Goal: Task Accomplishment & Management: Use online tool/utility

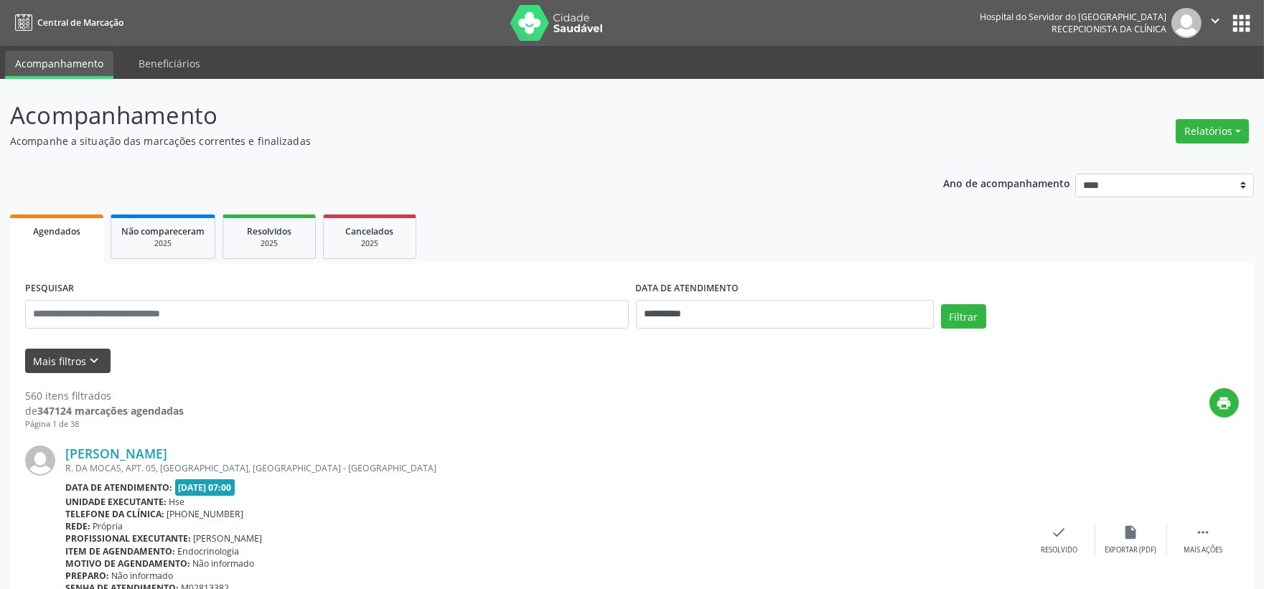
drag, startPoint x: 65, startPoint y: 340, endPoint x: 85, endPoint y: 363, distance: 30.1
click at [68, 345] on form "**********" at bounding box center [632, 325] width 1214 height 95
click at [80, 364] on button "Mais filtros keyboard_arrow_down" at bounding box center [67, 361] width 85 height 25
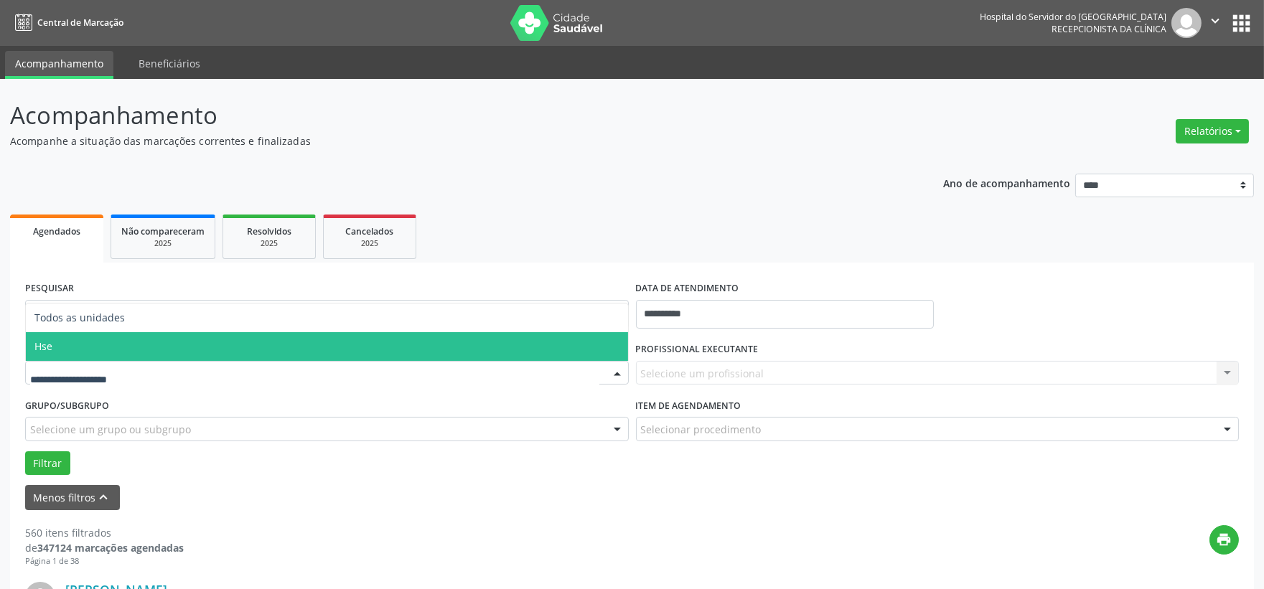
click at [72, 346] on span "Hse" at bounding box center [327, 346] width 602 height 29
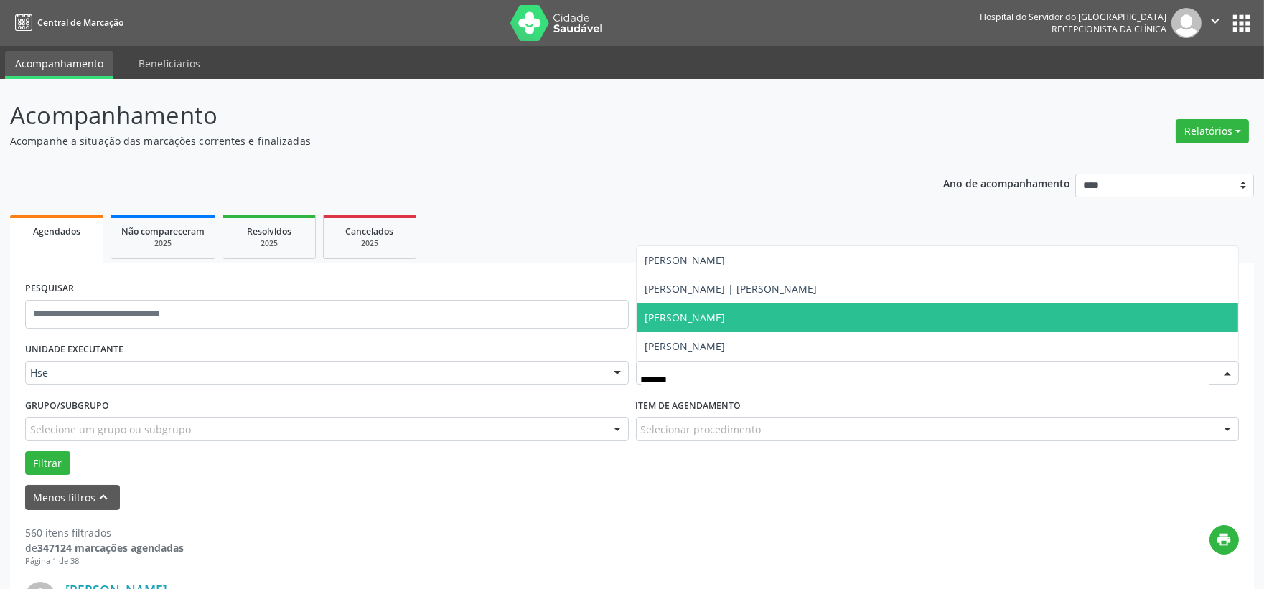
click at [726, 323] on span "[PERSON_NAME]" at bounding box center [685, 318] width 80 height 14
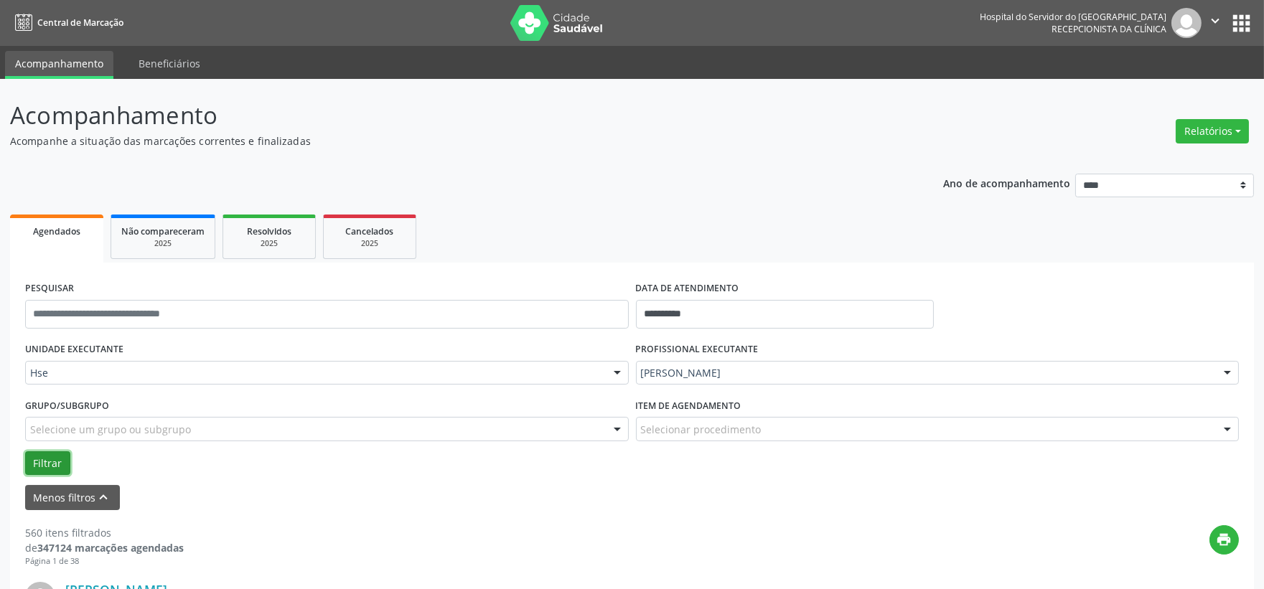
click at [39, 470] on button "Filtrar" at bounding box center [47, 464] width 45 height 24
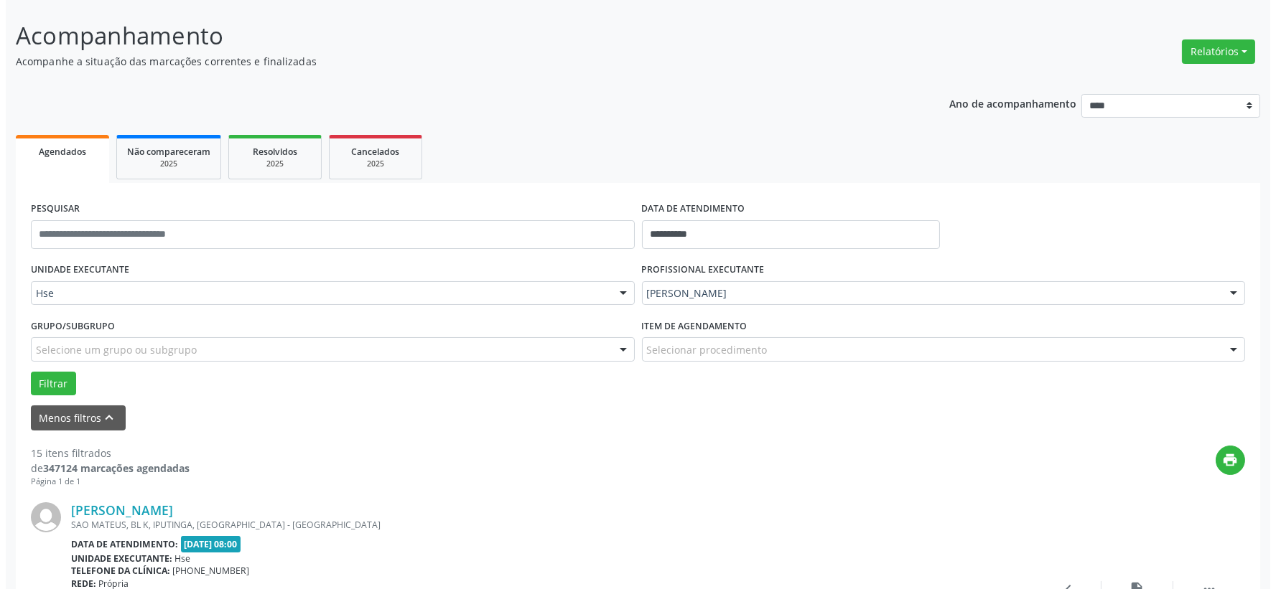
scroll to position [319, 0]
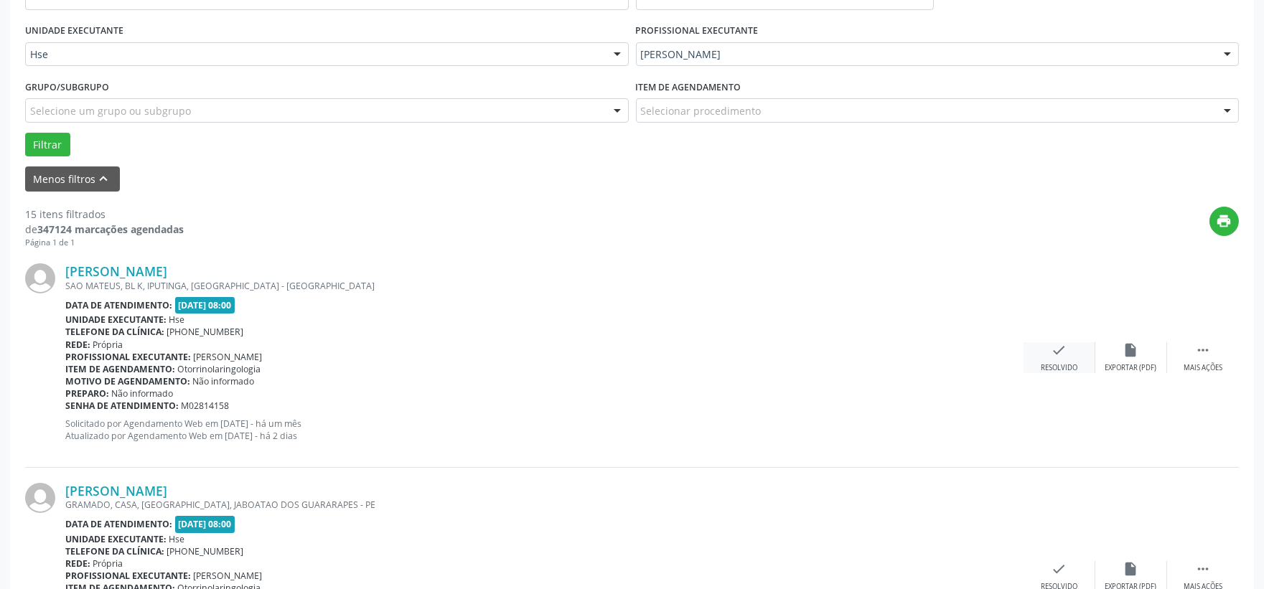
click at [1084, 356] on div "check Resolvido" at bounding box center [1060, 357] width 72 height 31
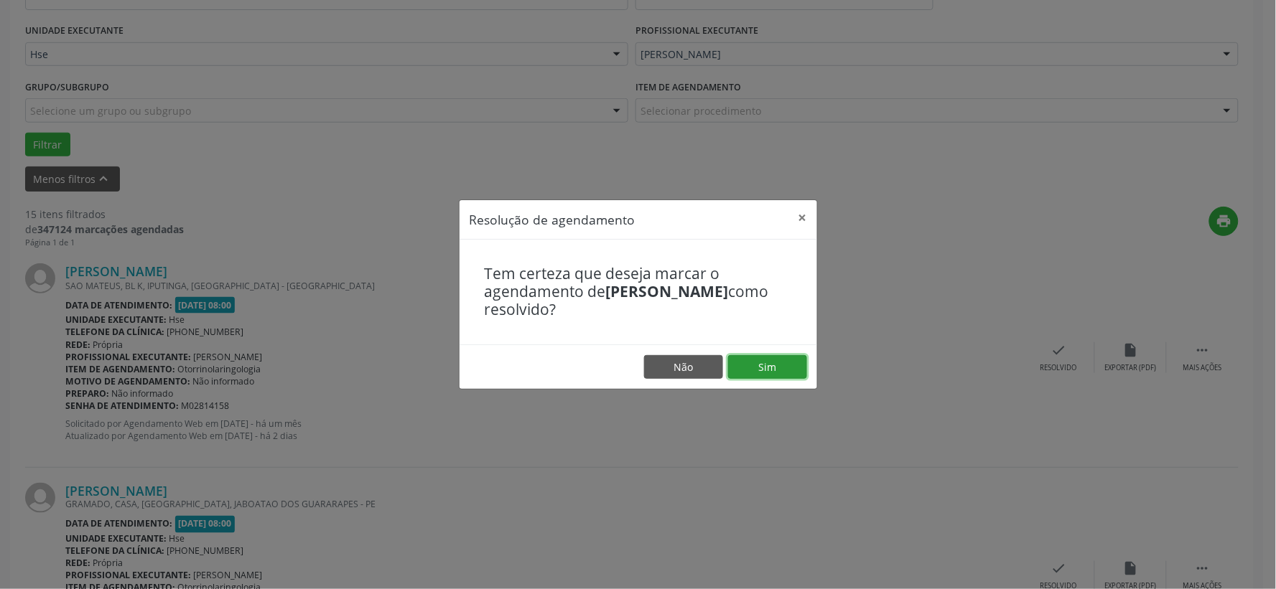
click at [775, 367] on button "Sim" at bounding box center [767, 367] width 79 height 24
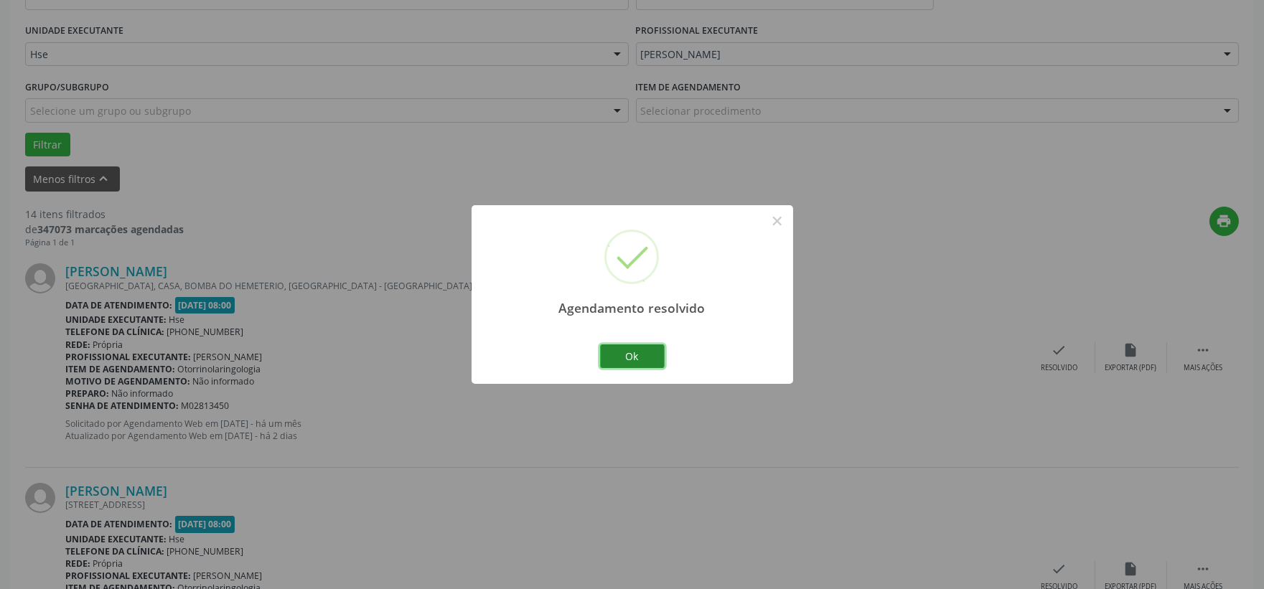
click at [615, 358] on button "Ok" at bounding box center [632, 357] width 65 height 24
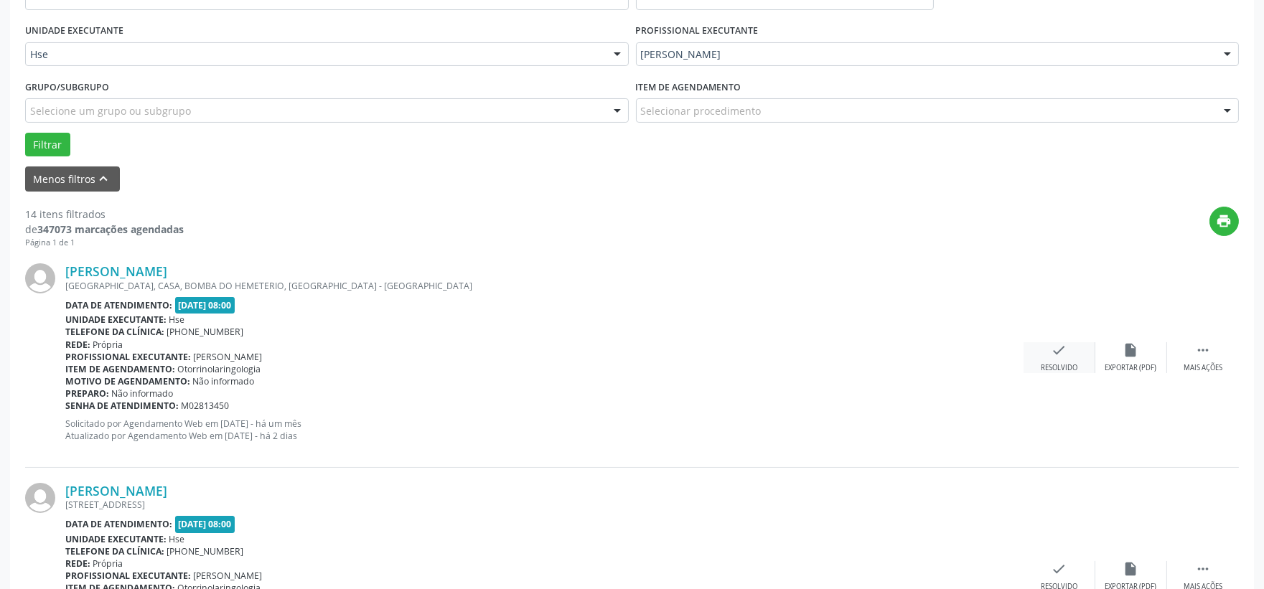
click at [1073, 345] on div "check Resolvido" at bounding box center [1060, 357] width 72 height 31
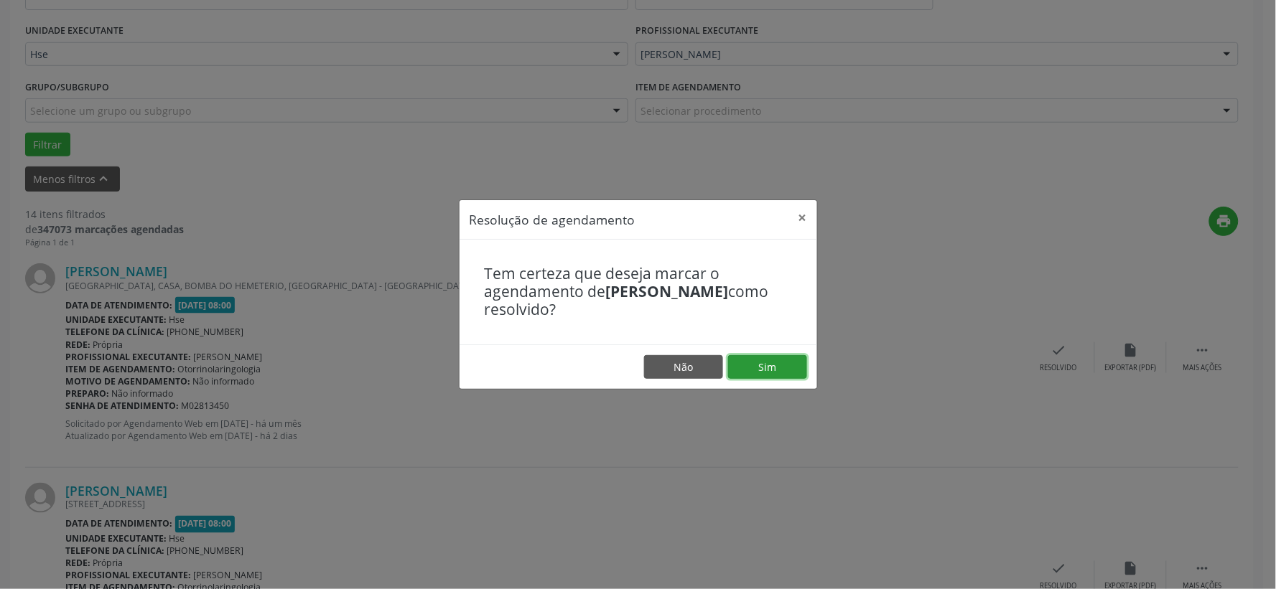
click at [764, 368] on button "Sim" at bounding box center [767, 367] width 79 height 24
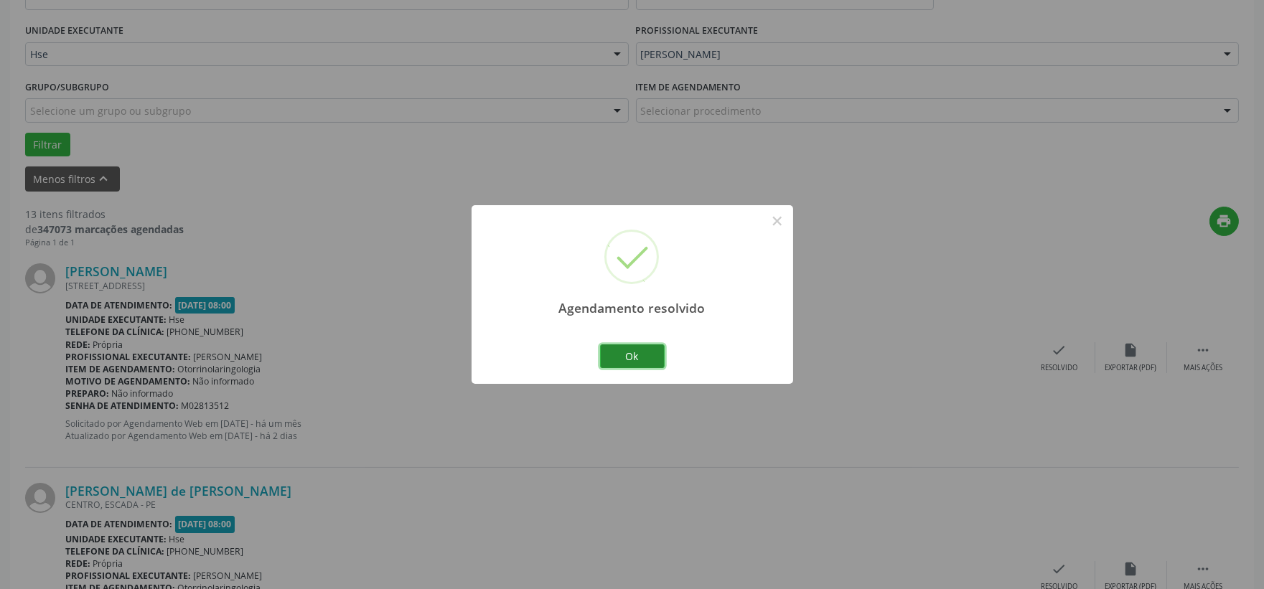
click at [655, 355] on button "Ok" at bounding box center [632, 357] width 65 height 24
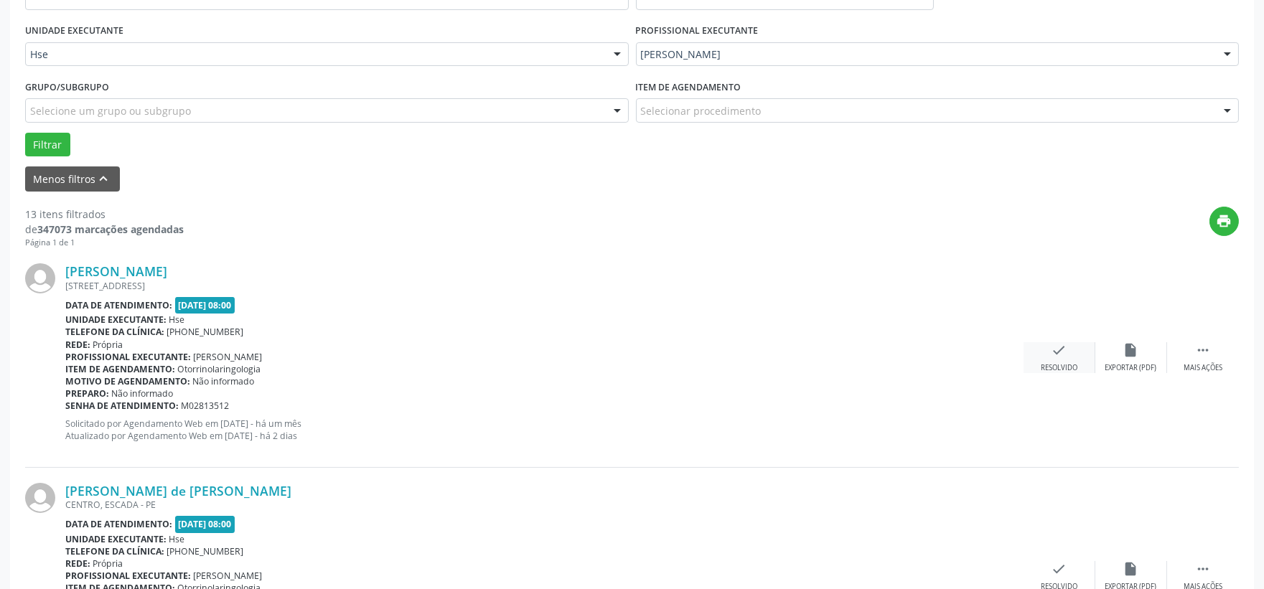
click at [1055, 347] on icon "check" at bounding box center [1060, 350] width 16 height 16
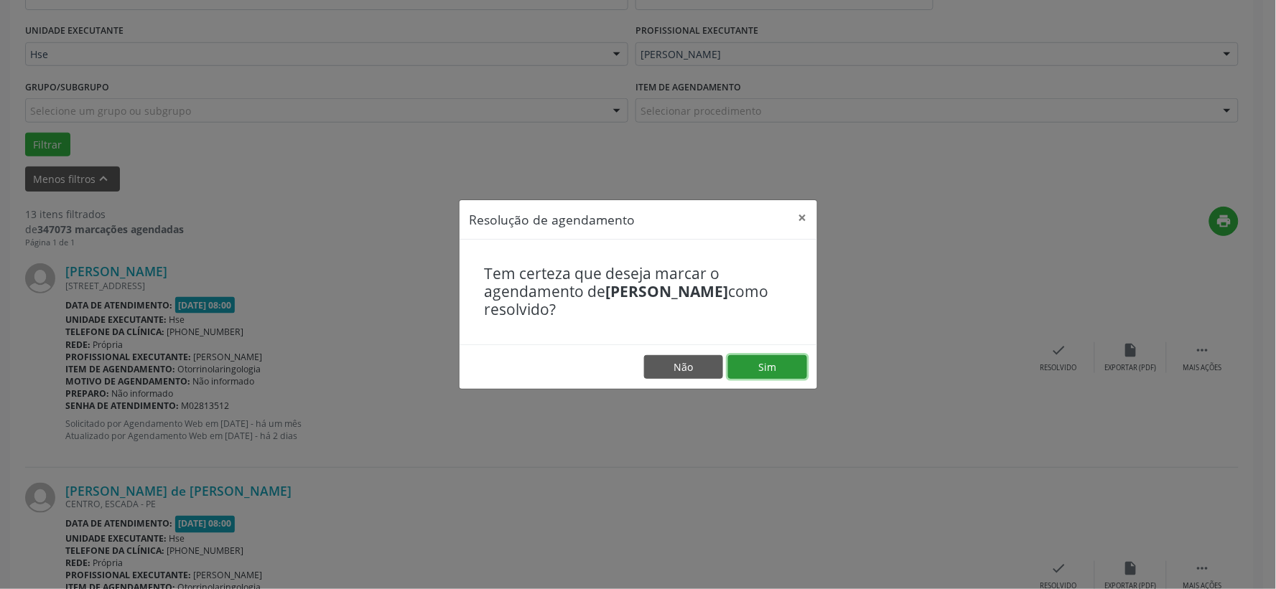
click at [751, 356] on button "Sim" at bounding box center [767, 367] width 79 height 24
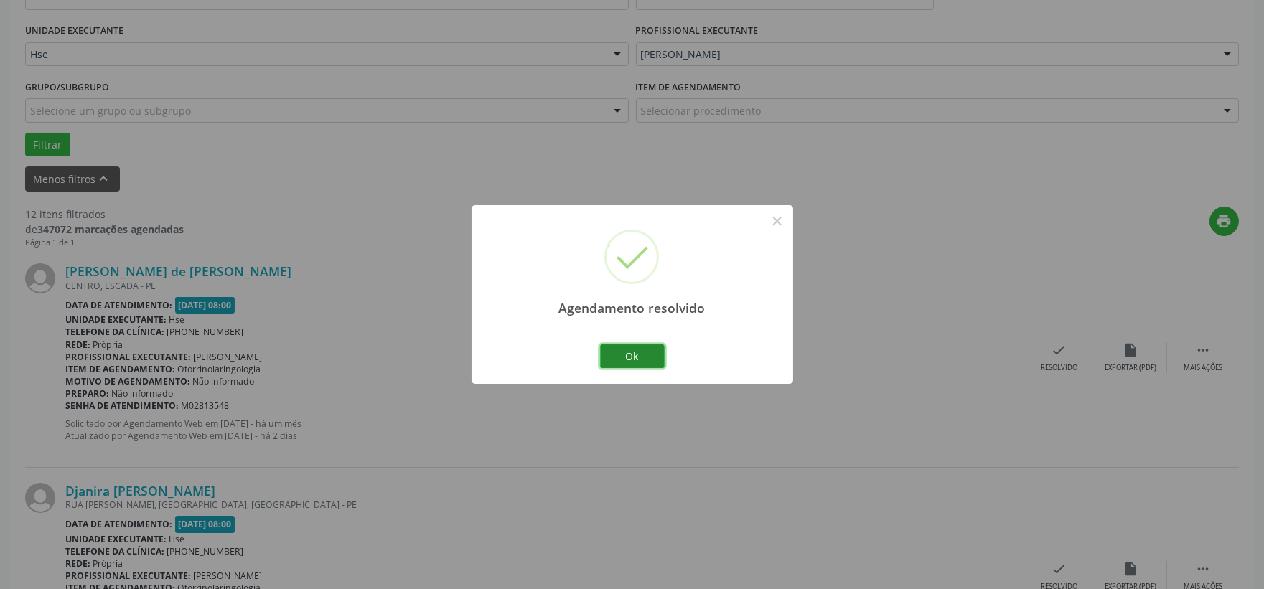
click at [649, 355] on button "Ok" at bounding box center [632, 357] width 65 height 24
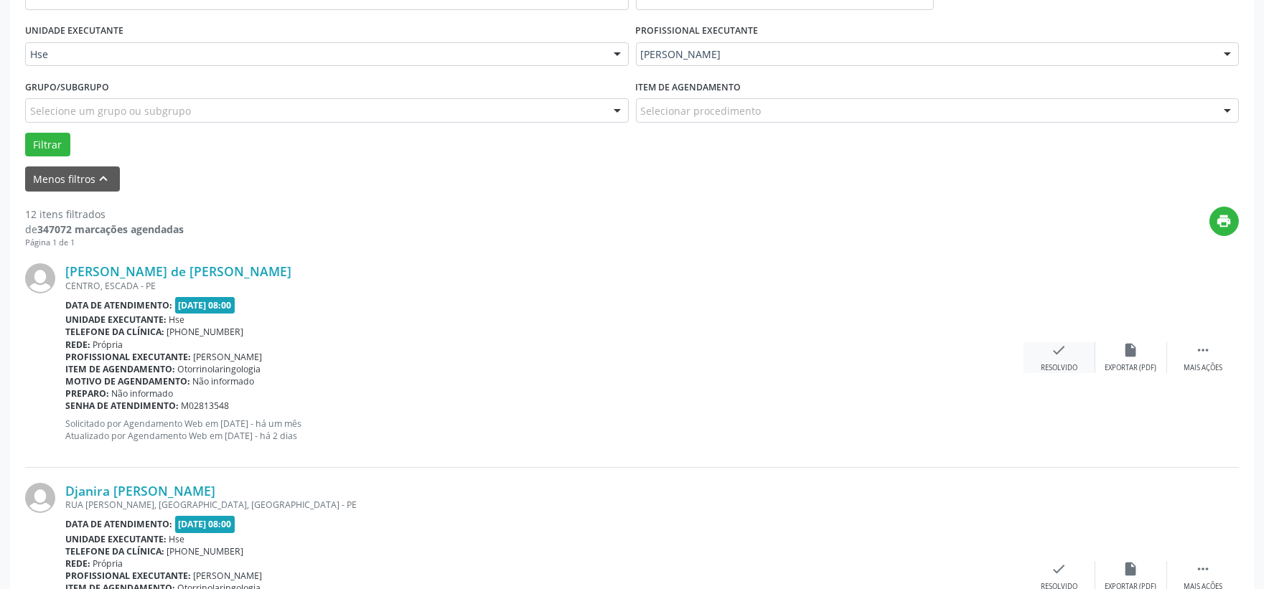
click at [1034, 350] on div "check Resolvido" at bounding box center [1060, 357] width 72 height 31
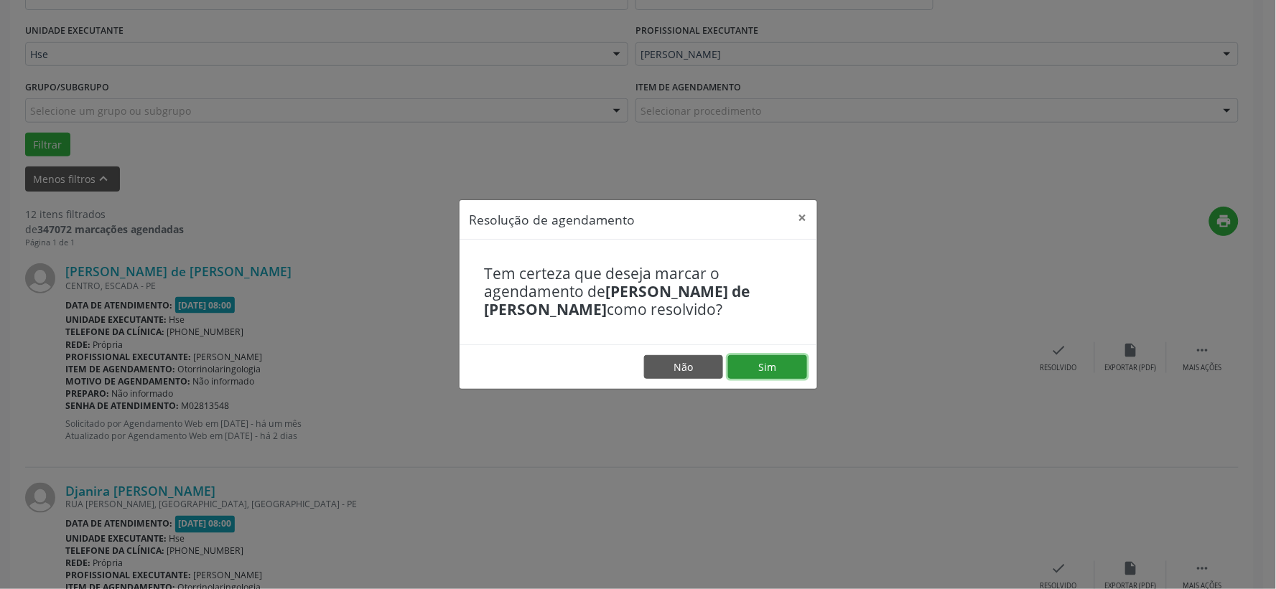
click at [783, 356] on button "Sim" at bounding box center [767, 367] width 79 height 24
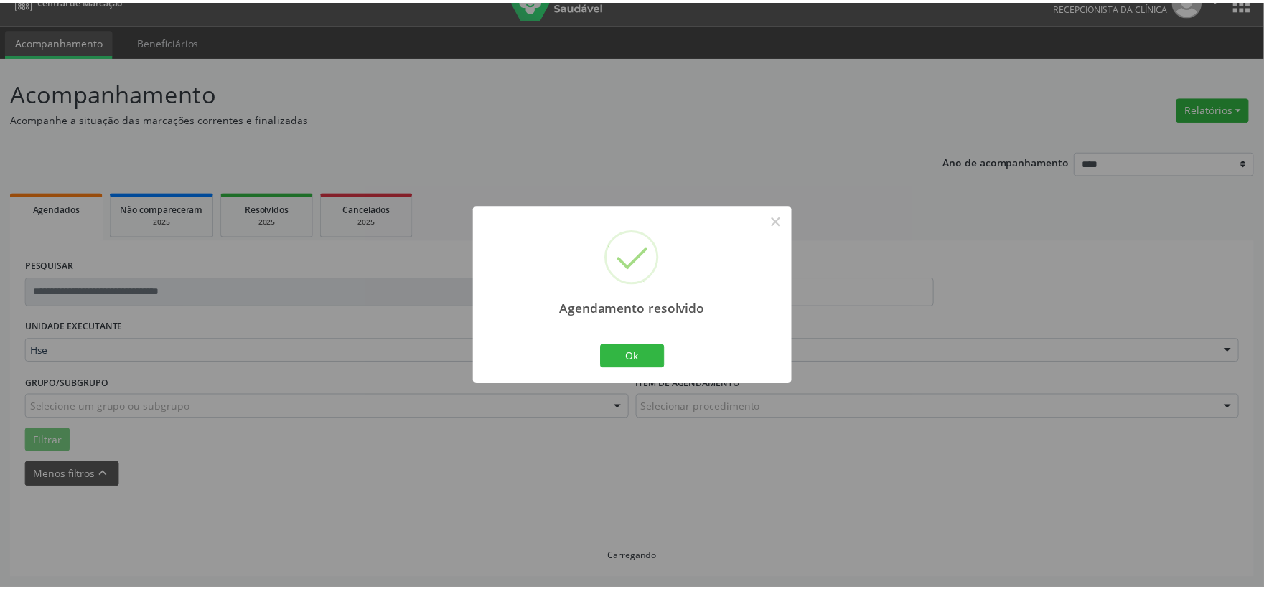
scroll to position [22, 0]
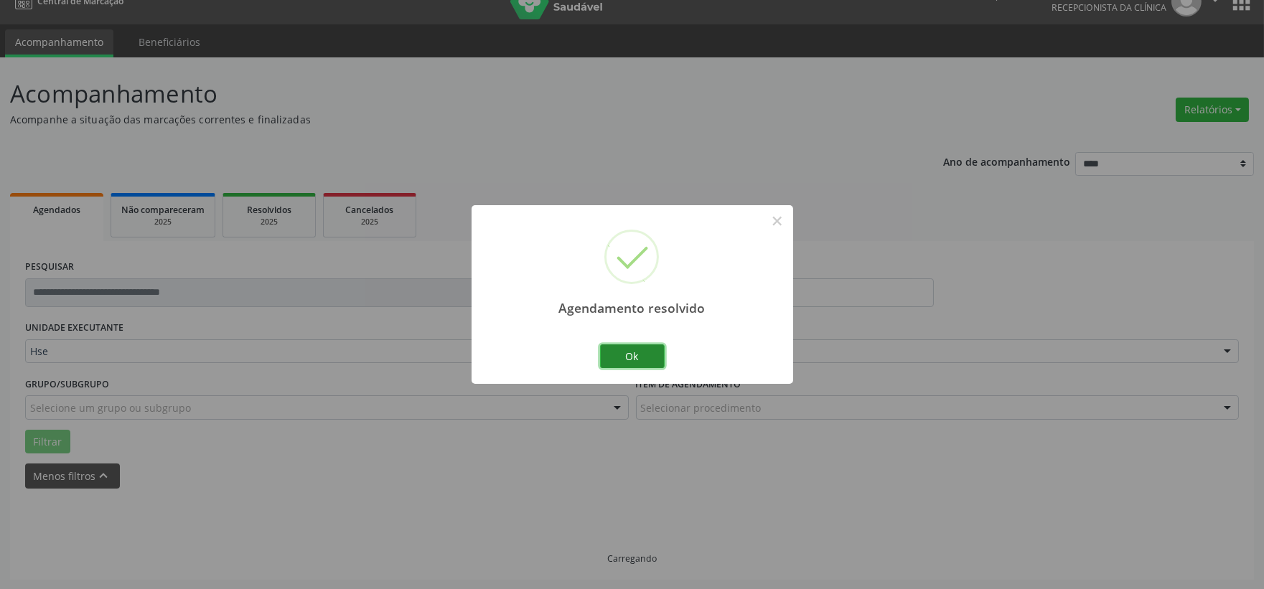
click at [620, 355] on button "Ok" at bounding box center [632, 357] width 65 height 24
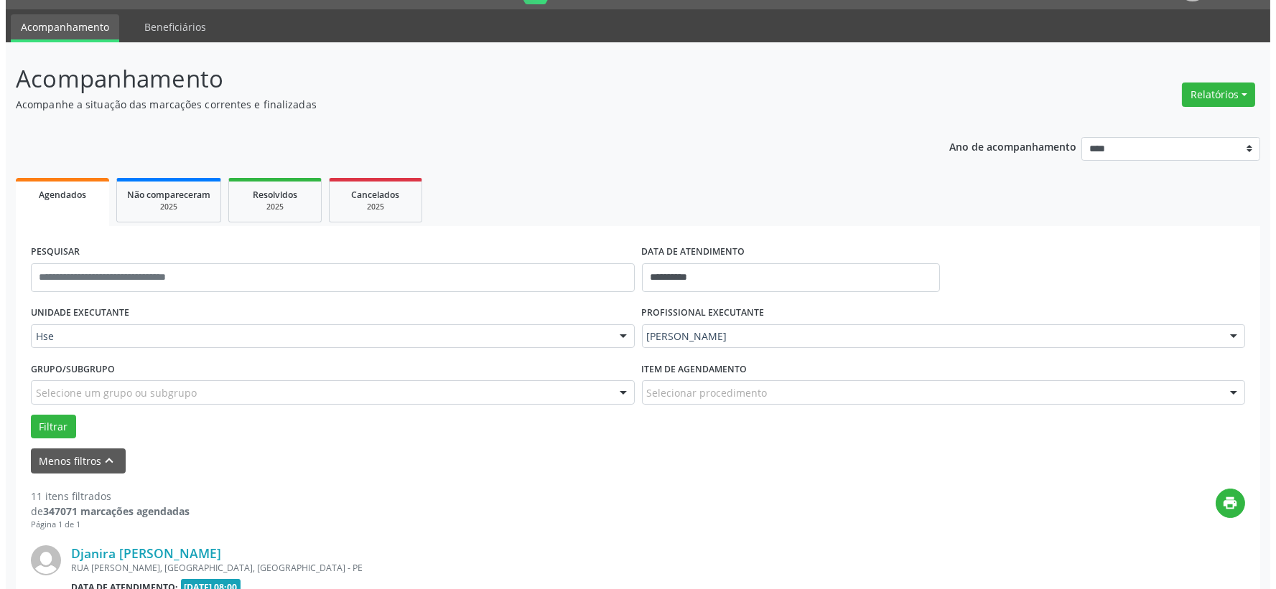
scroll to position [116, 0]
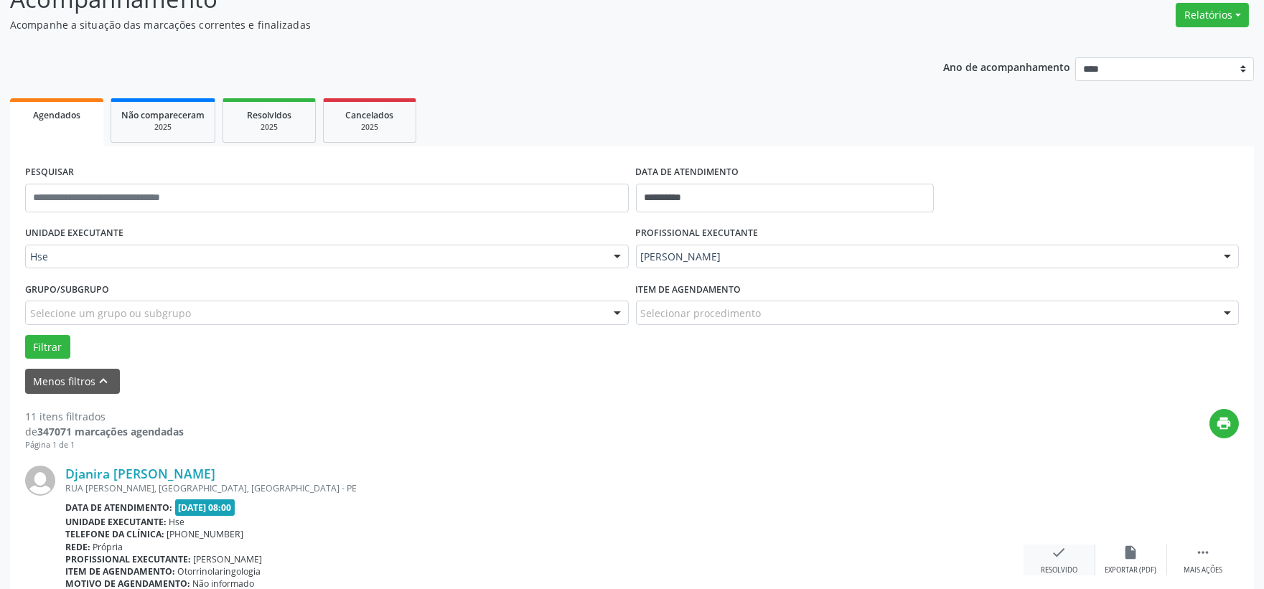
click at [1058, 554] on icon "check" at bounding box center [1060, 553] width 16 height 16
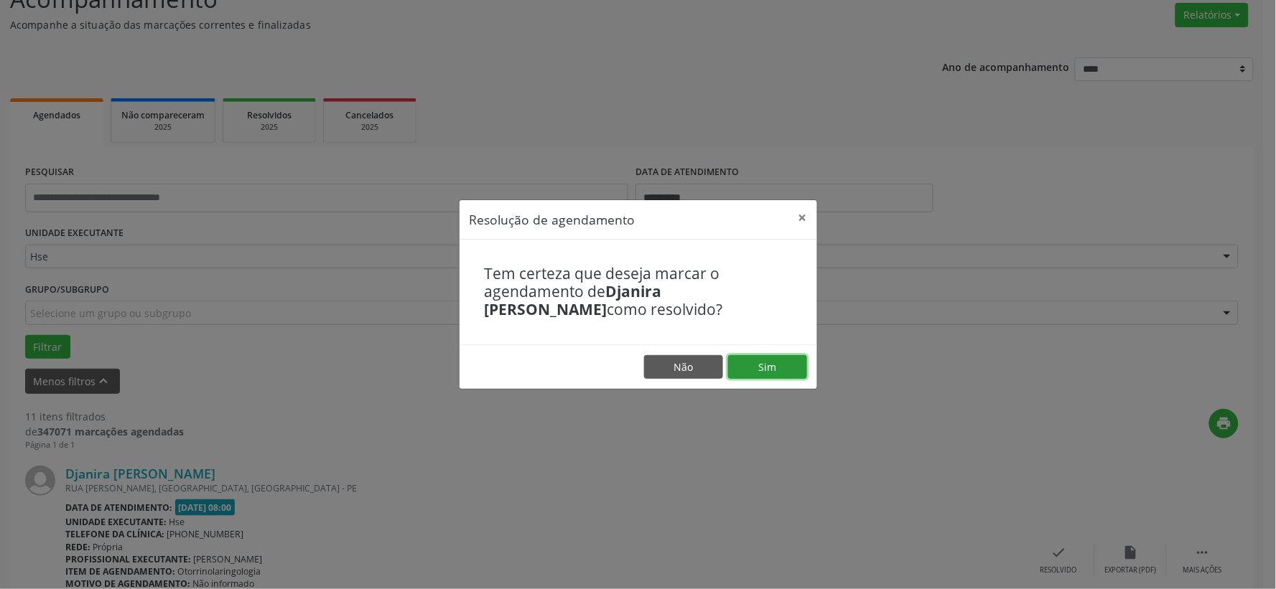
click at [776, 355] on button "Sim" at bounding box center [767, 367] width 79 height 24
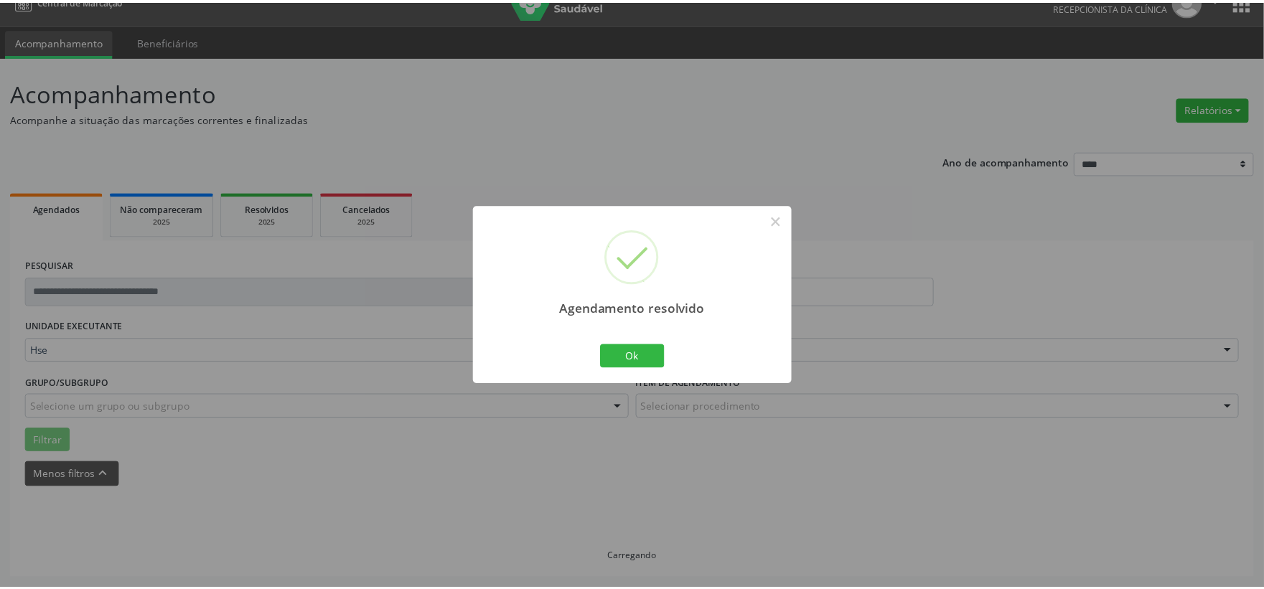
scroll to position [22, 0]
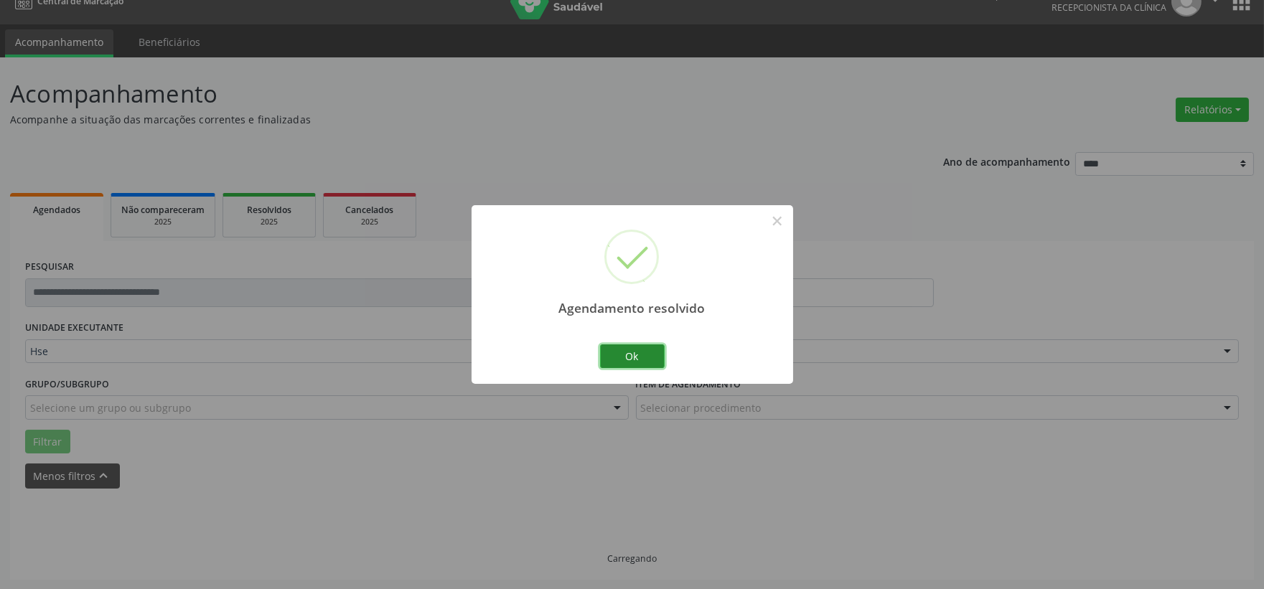
click at [637, 350] on button "Ok" at bounding box center [632, 357] width 65 height 24
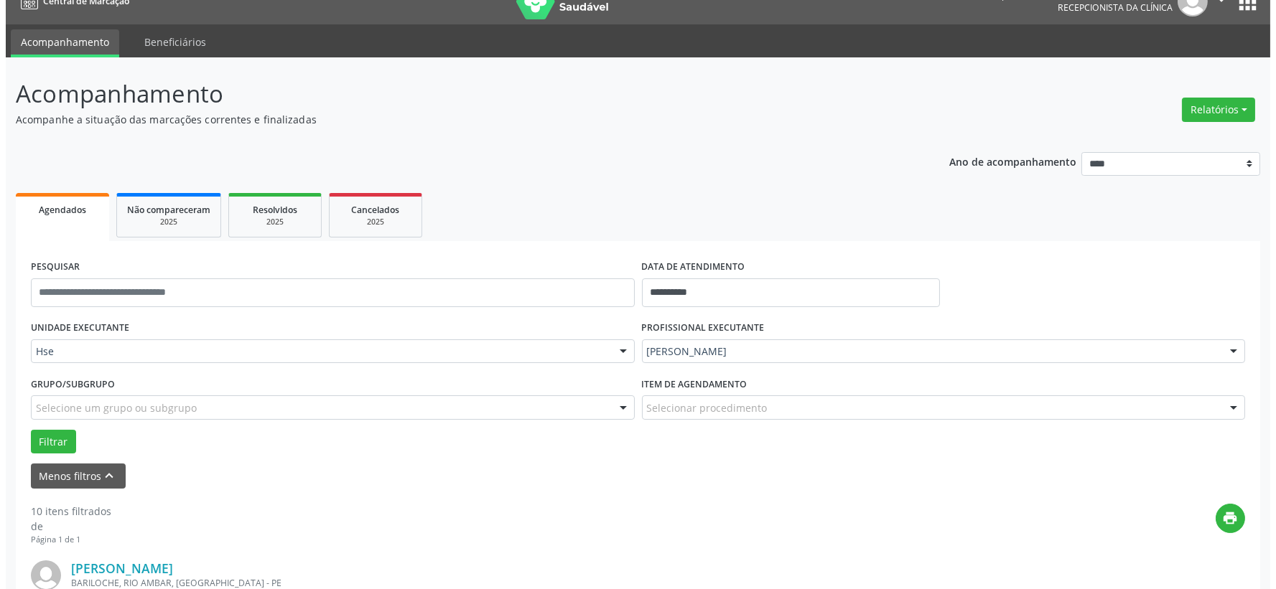
scroll to position [261, 0]
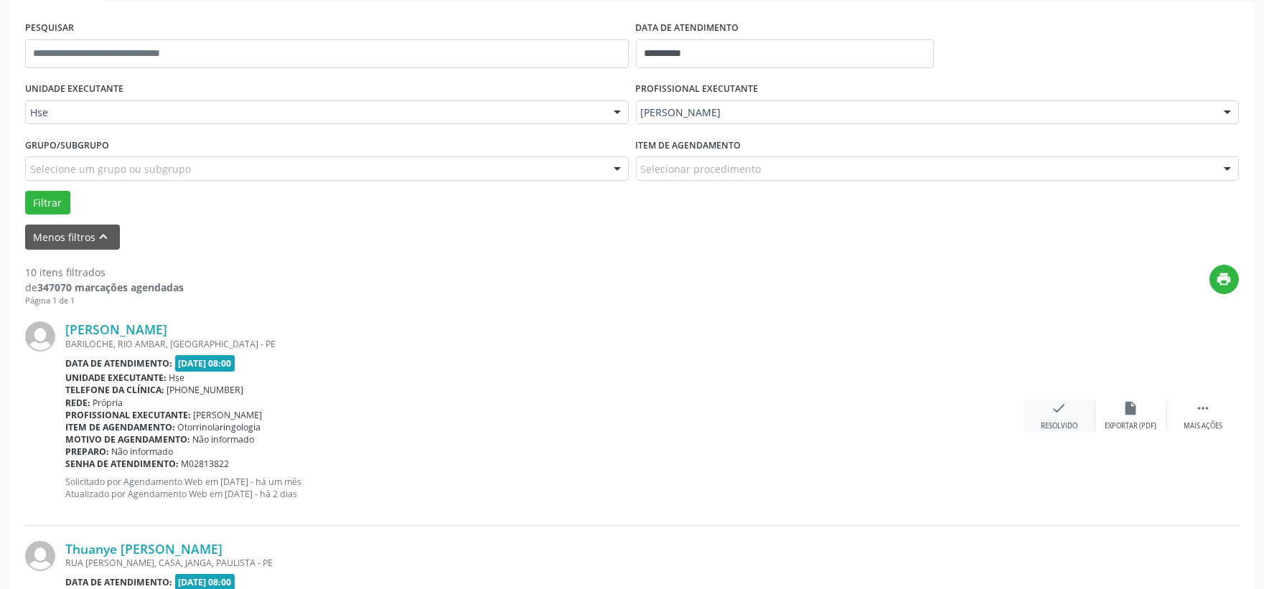
click at [1027, 409] on div "check Resolvido" at bounding box center [1060, 416] width 72 height 31
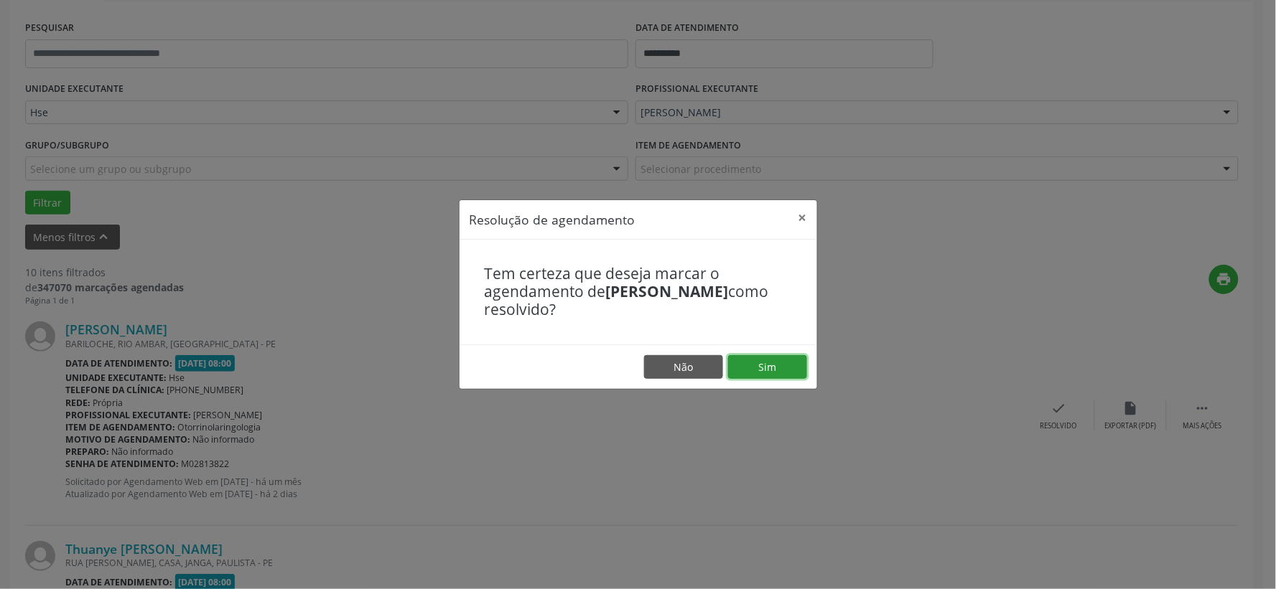
click at [738, 363] on button "Sim" at bounding box center [767, 367] width 79 height 24
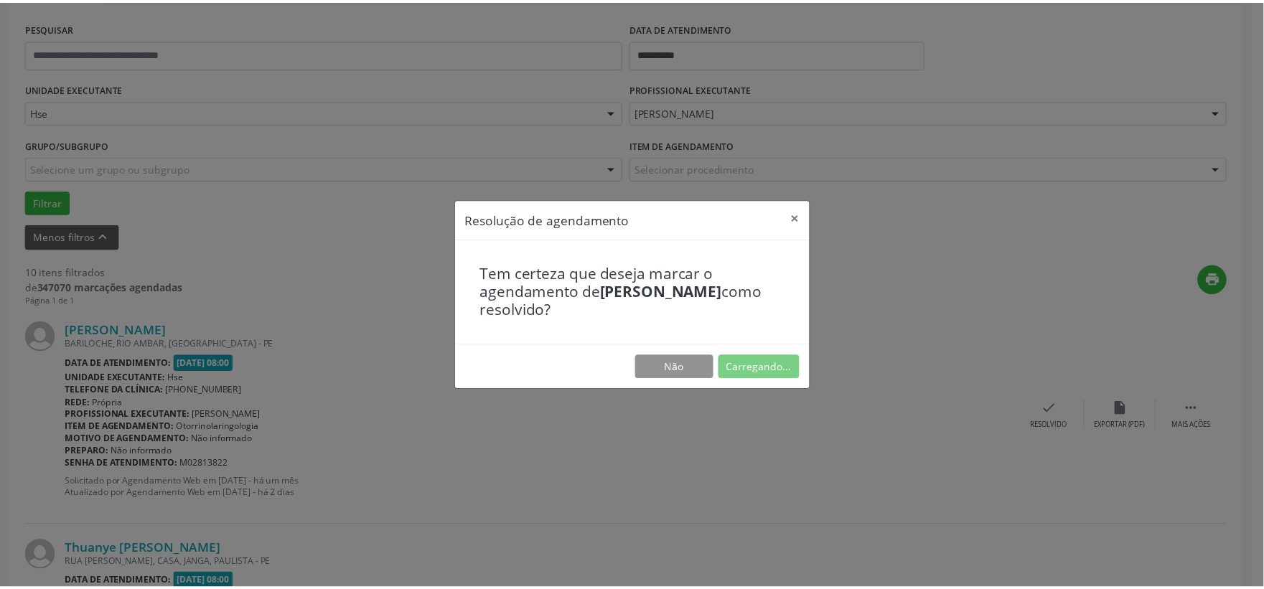
scroll to position [22, 0]
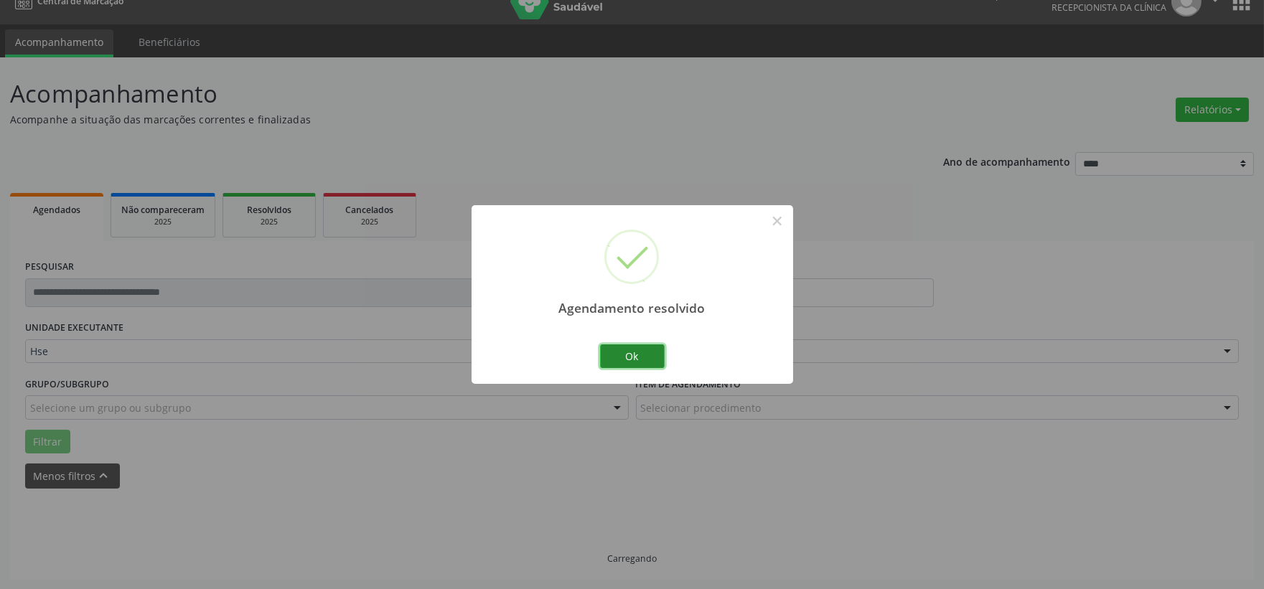
click at [633, 350] on button "Ok" at bounding box center [632, 357] width 65 height 24
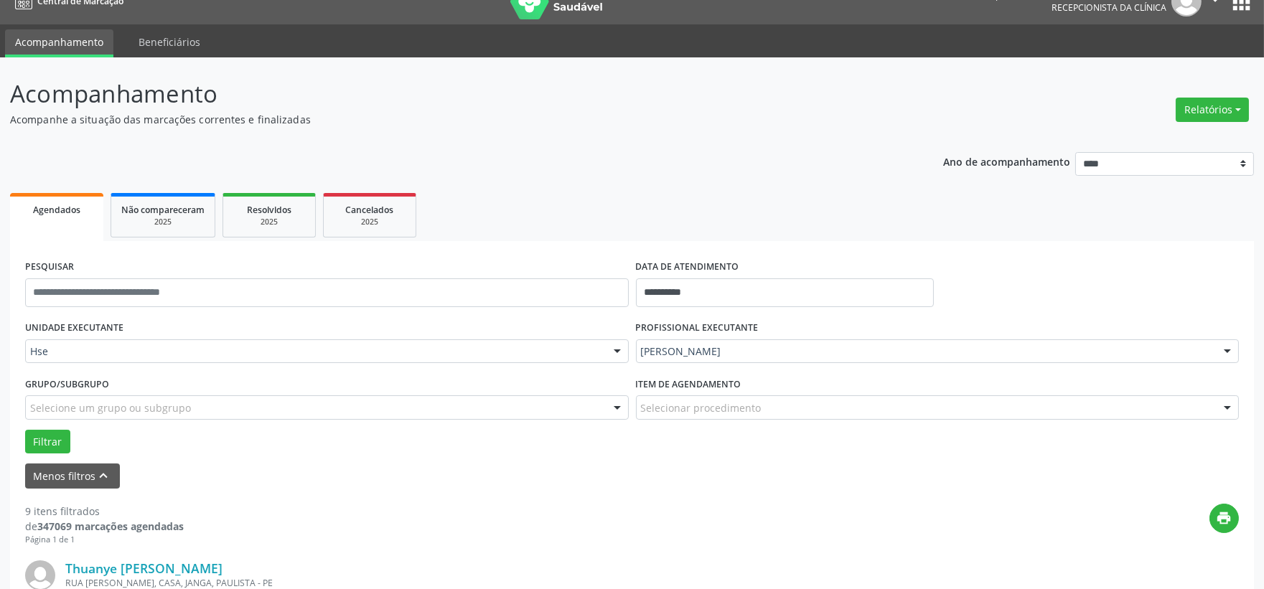
scroll to position [261, 0]
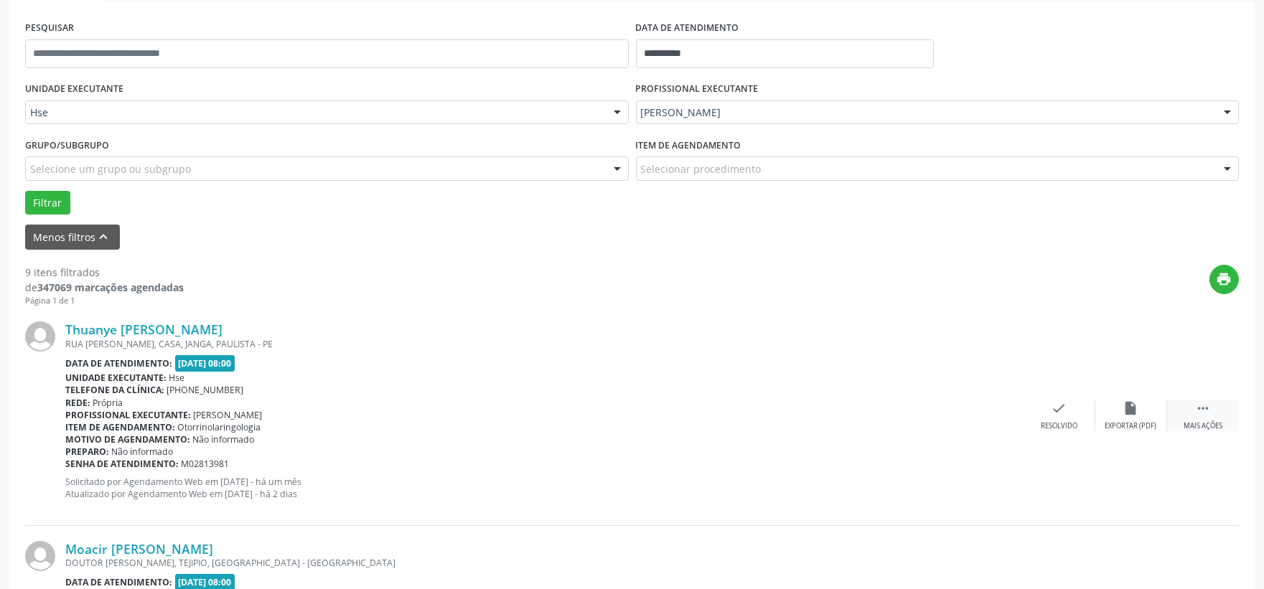
click at [1194, 406] on div " Mais ações" at bounding box center [1203, 416] width 72 height 31
click at [1113, 421] on div "Não compareceu" at bounding box center [1131, 426] width 61 height 10
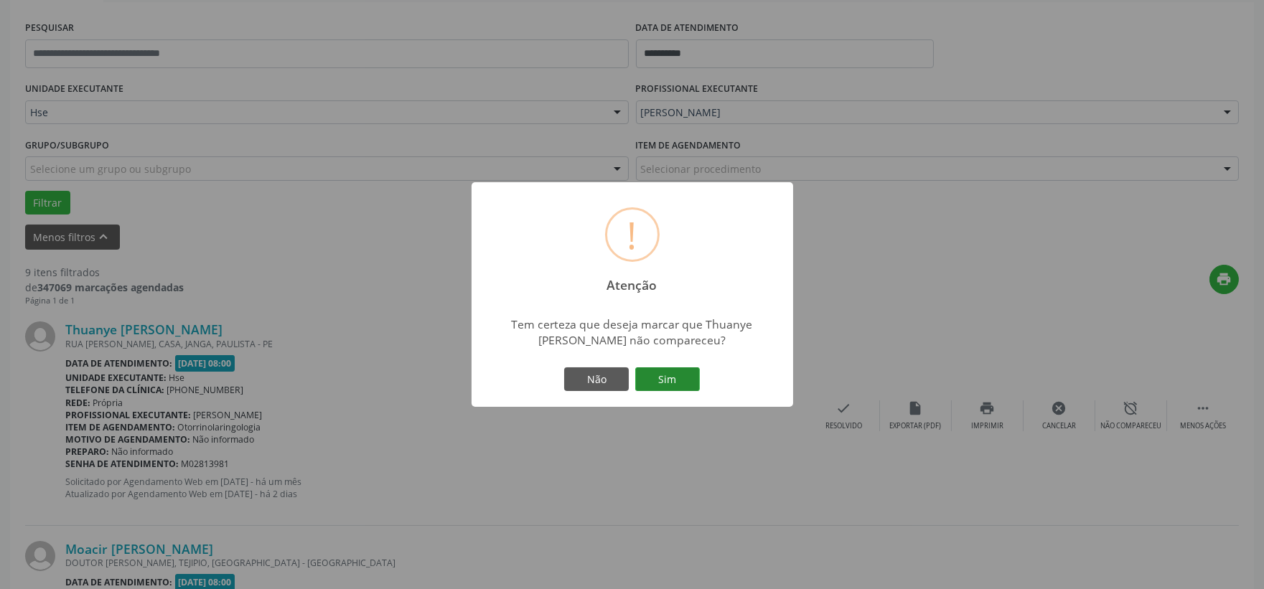
click at [686, 377] on button "Sim" at bounding box center [667, 380] width 65 height 24
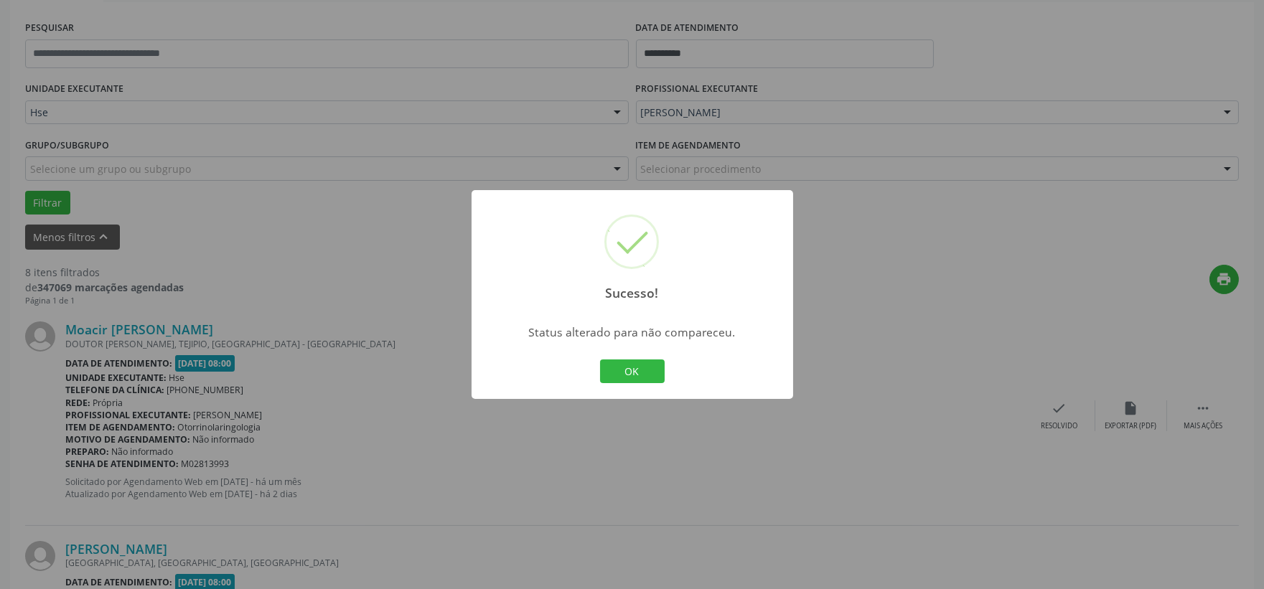
click at [622, 370] on button "OK" at bounding box center [632, 372] width 65 height 24
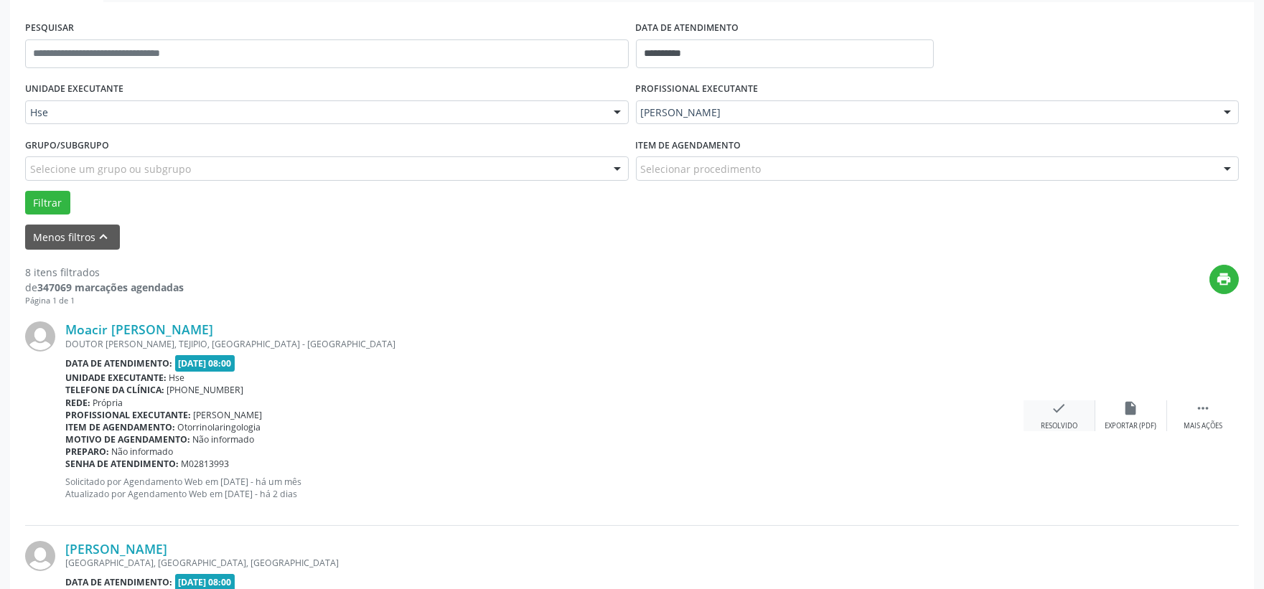
click at [1085, 411] on div "check Resolvido" at bounding box center [1060, 416] width 72 height 31
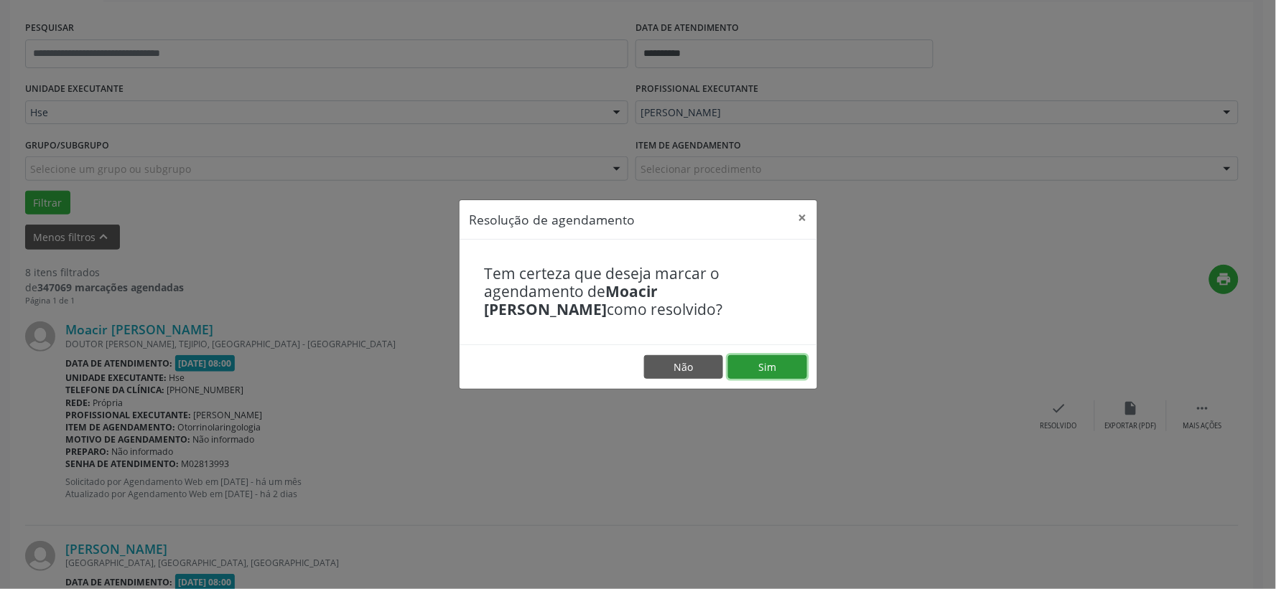
click at [783, 377] on button "Sim" at bounding box center [767, 367] width 79 height 24
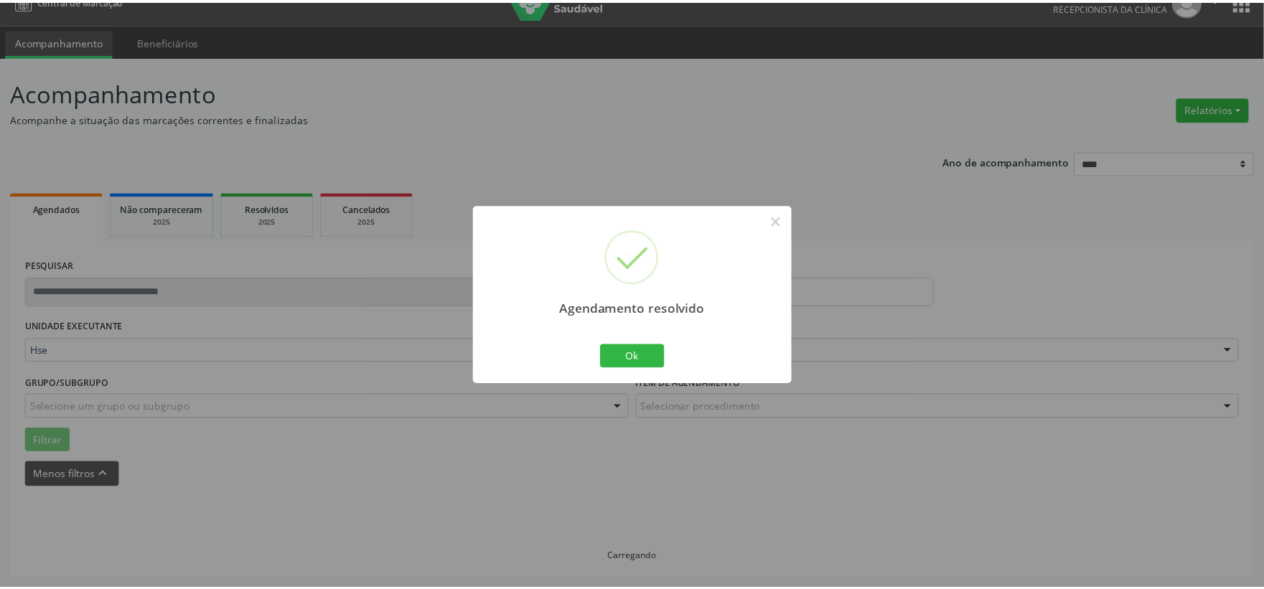
scroll to position [22, 0]
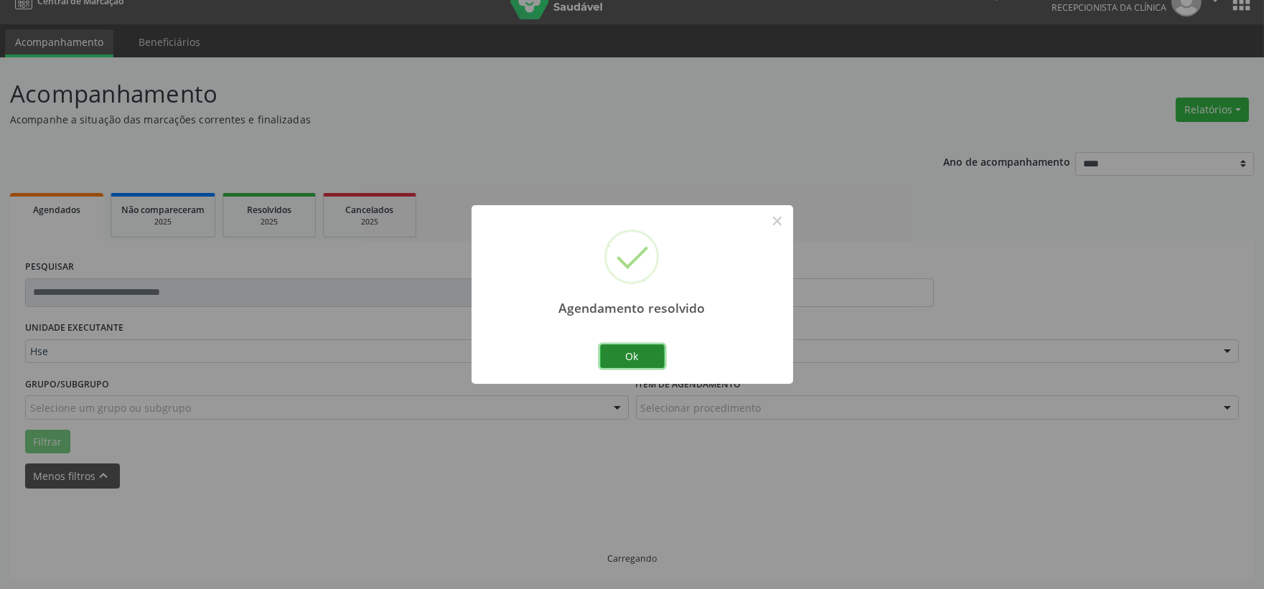
click at [638, 356] on button "Ok" at bounding box center [632, 357] width 65 height 24
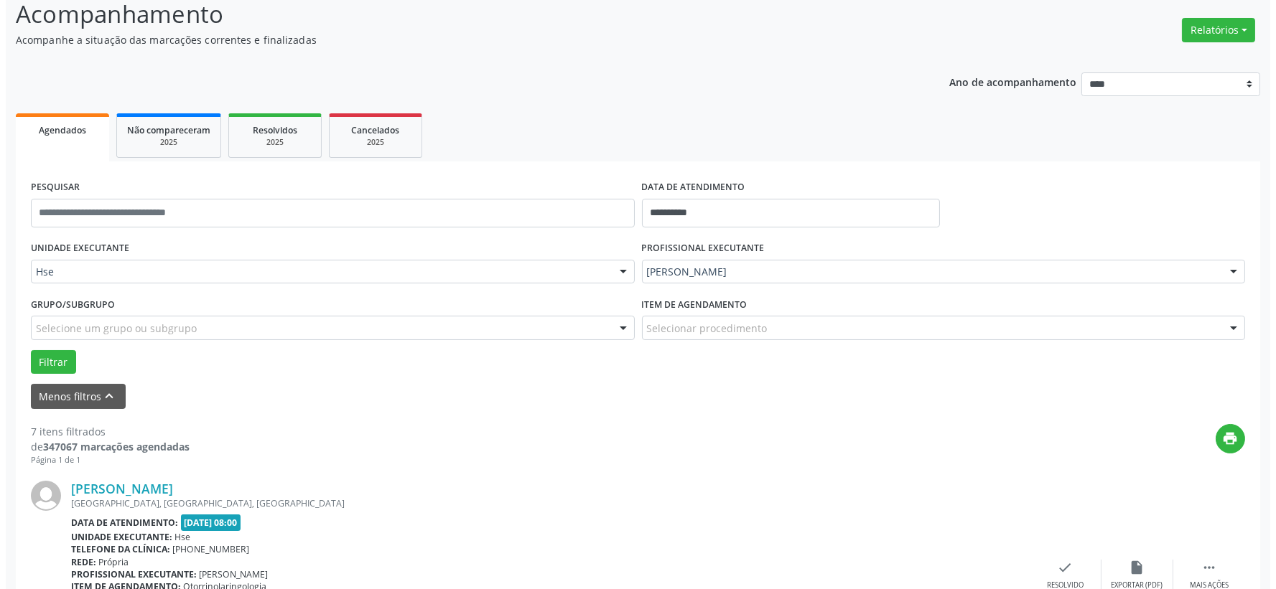
scroll to position [261, 0]
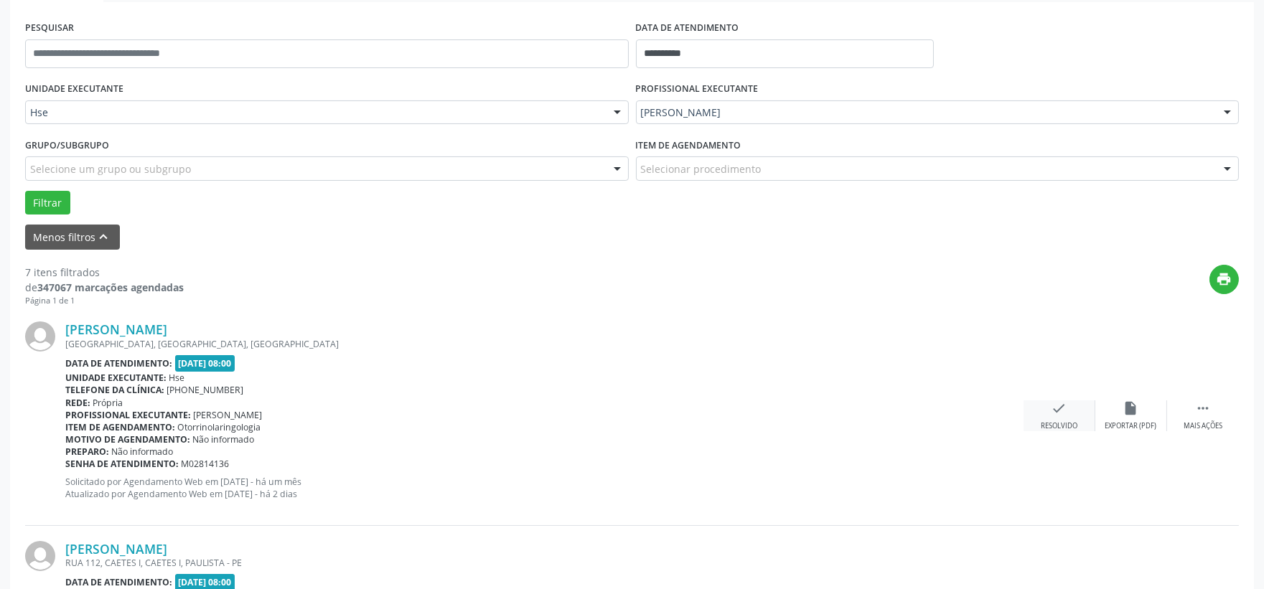
click at [1060, 411] on icon "check" at bounding box center [1060, 409] width 16 height 16
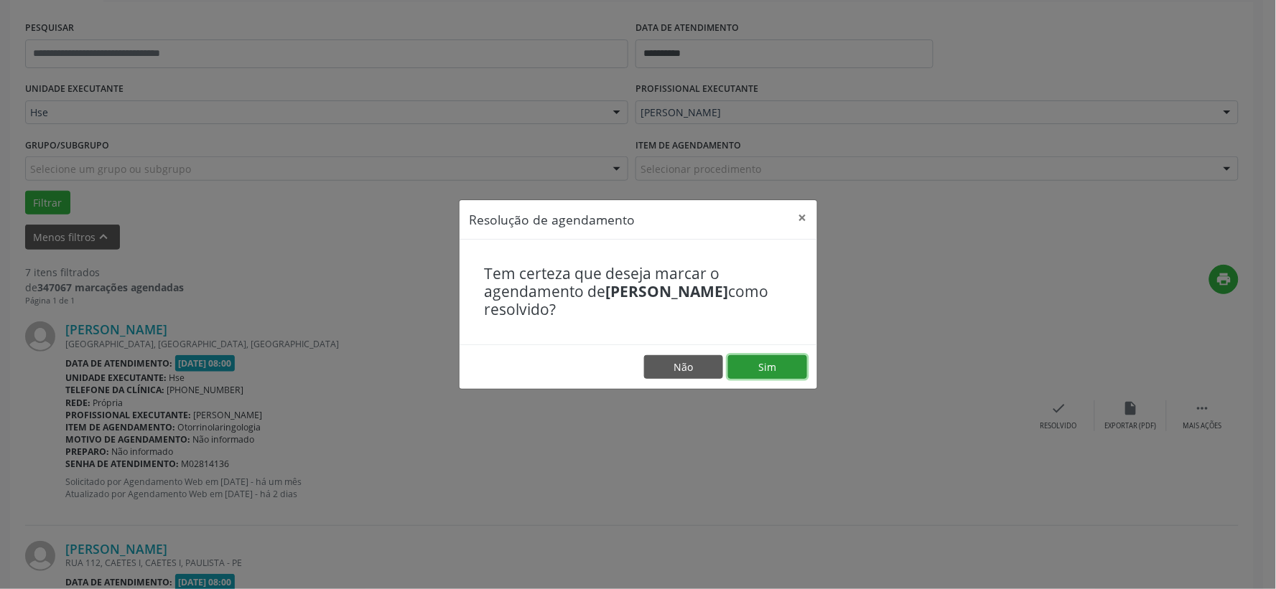
click at [775, 358] on button "Sim" at bounding box center [767, 367] width 79 height 24
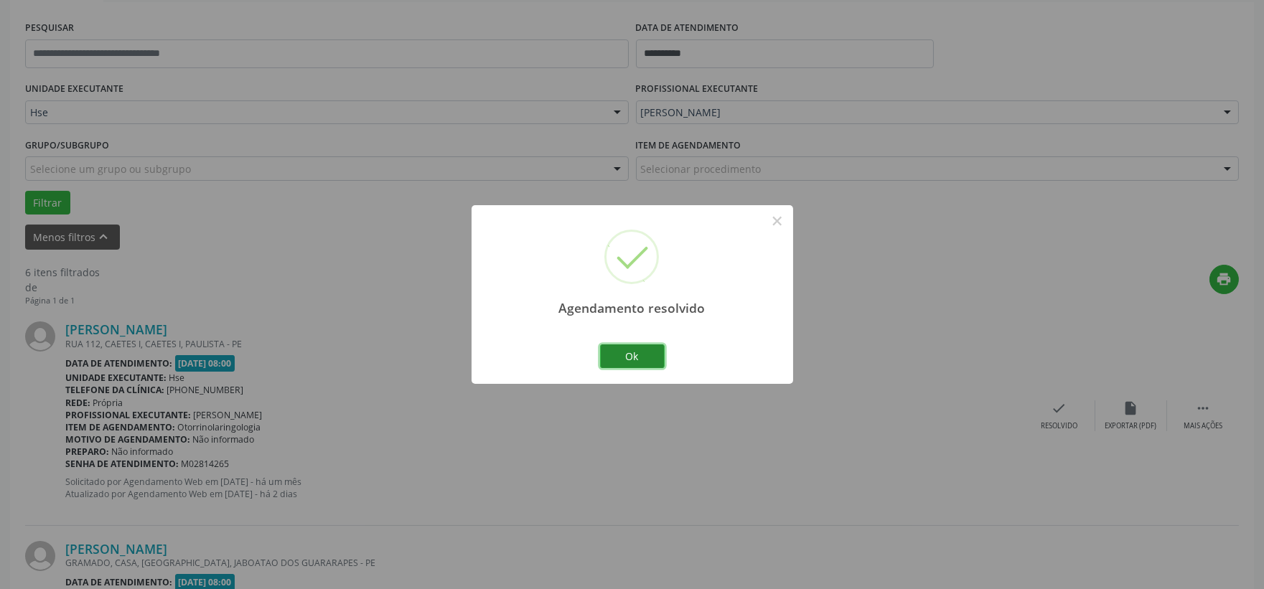
click at [646, 347] on button "Ok" at bounding box center [632, 357] width 65 height 24
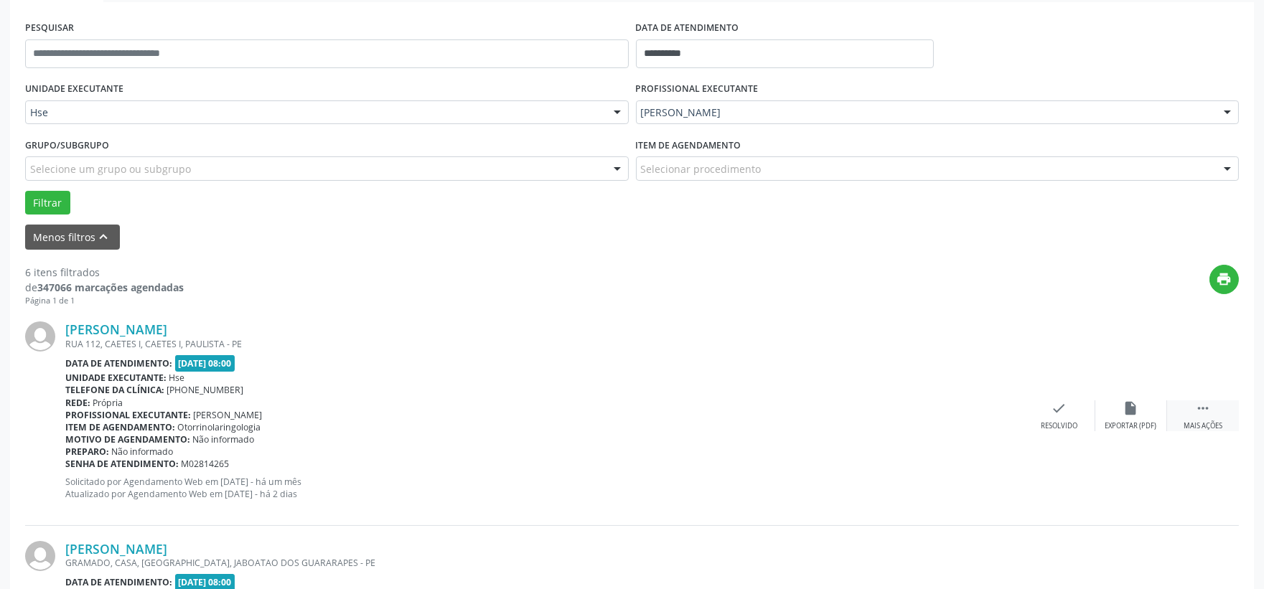
click at [1200, 416] on div " Mais ações" at bounding box center [1203, 416] width 72 height 31
click at [1131, 415] on icon "alarm_off" at bounding box center [1132, 409] width 16 height 16
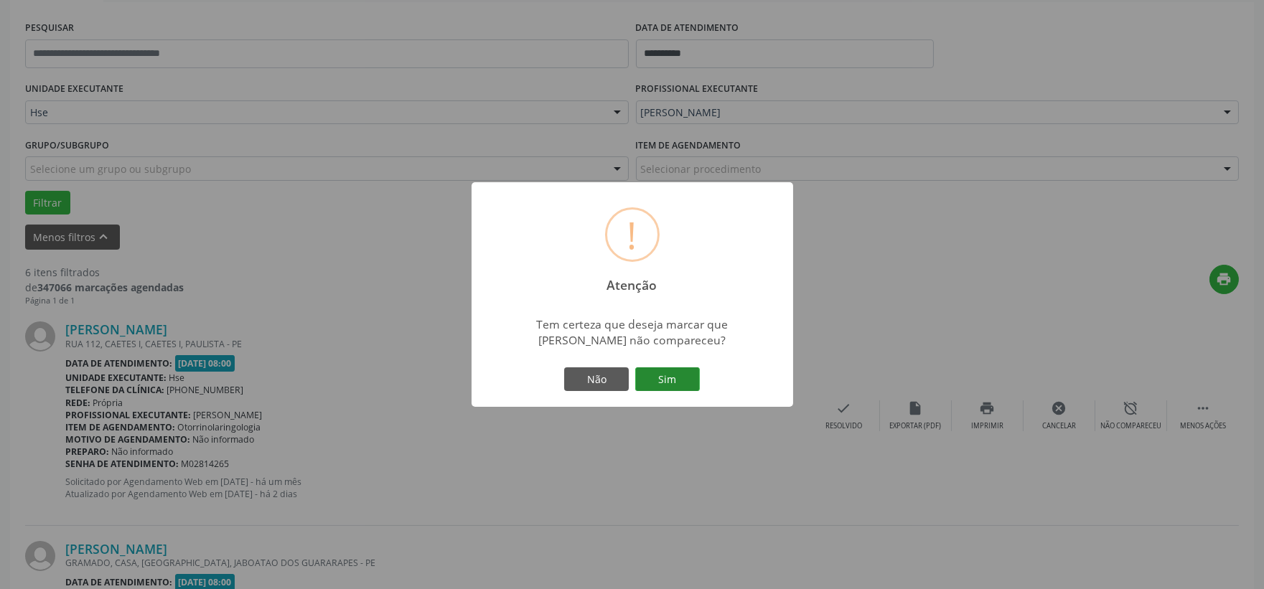
click at [689, 370] on button "Sim" at bounding box center [667, 380] width 65 height 24
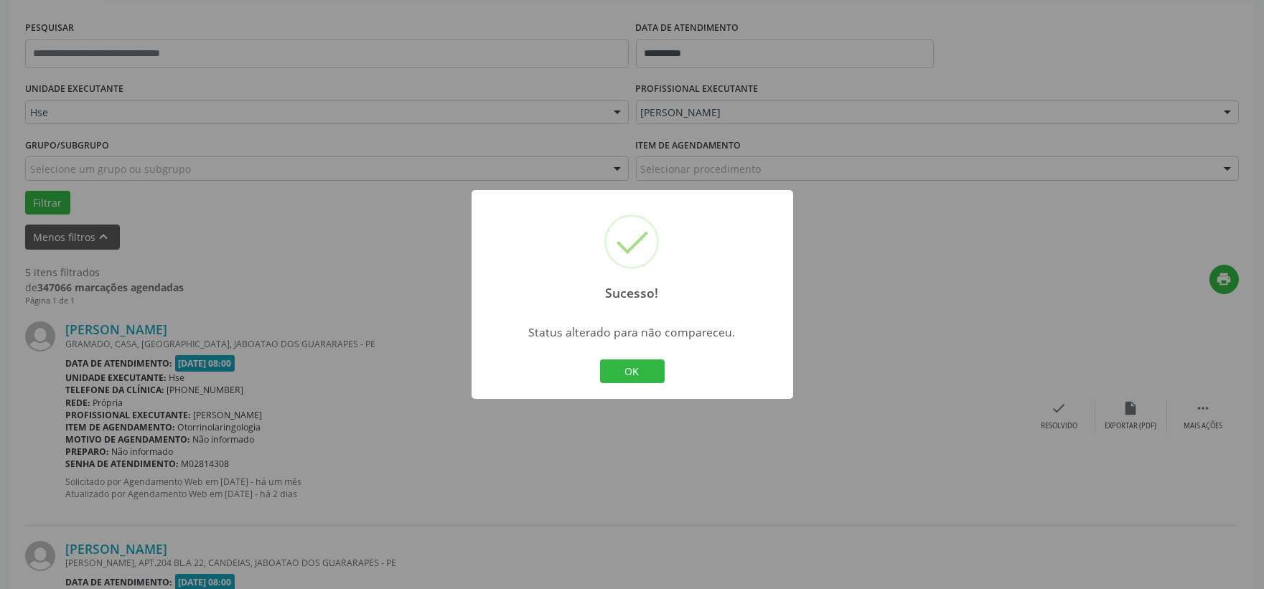
click at [627, 379] on button "OK" at bounding box center [632, 372] width 65 height 24
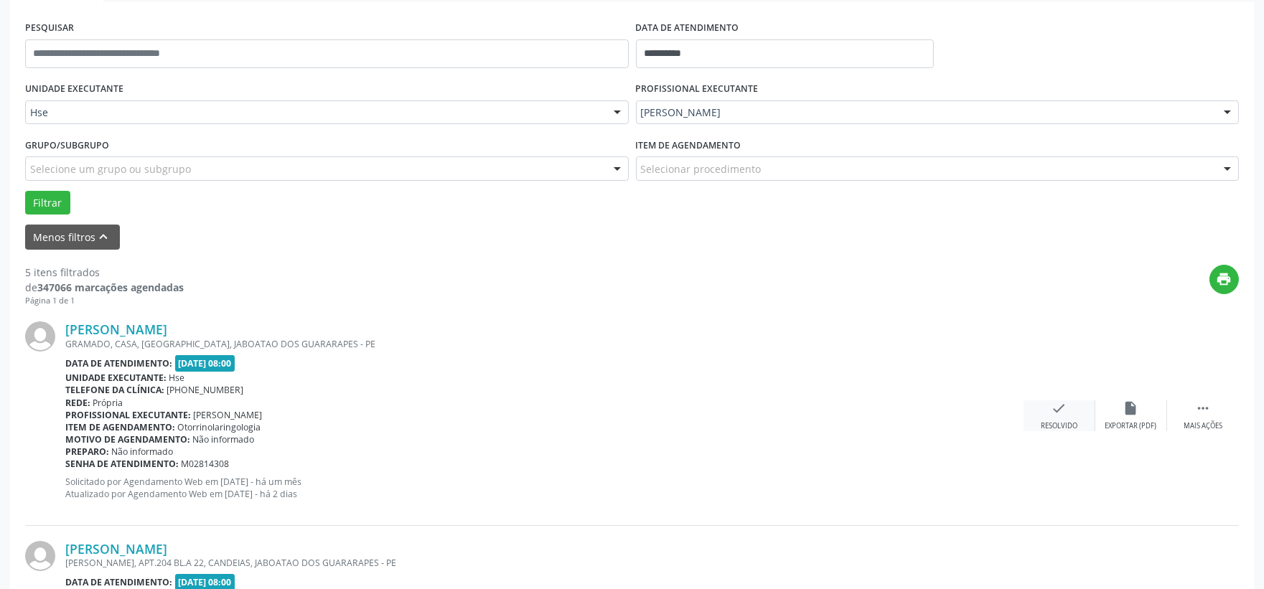
click at [1058, 416] on div "check Resolvido" at bounding box center [1060, 416] width 72 height 31
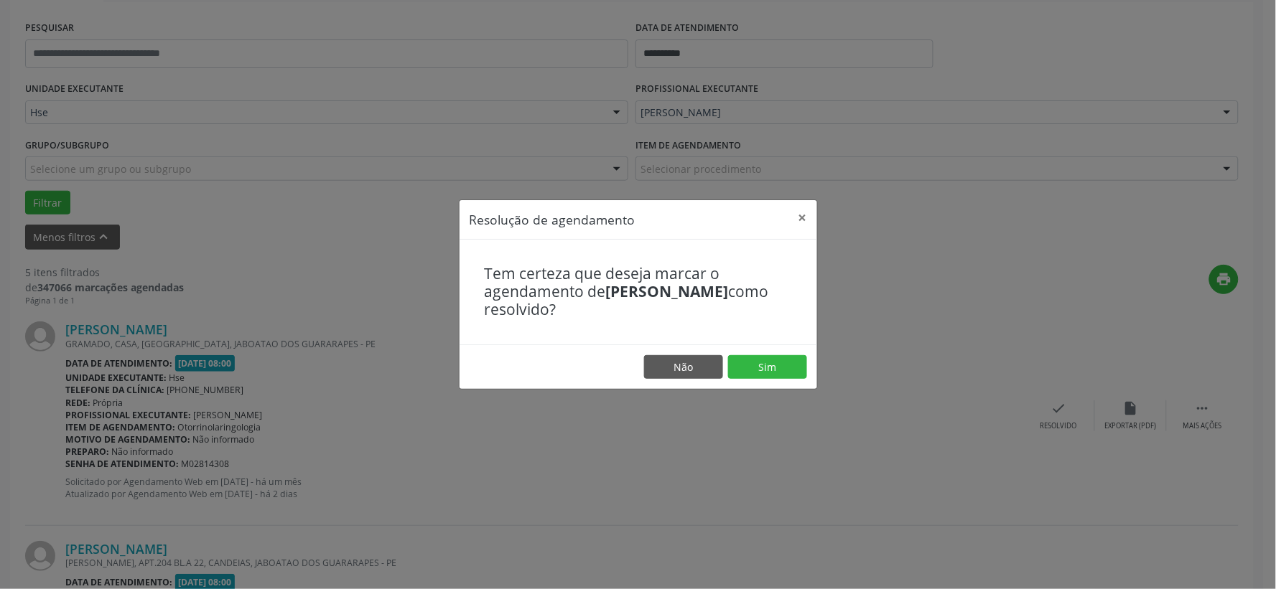
click at [774, 353] on footer "Não Sim" at bounding box center [638, 367] width 358 height 45
click at [773, 364] on button "Sim" at bounding box center [767, 367] width 79 height 24
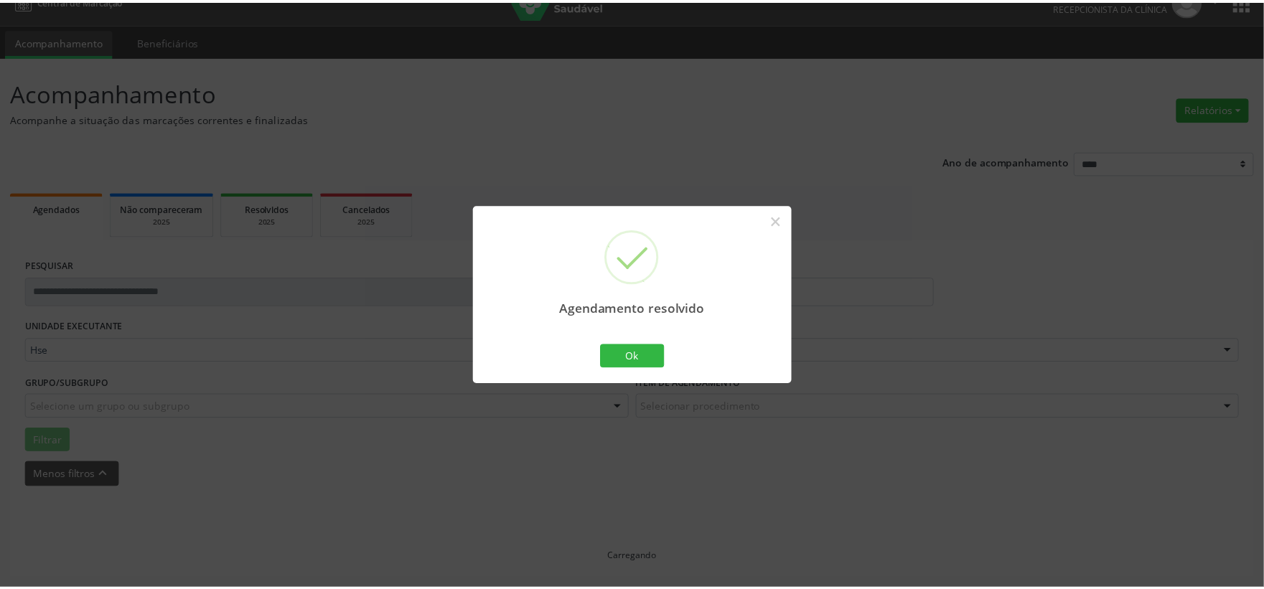
scroll to position [22, 0]
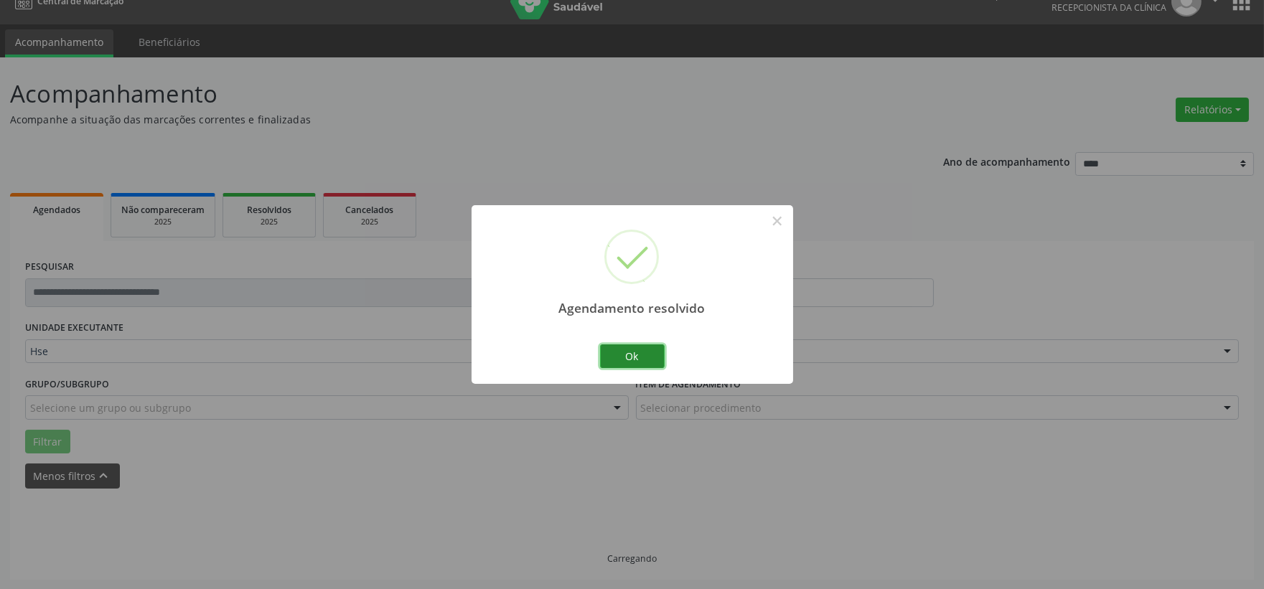
click at [612, 357] on button "Ok" at bounding box center [632, 357] width 65 height 24
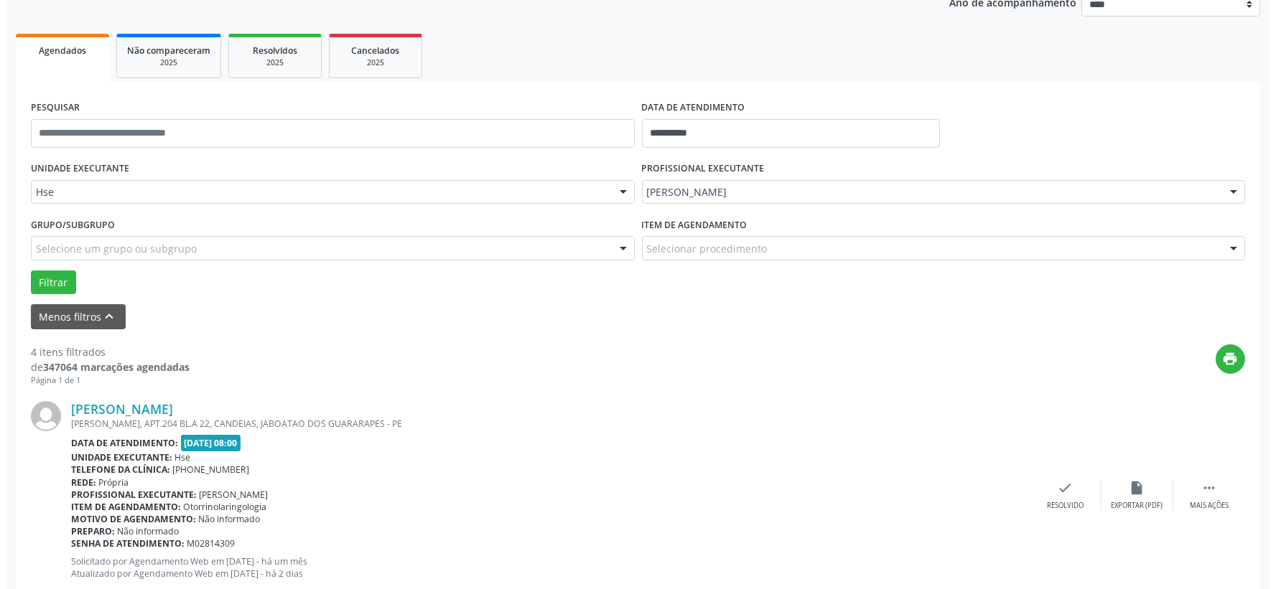
scroll to position [261, 0]
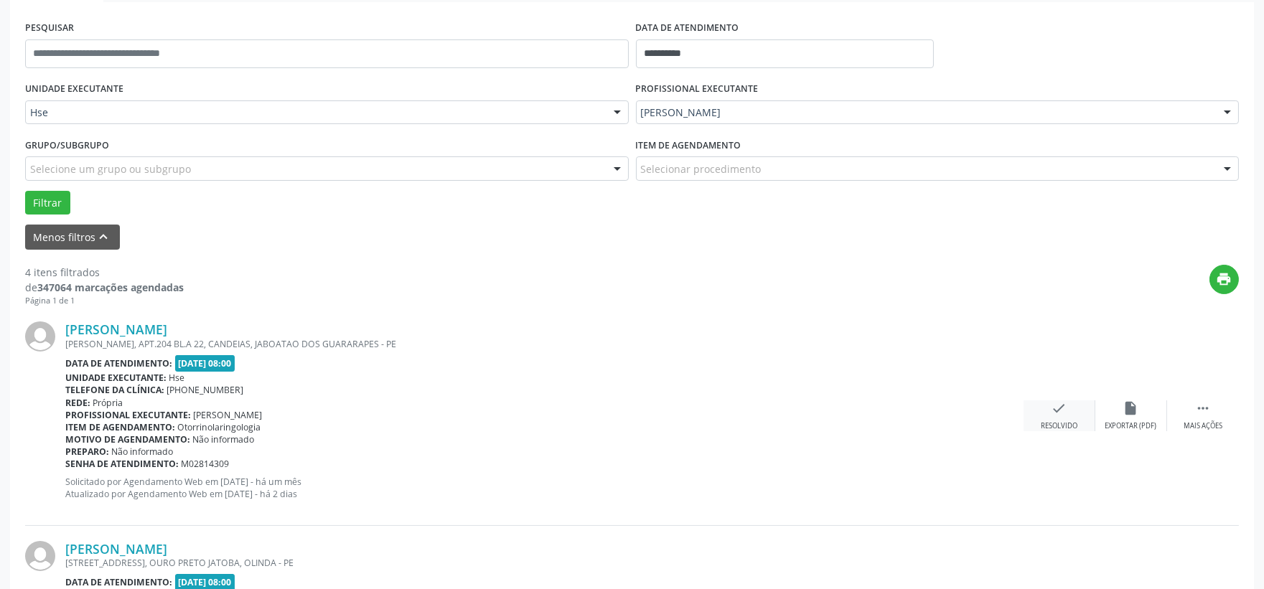
click at [1050, 403] on div "check Resolvido" at bounding box center [1060, 416] width 72 height 31
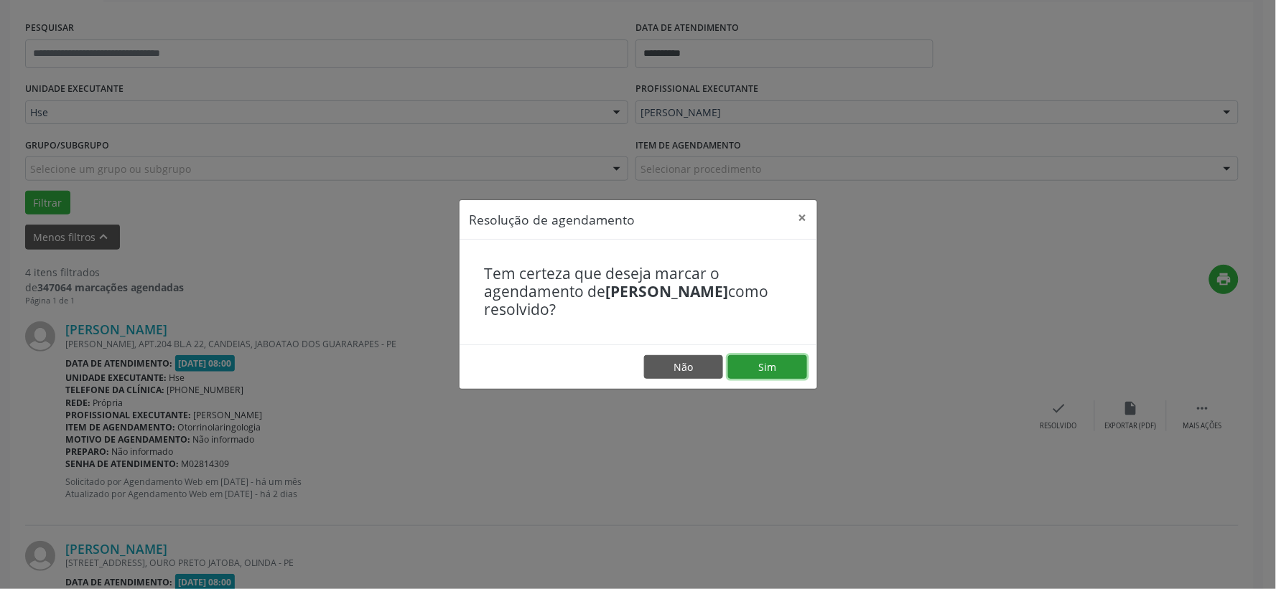
click at [779, 360] on button "Sim" at bounding box center [767, 367] width 79 height 24
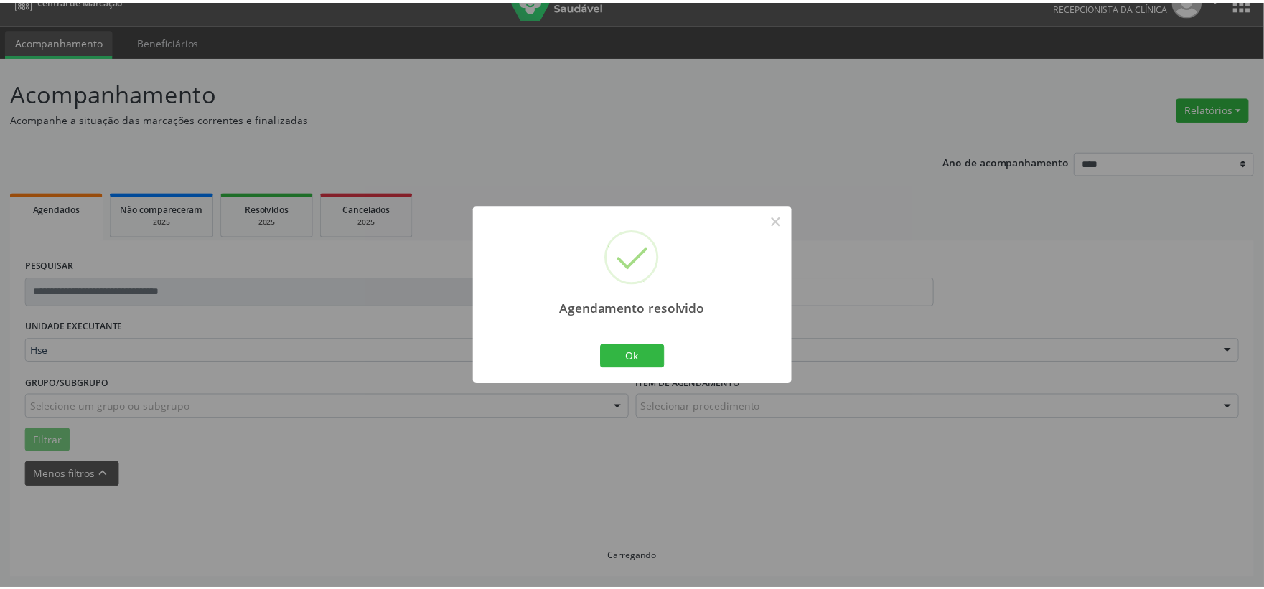
scroll to position [22, 0]
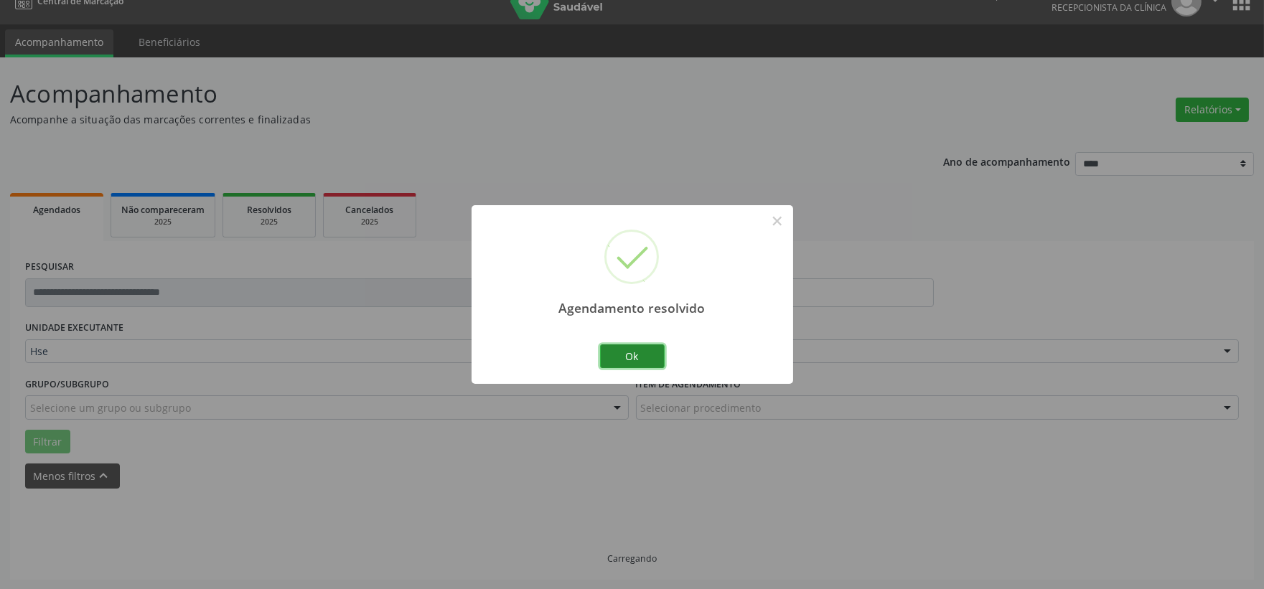
click at [641, 362] on button "Ok" at bounding box center [632, 357] width 65 height 24
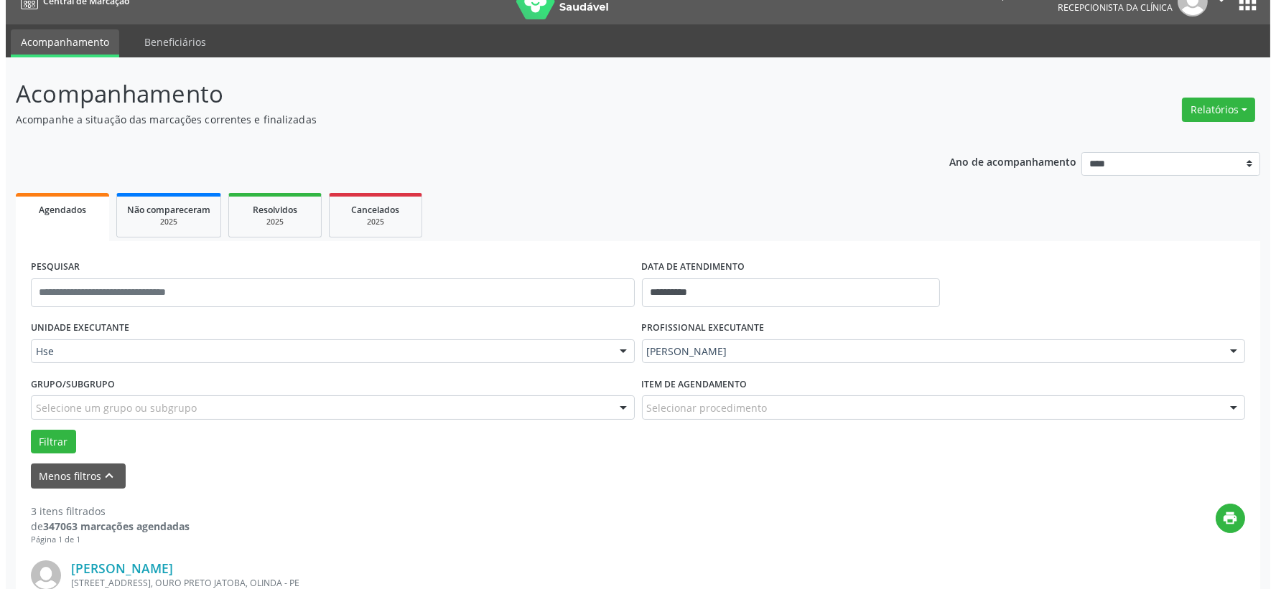
scroll to position [101, 0]
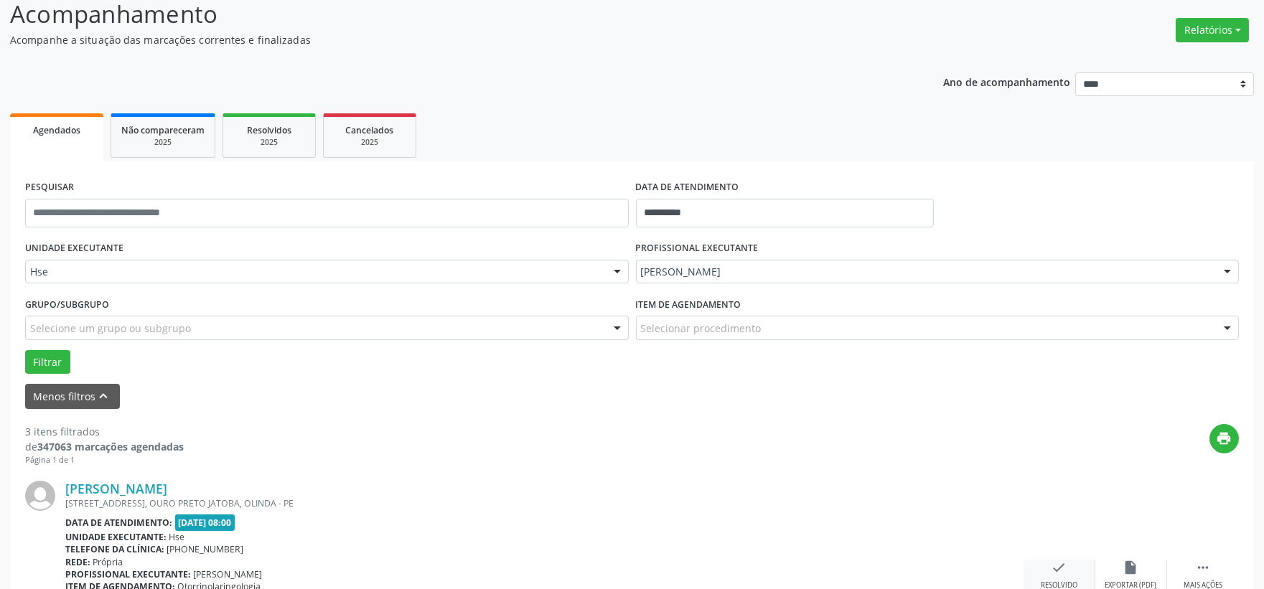
click at [1053, 567] on icon "check" at bounding box center [1060, 568] width 16 height 16
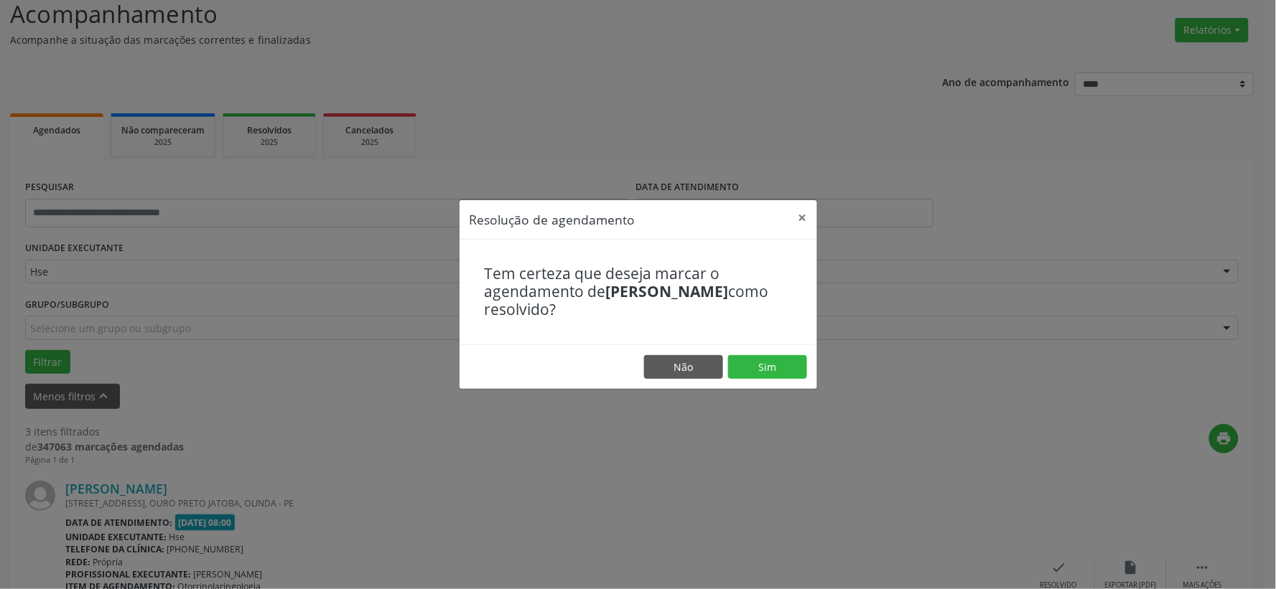
click at [784, 381] on footer "Não Sim" at bounding box center [638, 367] width 358 height 45
click at [776, 371] on button "Sim" at bounding box center [767, 367] width 79 height 24
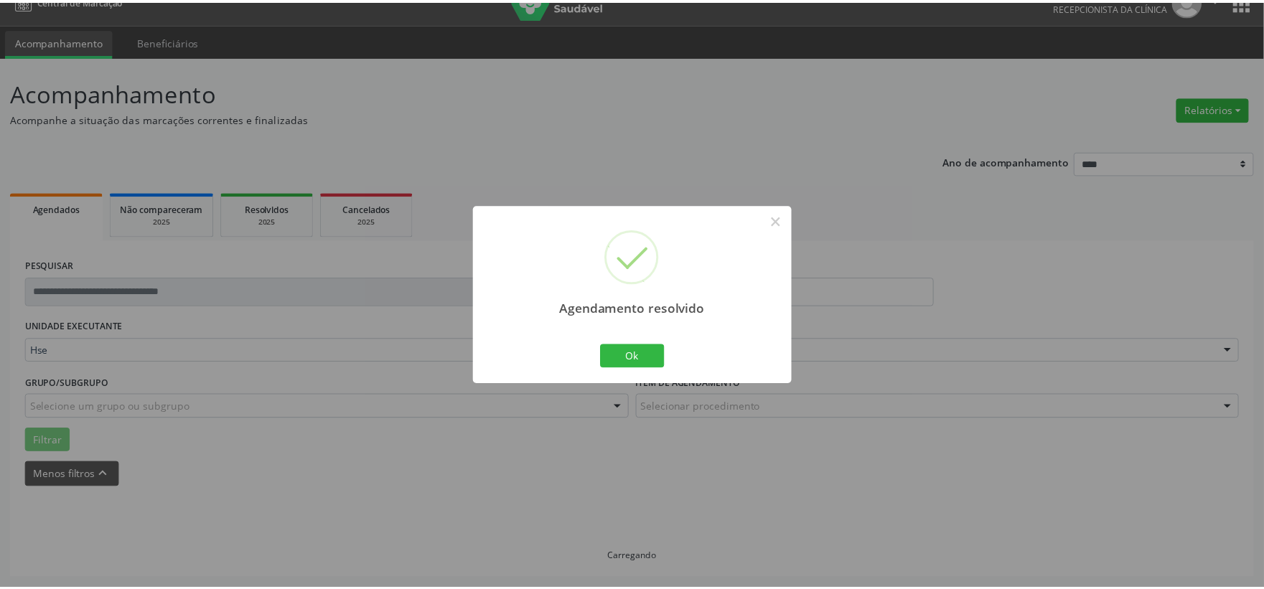
scroll to position [22, 0]
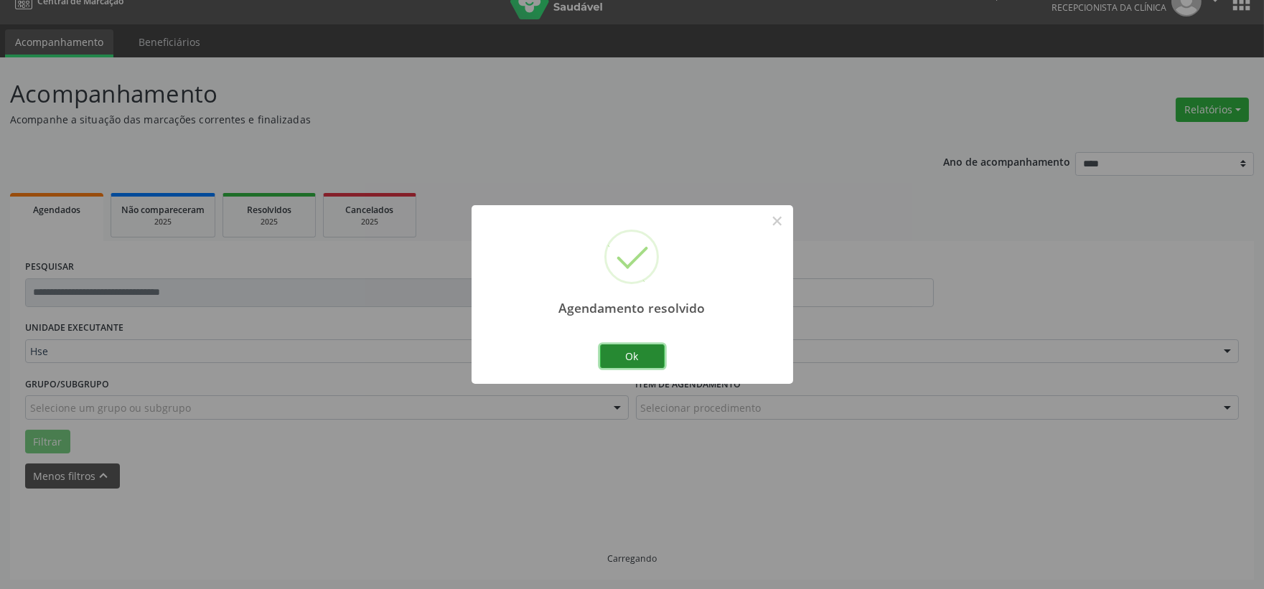
click at [639, 353] on button "Ok" at bounding box center [632, 357] width 65 height 24
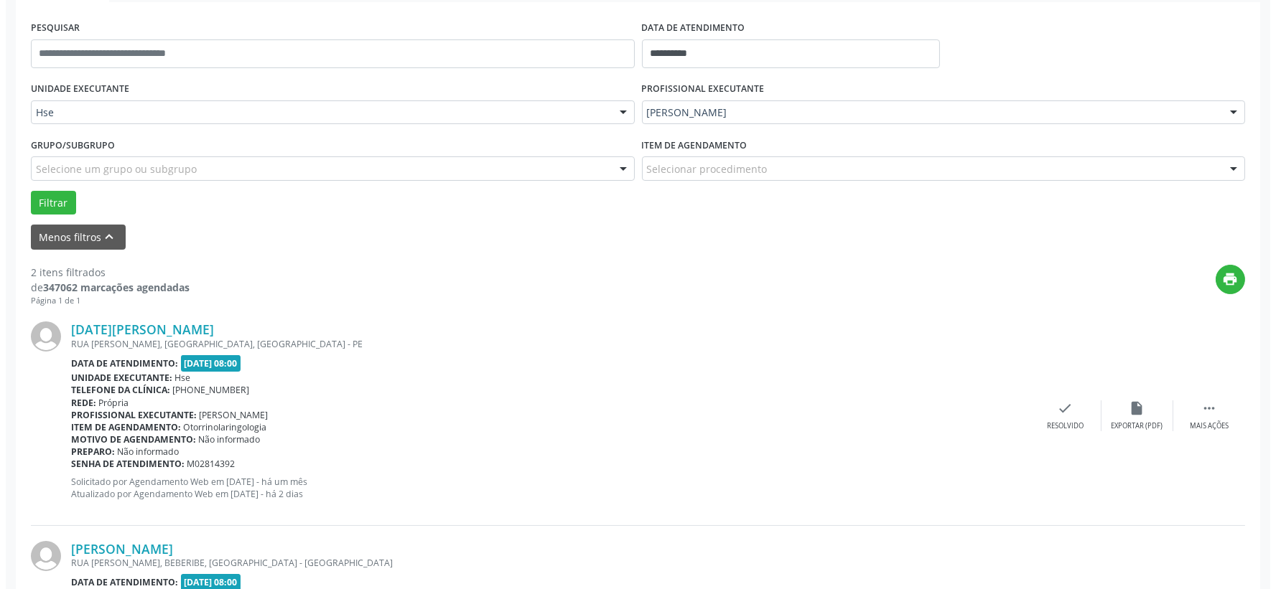
scroll to position [340, 0]
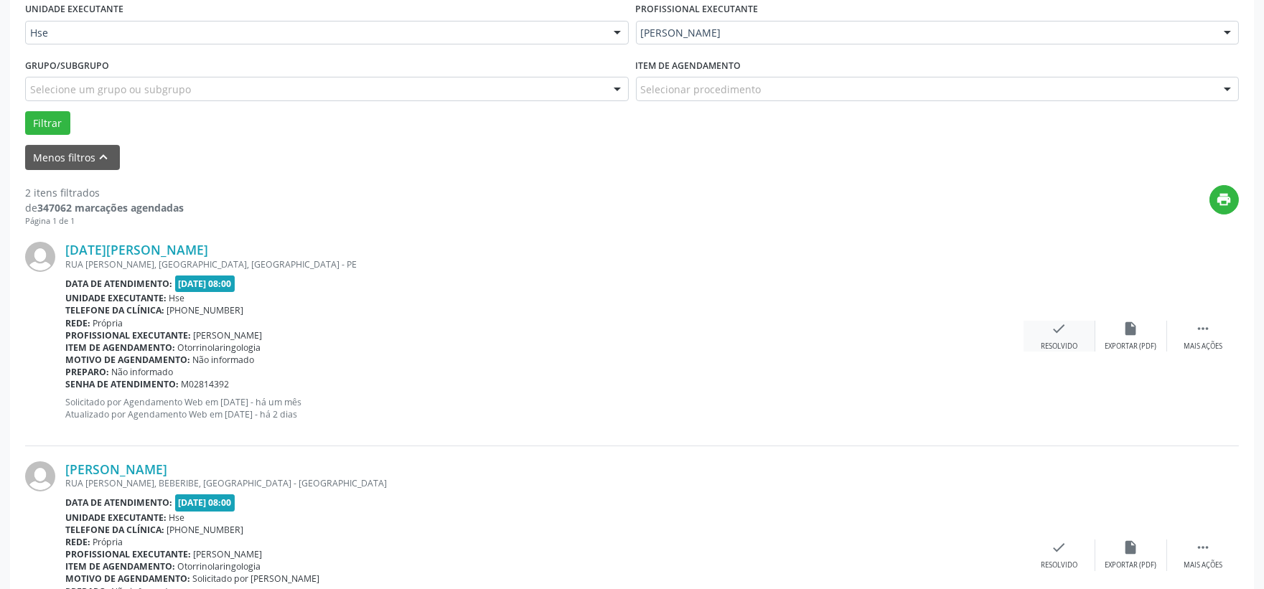
click at [1049, 328] on div "check Resolvido" at bounding box center [1060, 336] width 72 height 31
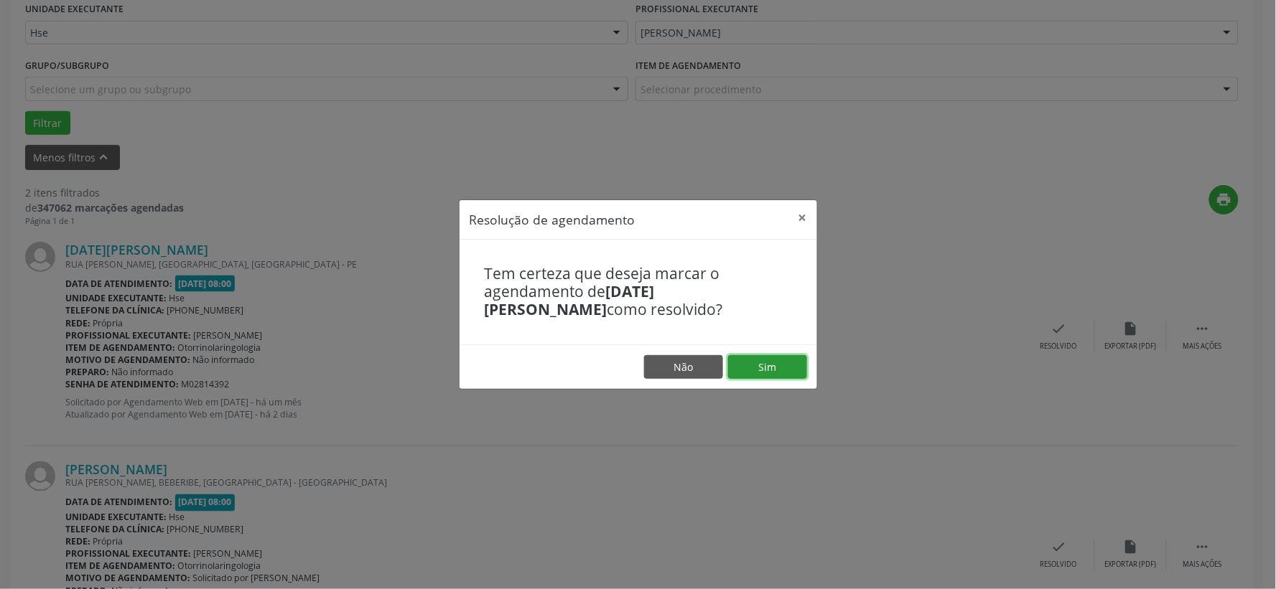
click at [767, 363] on button "Sim" at bounding box center [767, 367] width 79 height 24
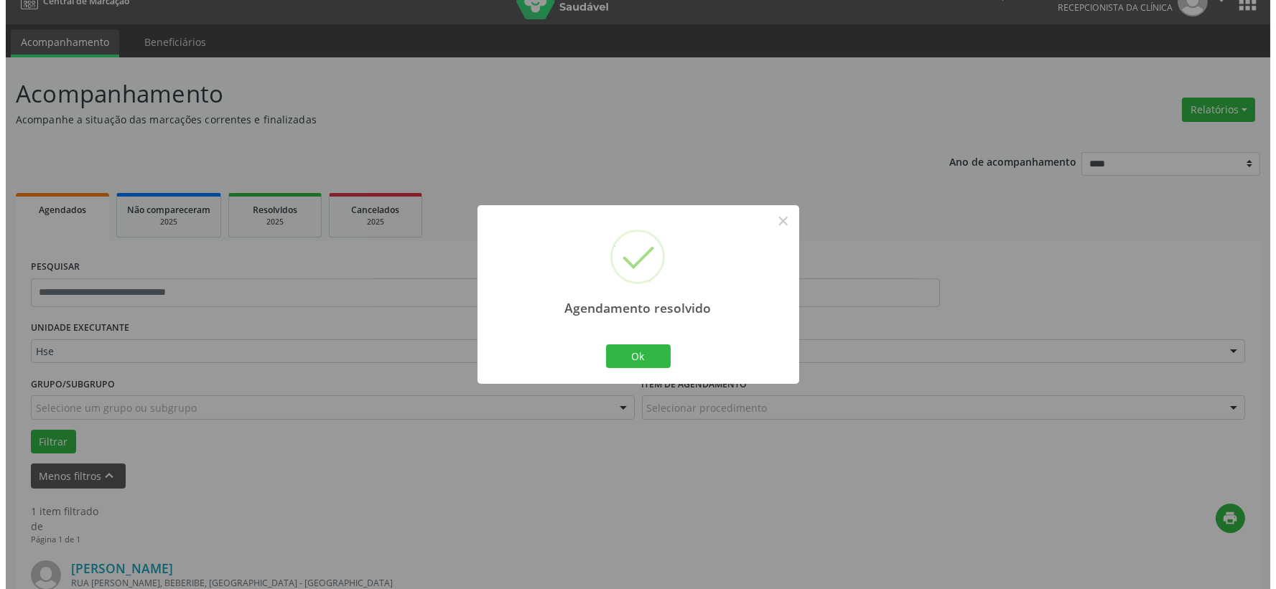
scroll to position [220, 0]
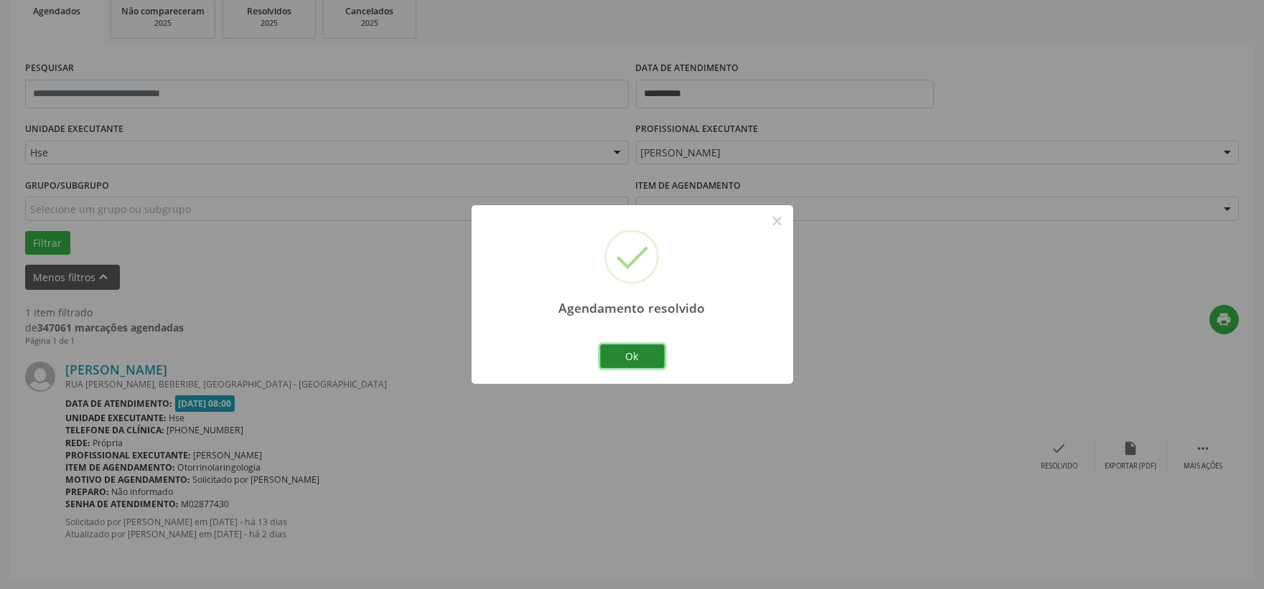
click at [655, 354] on button "Ok" at bounding box center [632, 357] width 65 height 24
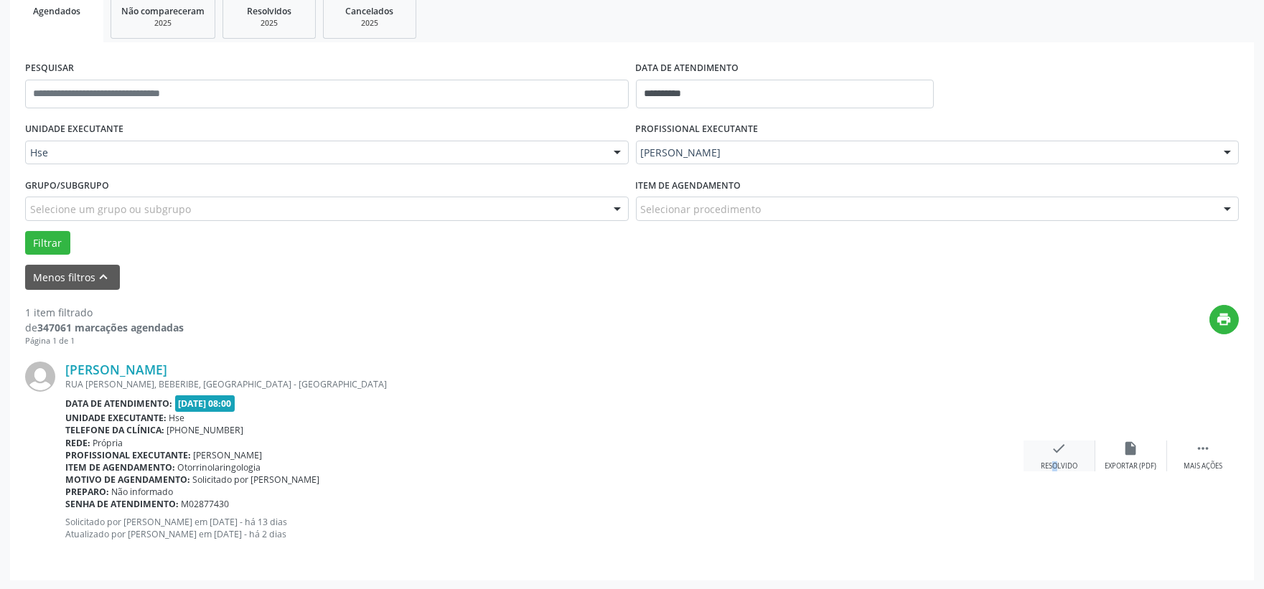
click at [1042, 454] on div "check Resolvido" at bounding box center [1060, 456] width 72 height 31
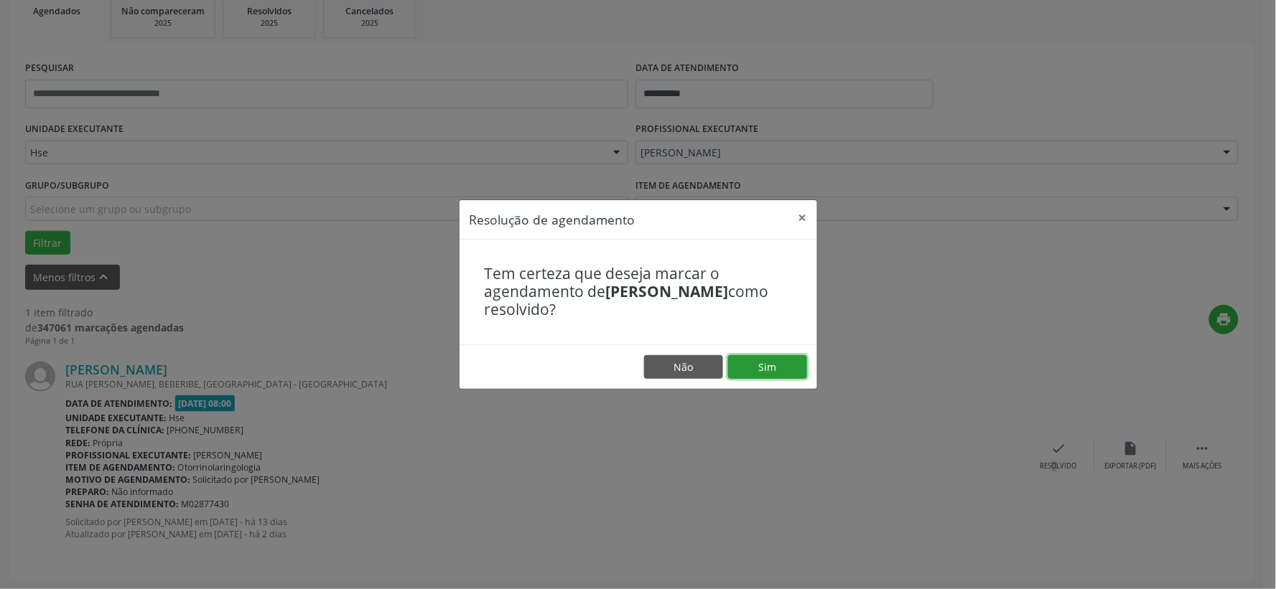
click at [788, 370] on button "Sim" at bounding box center [767, 367] width 79 height 24
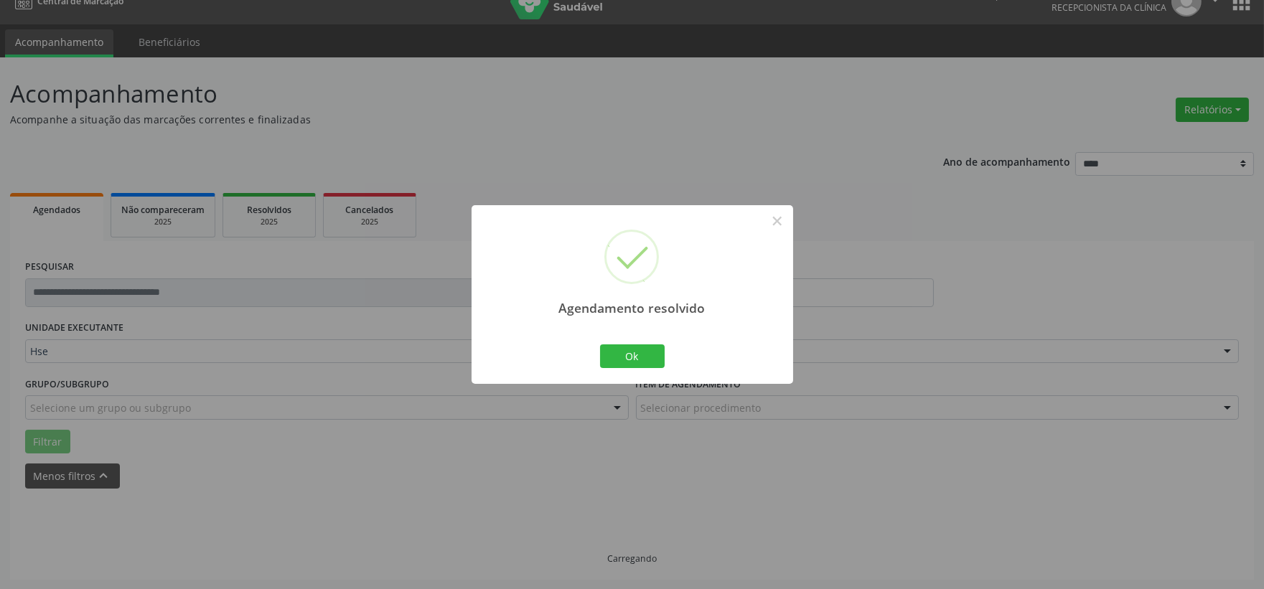
scroll to position [0, 0]
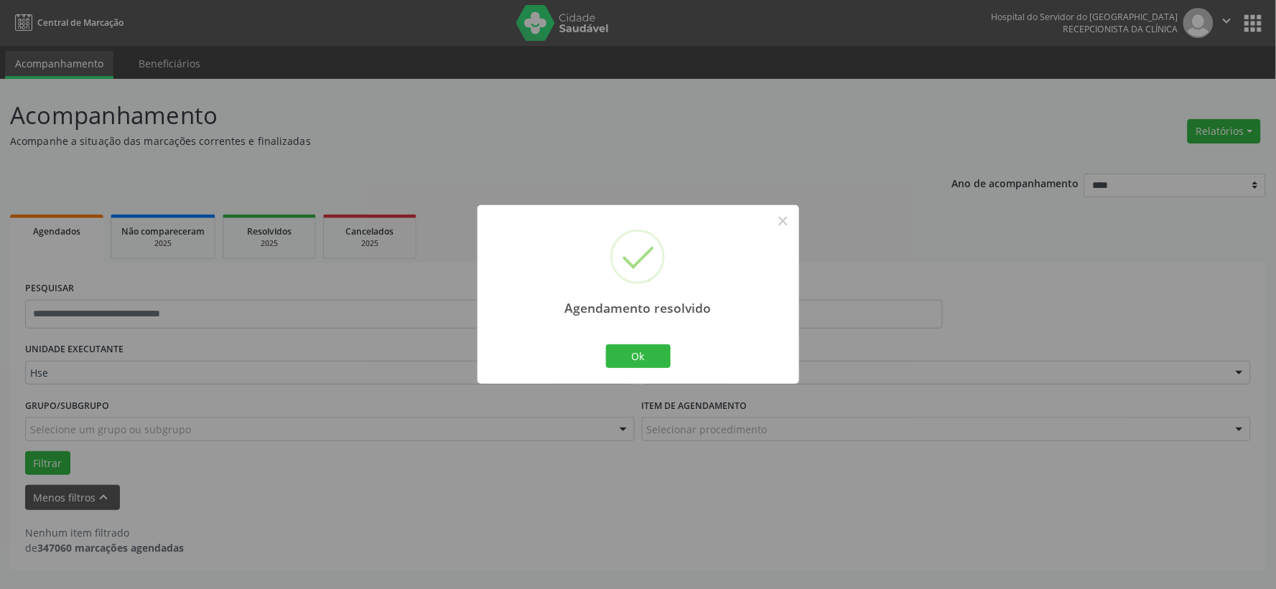
click at [630, 340] on div "Agendamento resolvido × Ok Cancel" at bounding box center [638, 294] width 322 height 179
click at [632, 350] on button "Ok" at bounding box center [638, 357] width 65 height 24
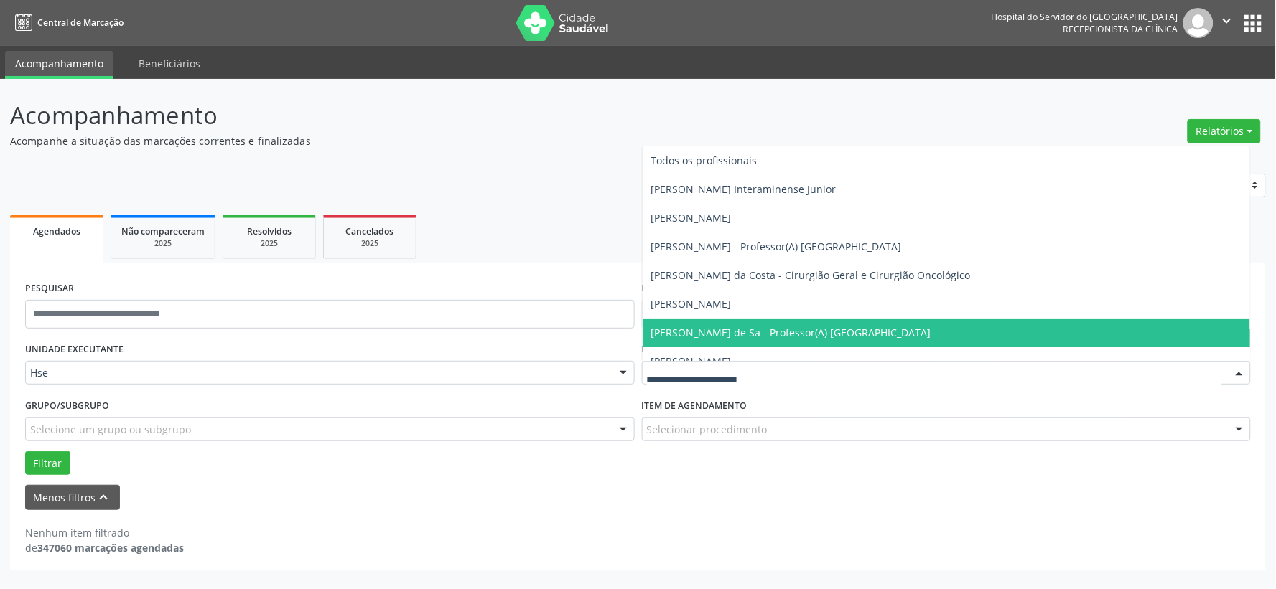
click at [709, 361] on div at bounding box center [947, 373] width 610 height 24
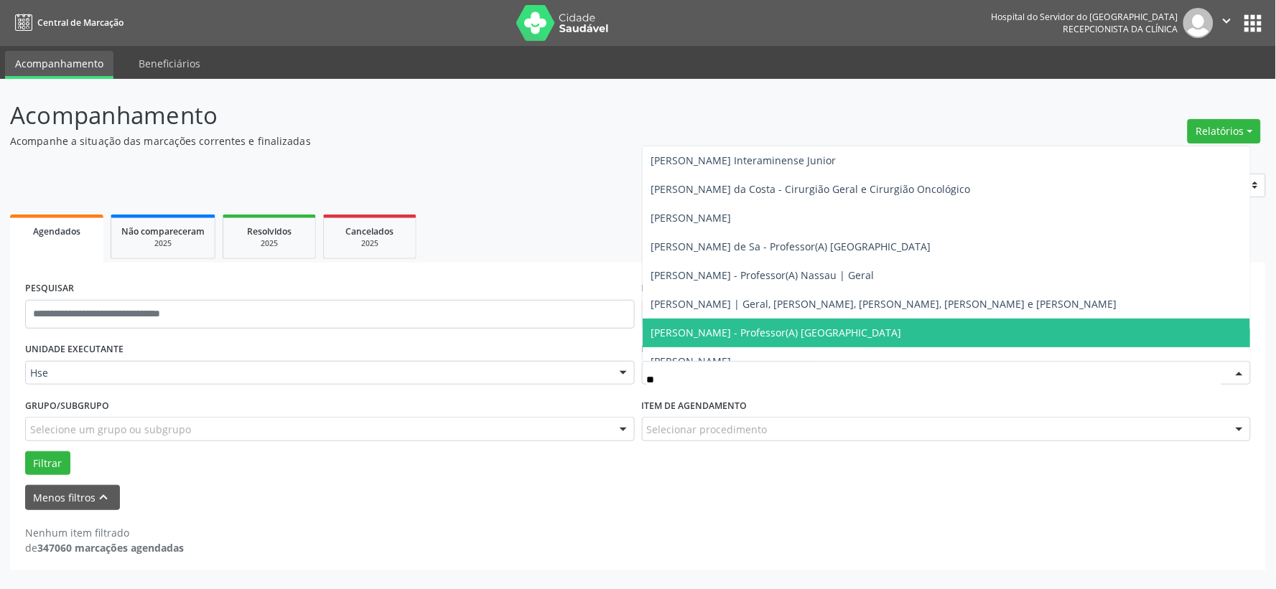
type input "***"
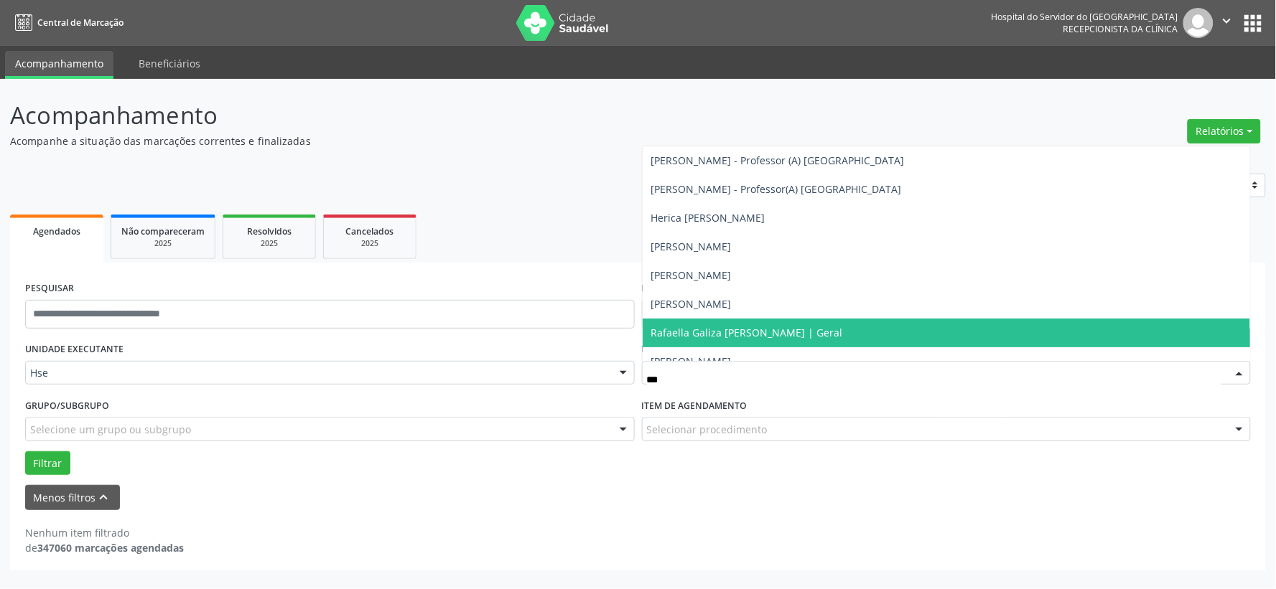
click at [711, 337] on span "Rafaella Galiza [PERSON_NAME] | Geral" at bounding box center [747, 333] width 192 height 14
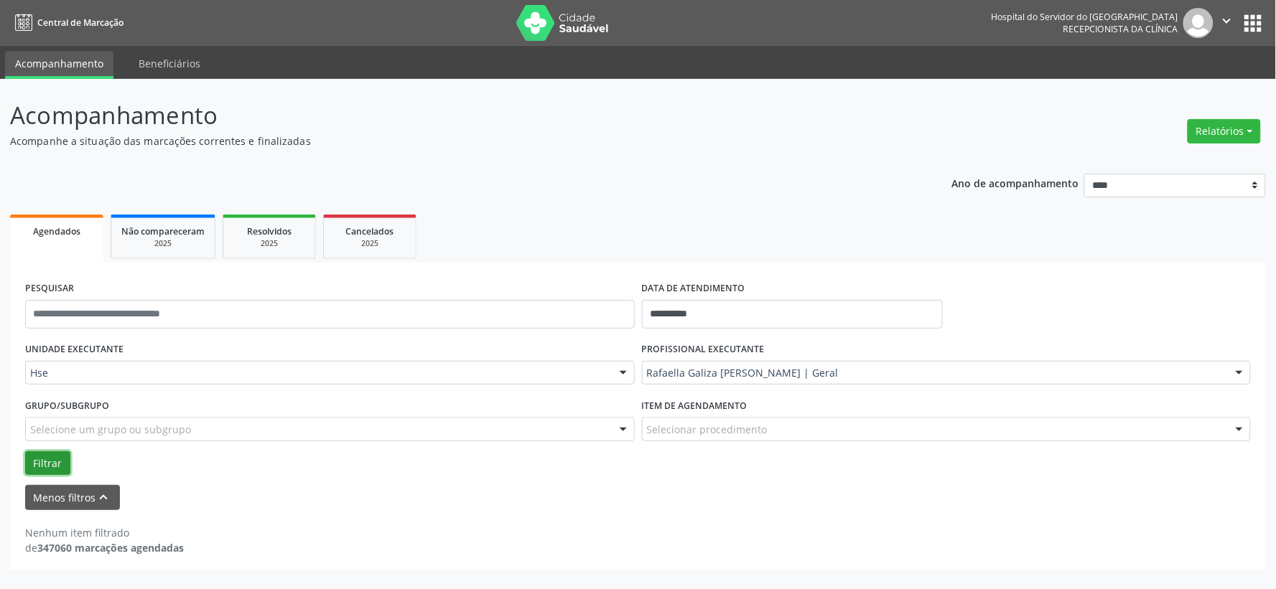
click at [49, 461] on button "Filtrar" at bounding box center [47, 464] width 45 height 24
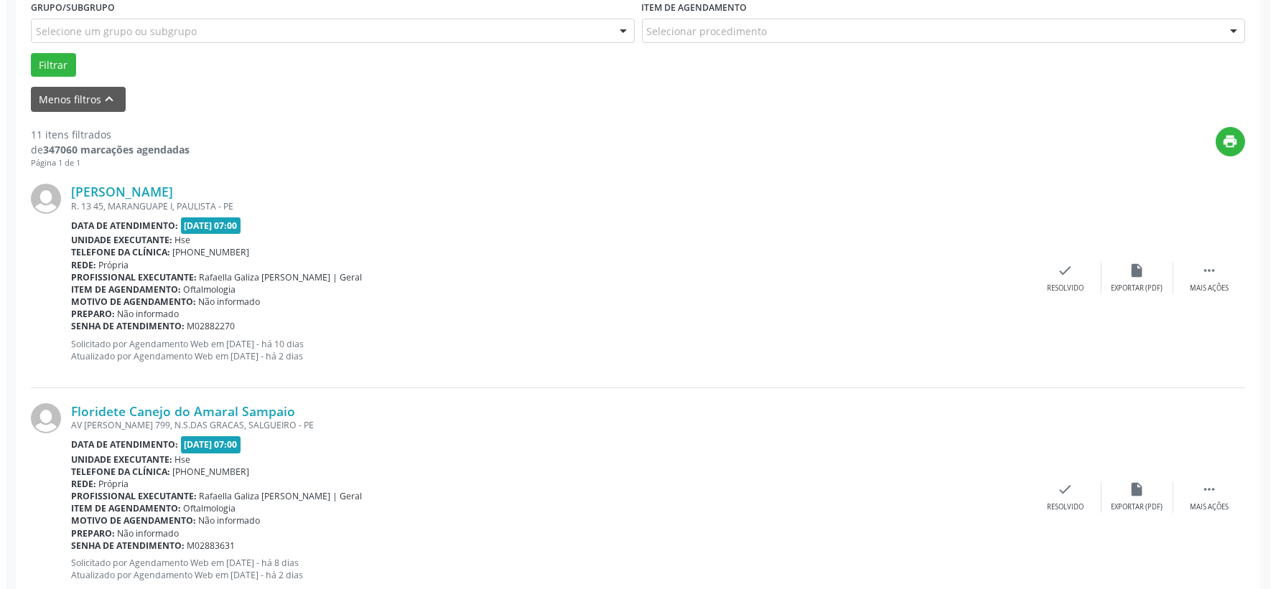
scroll to position [558, 0]
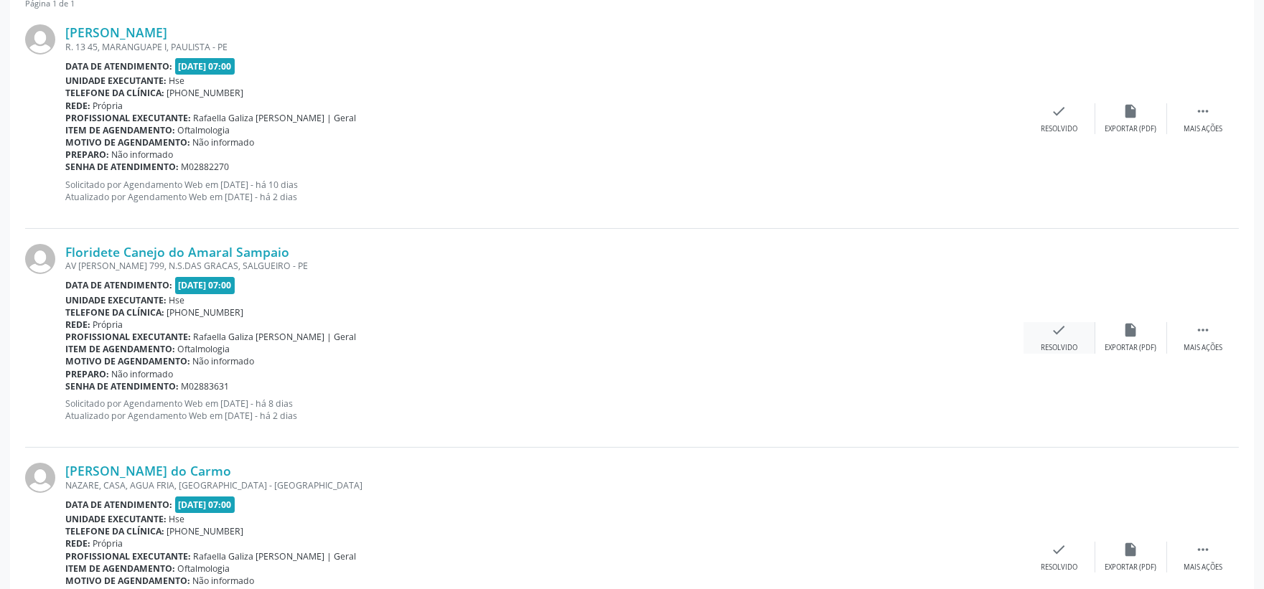
click at [1059, 326] on icon "check" at bounding box center [1060, 330] width 16 height 16
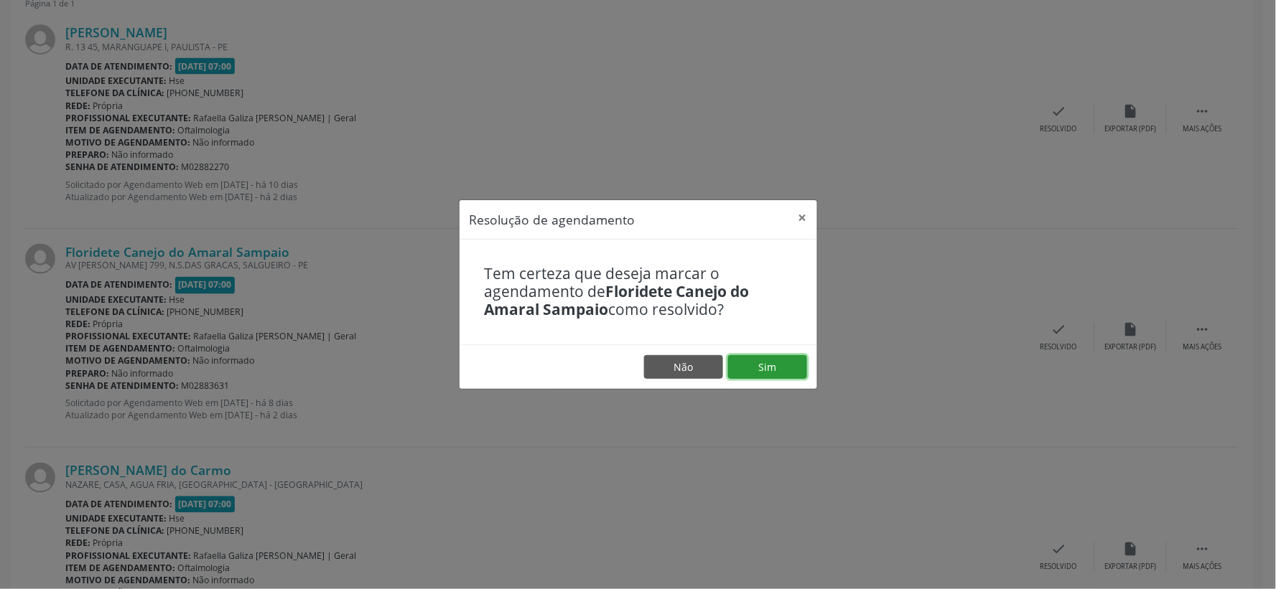
click at [806, 366] on button "Sim" at bounding box center [767, 367] width 79 height 24
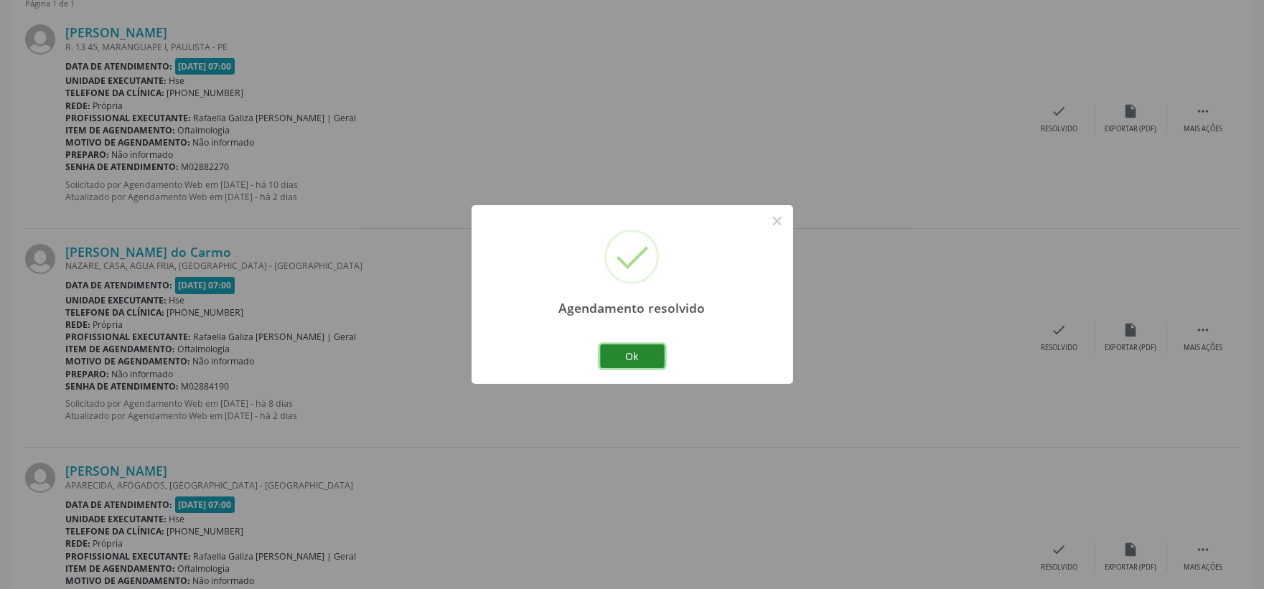
click at [635, 360] on button "Ok" at bounding box center [632, 357] width 65 height 24
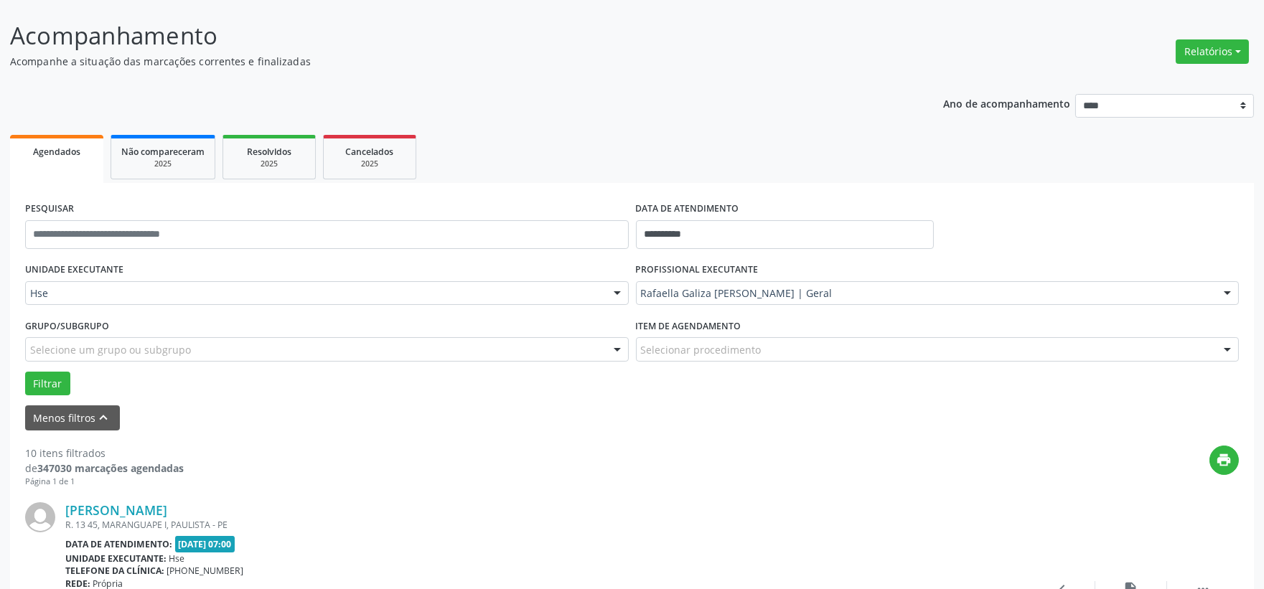
scroll to position [159, 0]
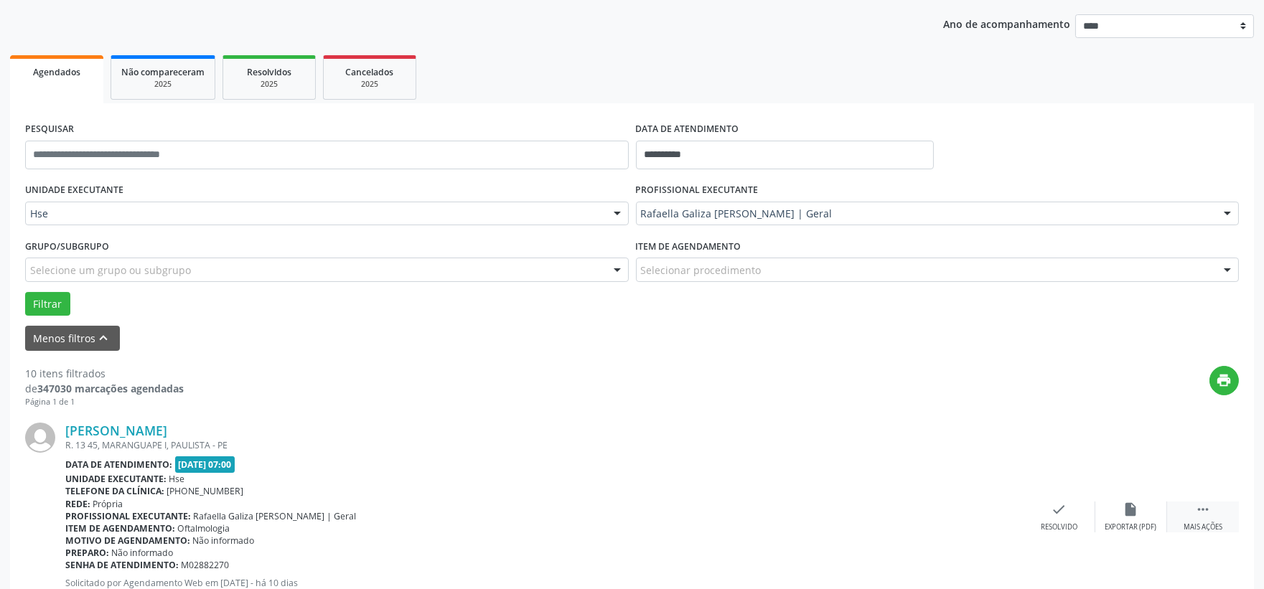
click at [1189, 521] on div " Mais ações" at bounding box center [1203, 517] width 72 height 31
click at [1125, 521] on div "alarm_off Não compareceu" at bounding box center [1132, 517] width 72 height 31
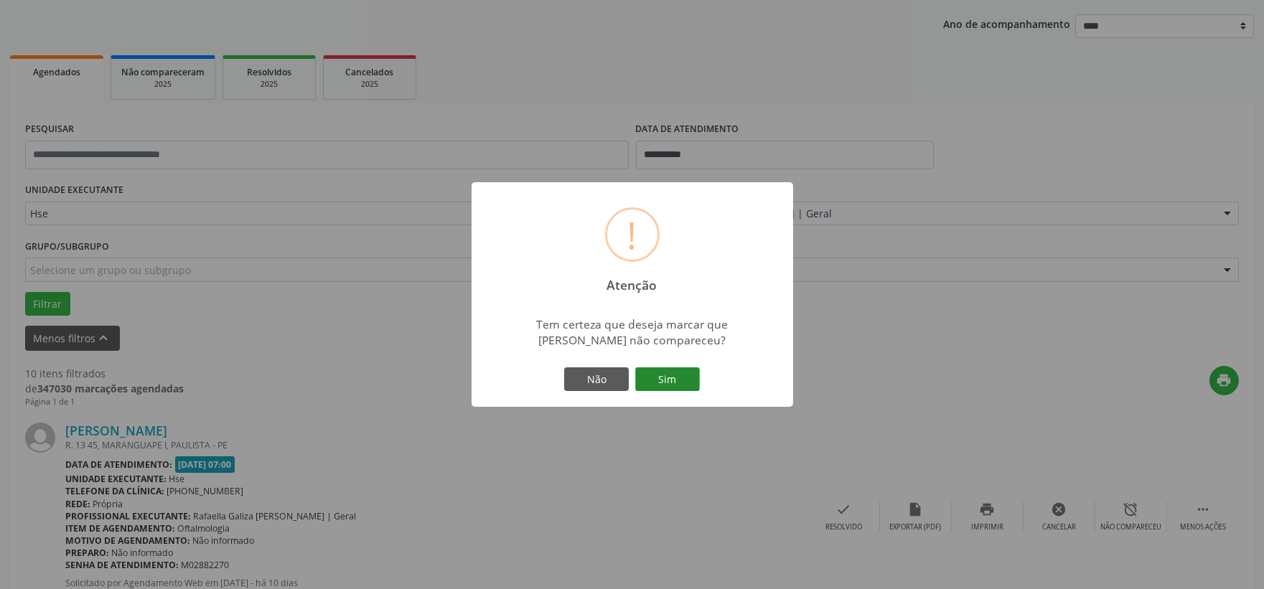
click at [680, 386] on button "Sim" at bounding box center [667, 380] width 65 height 24
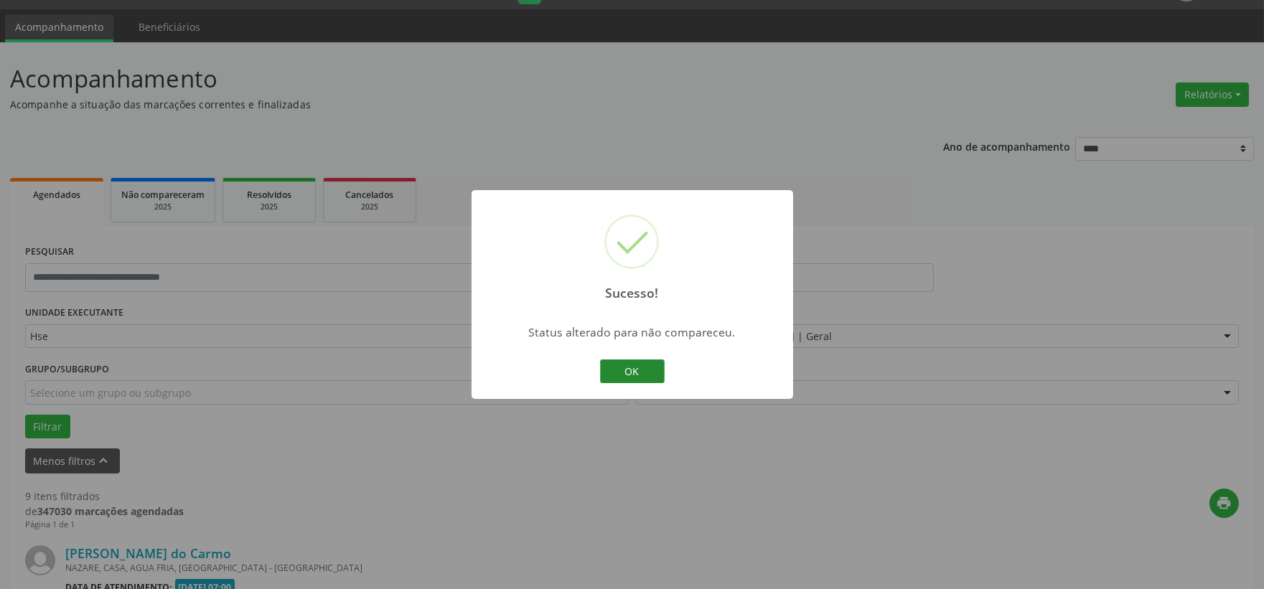
click at [648, 368] on button "OK" at bounding box center [632, 372] width 65 height 24
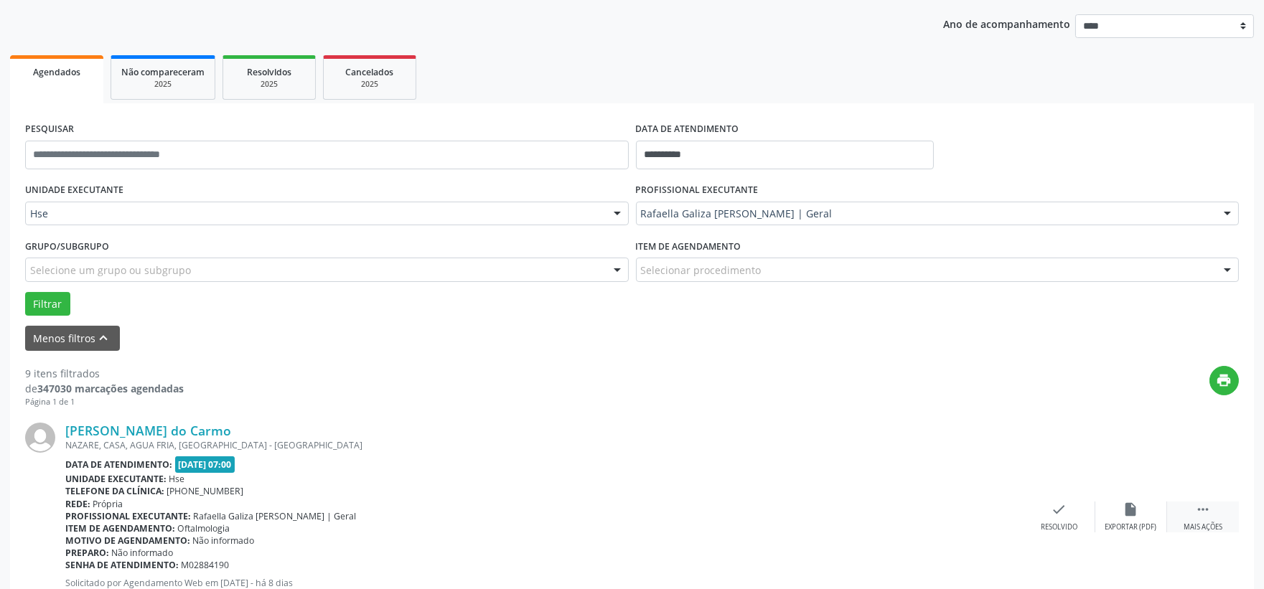
drag, startPoint x: 1195, startPoint y: 519, endPoint x: 1180, endPoint y: 519, distance: 15.1
click at [1195, 519] on div " Mais ações" at bounding box center [1203, 517] width 72 height 31
click at [1106, 515] on div "alarm_off Não compareceu" at bounding box center [1132, 517] width 72 height 31
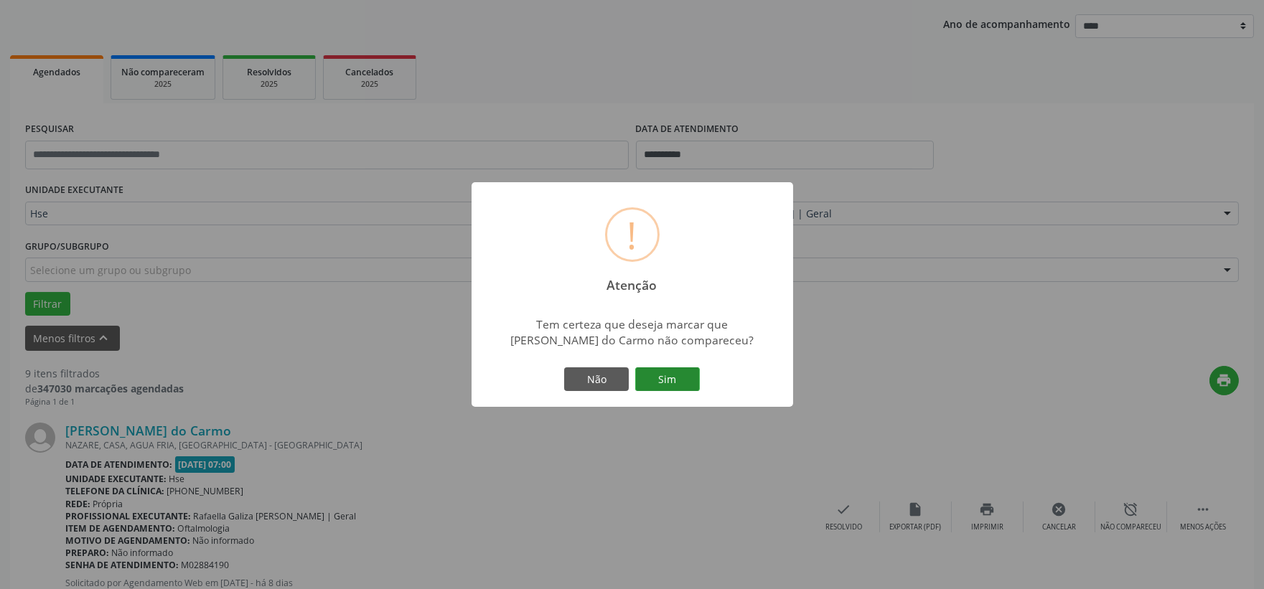
click at [669, 383] on button "Sim" at bounding box center [667, 380] width 65 height 24
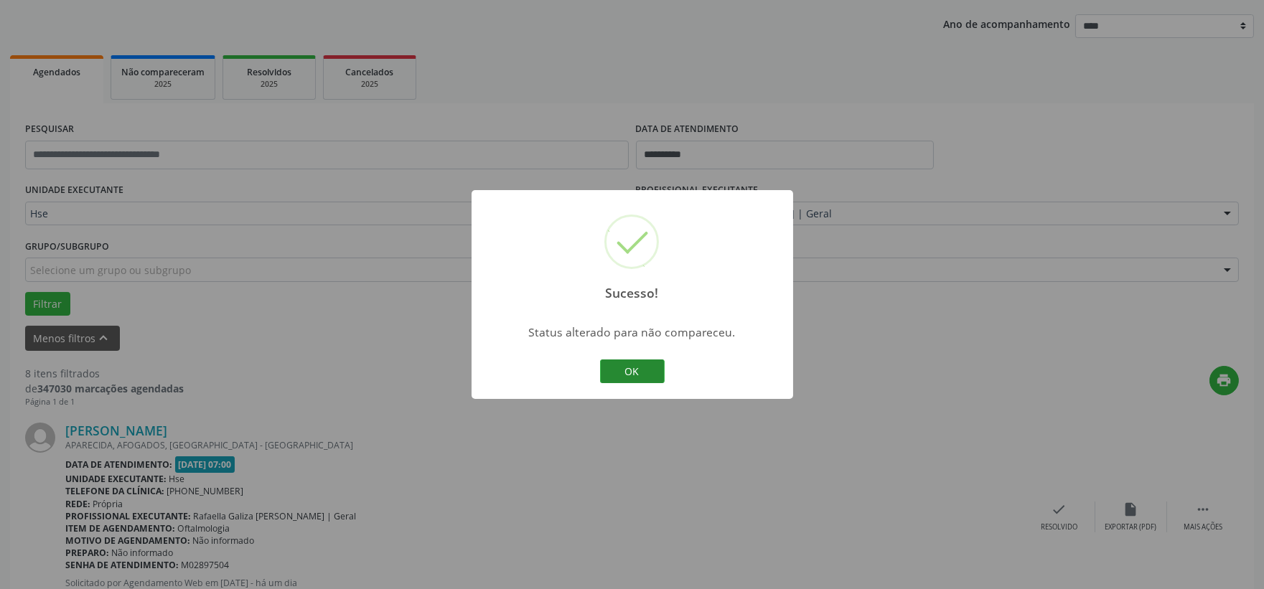
click at [648, 375] on button "OK" at bounding box center [632, 372] width 65 height 24
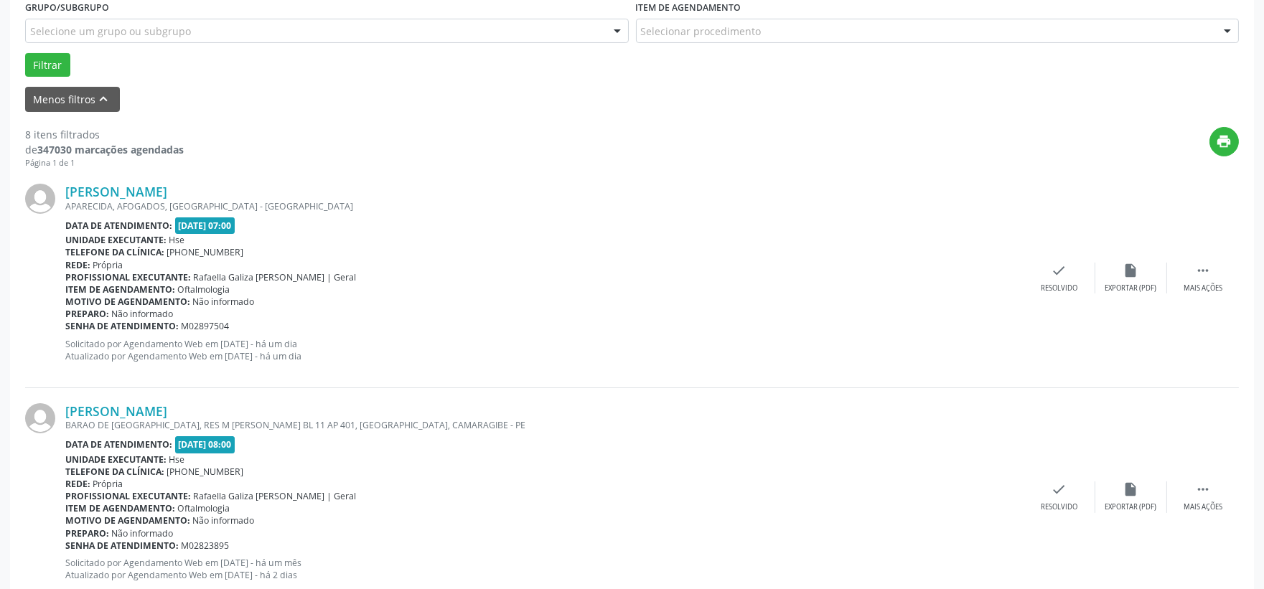
scroll to position [478, 0]
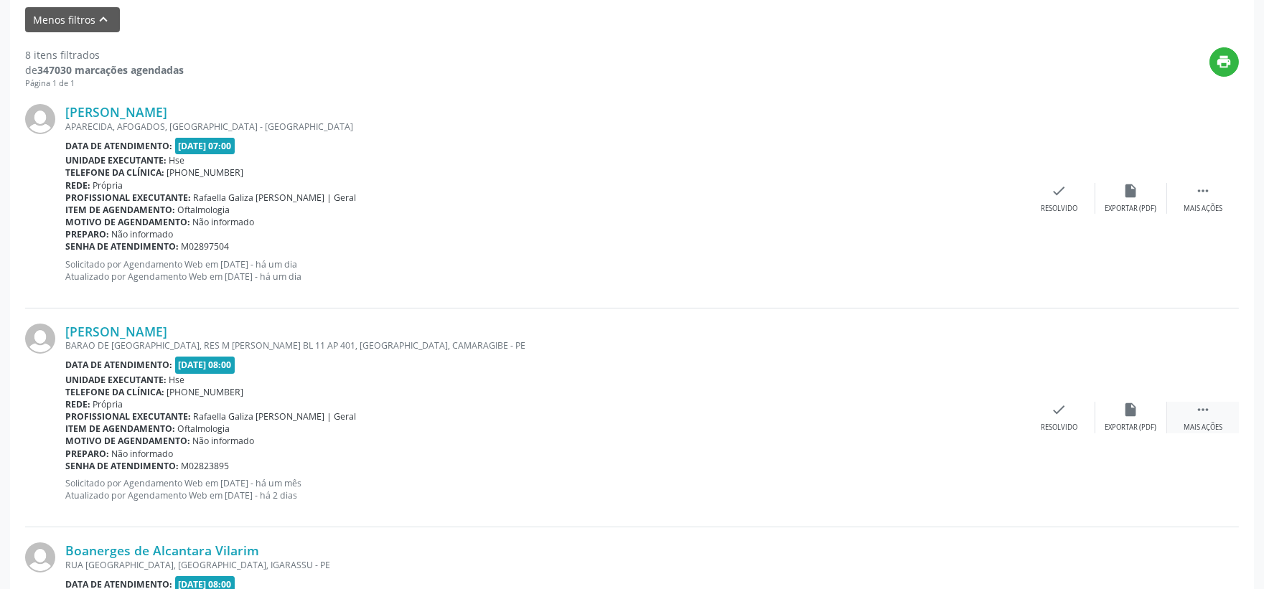
drag, startPoint x: 1210, startPoint y: 415, endPoint x: 1196, endPoint y: 415, distance: 14.4
click at [1210, 415] on icon "" at bounding box center [1203, 410] width 16 height 16
click at [1103, 419] on div "alarm_off Não compareceu" at bounding box center [1132, 417] width 72 height 31
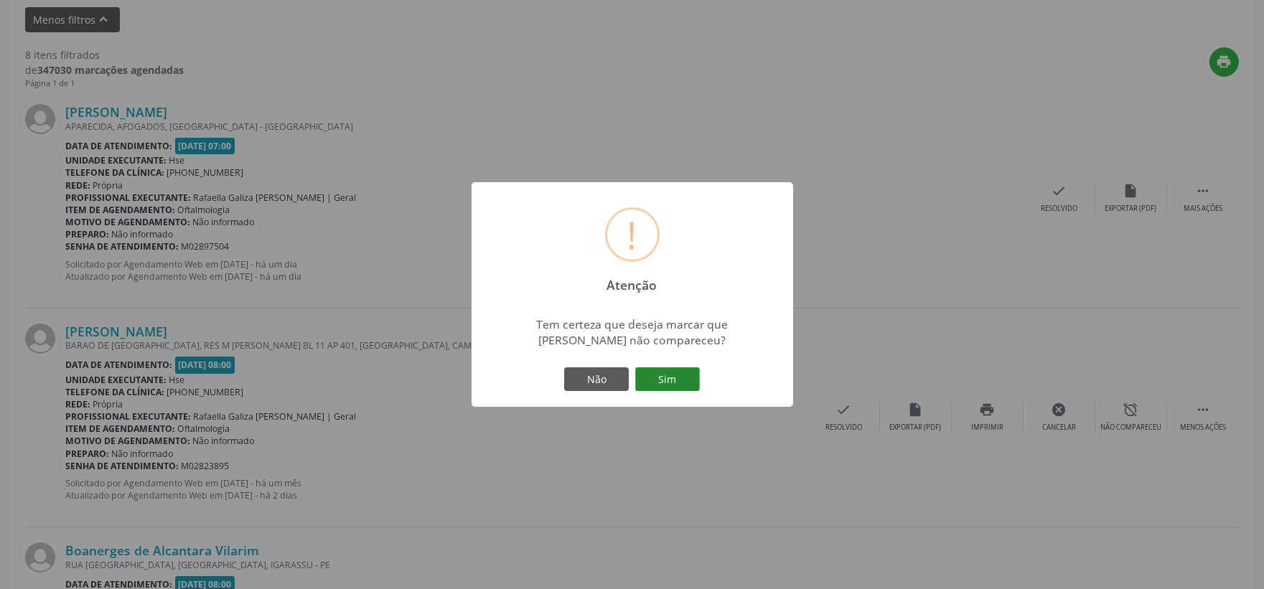
click at [689, 381] on button "Sim" at bounding box center [667, 380] width 65 height 24
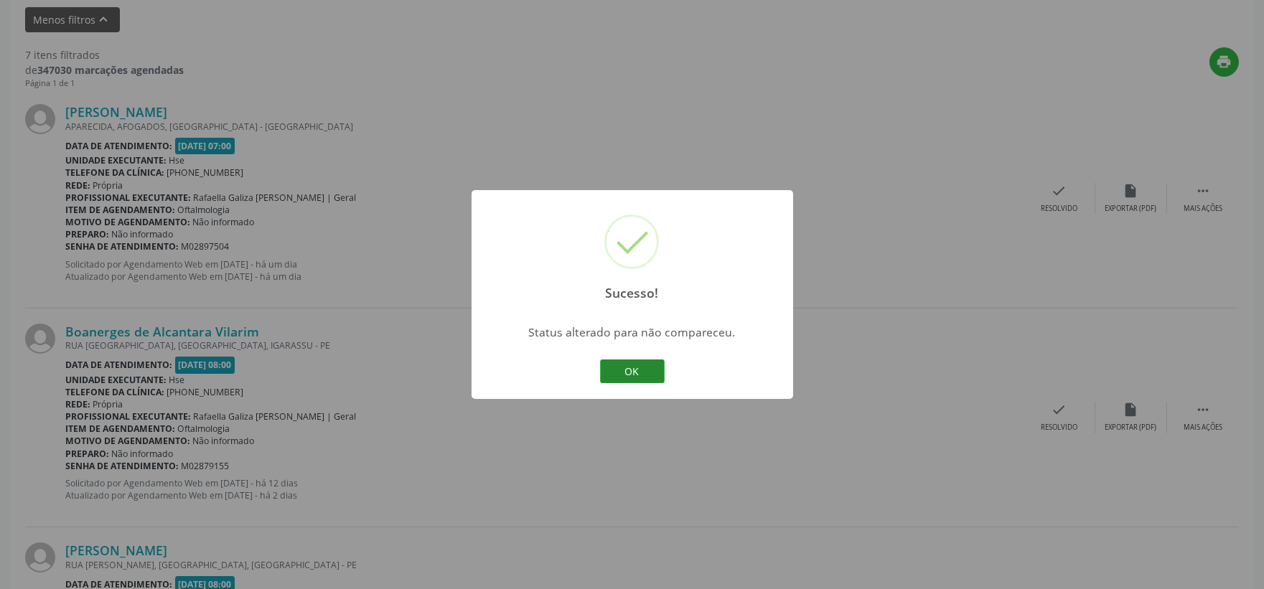
click at [655, 369] on button "OK" at bounding box center [632, 372] width 65 height 24
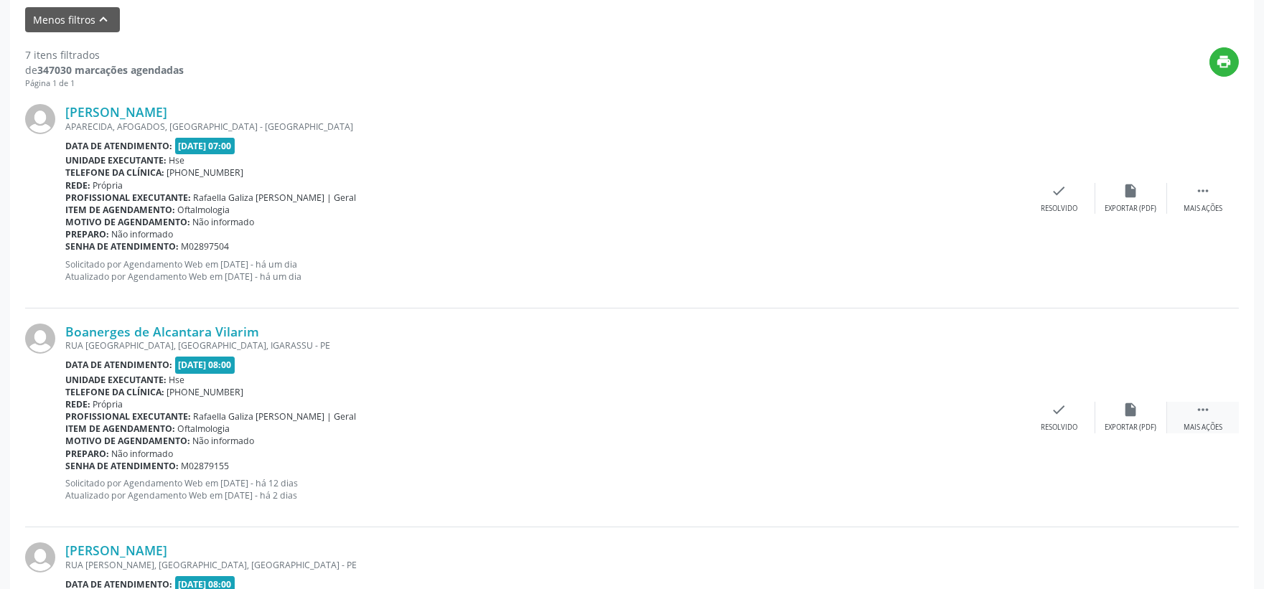
click at [1221, 412] on div " Mais ações" at bounding box center [1203, 417] width 72 height 31
click at [1144, 423] on div "Não compareceu" at bounding box center [1131, 428] width 61 height 10
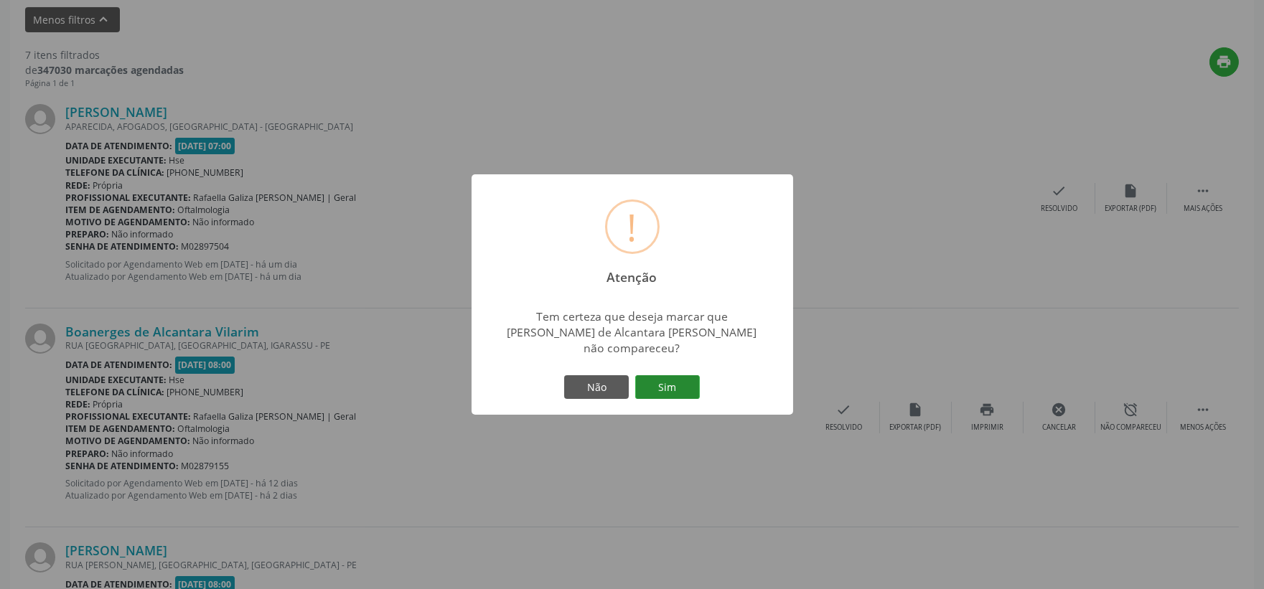
click at [687, 388] on button "Sim" at bounding box center [667, 387] width 65 height 24
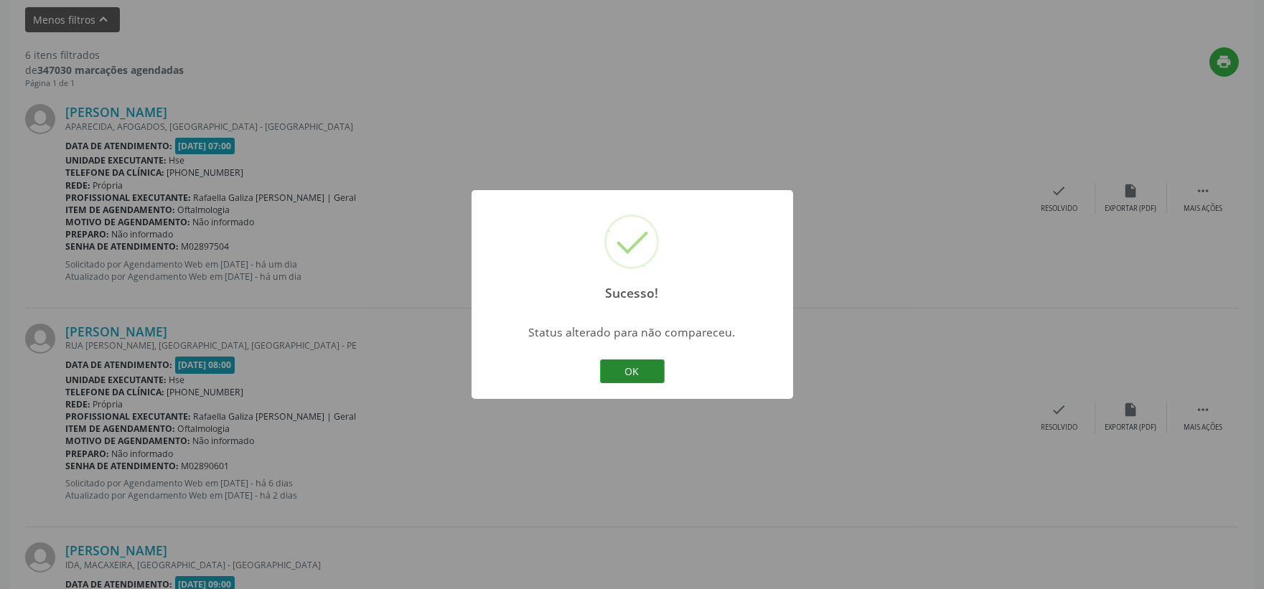
click at [652, 373] on button "OK" at bounding box center [632, 372] width 65 height 24
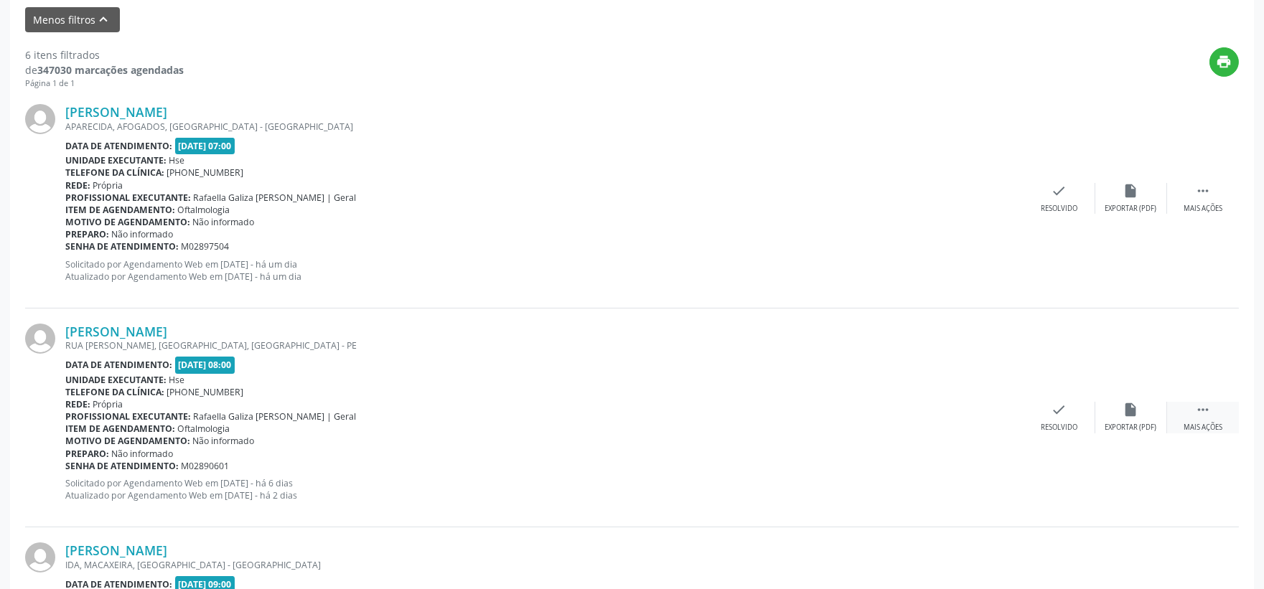
click at [1199, 406] on icon "" at bounding box center [1203, 410] width 16 height 16
click at [1122, 407] on div "alarm_off Não compareceu" at bounding box center [1132, 417] width 72 height 31
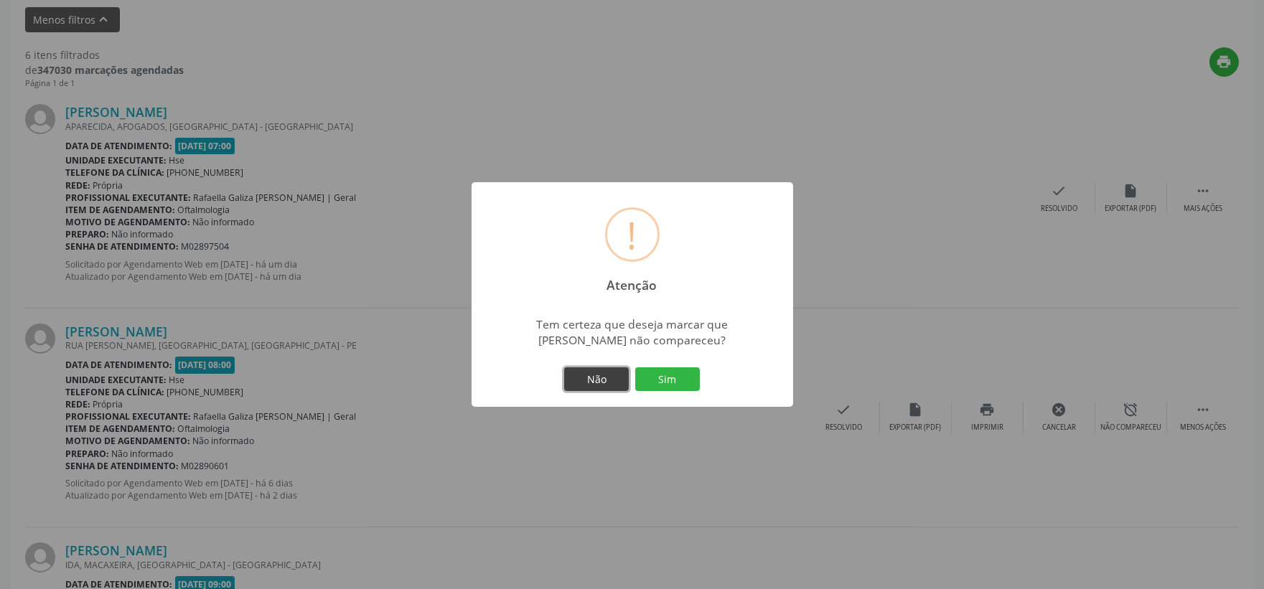
click at [625, 374] on button "Não" at bounding box center [596, 380] width 65 height 24
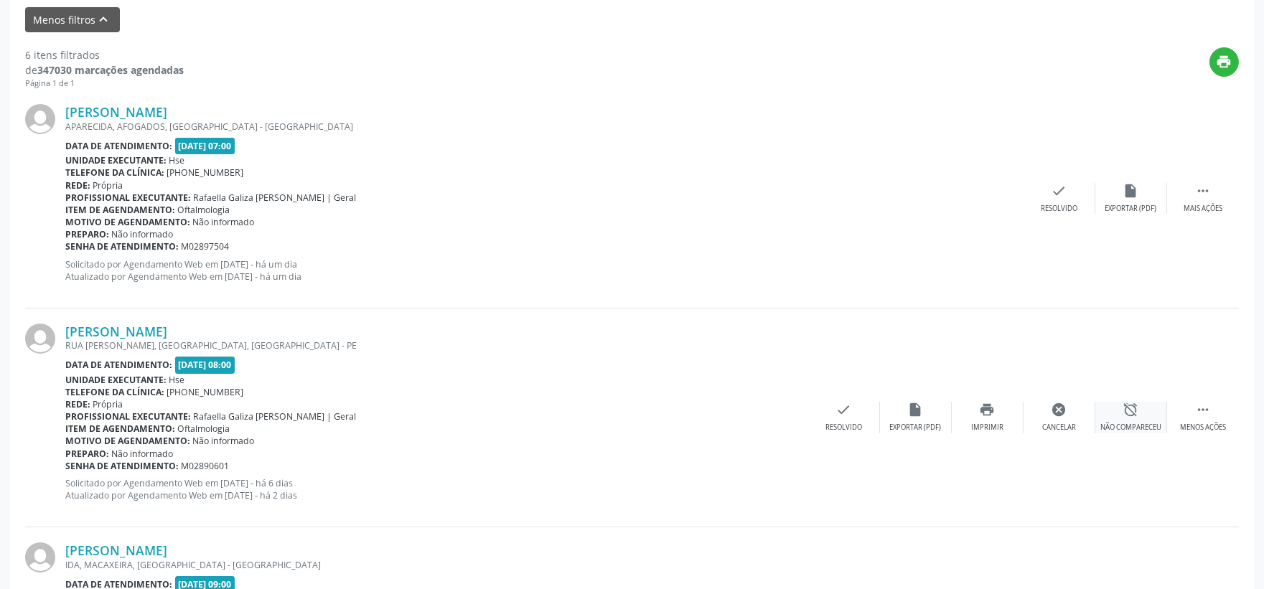
click at [1133, 410] on icon "alarm_off" at bounding box center [1132, 410] width 16 height 16
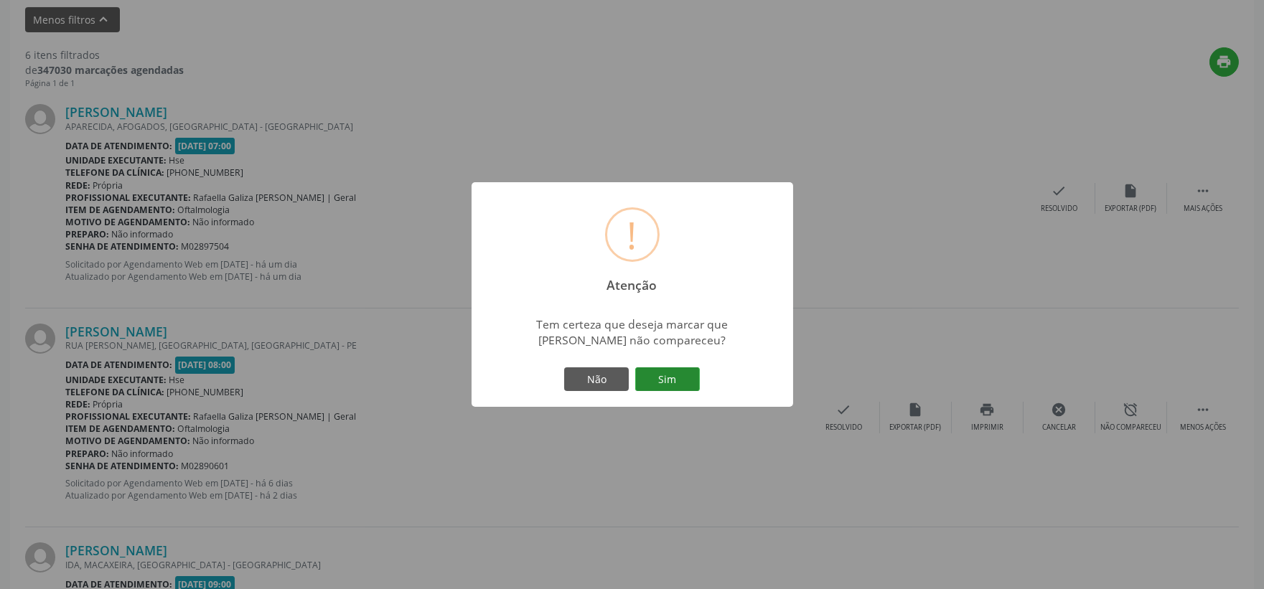
click at [687, 381] on button "Sim" at bounding box center [667, 380] width 65 height 24
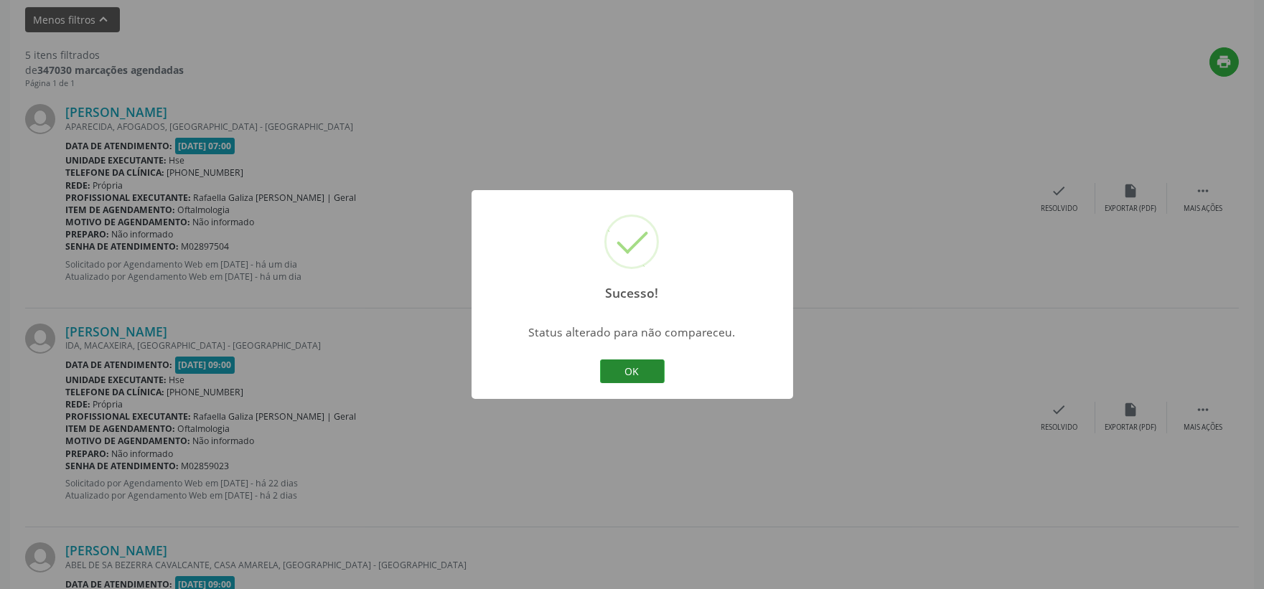
click at [649, 373] on button "OK" at bounding box center [632, 372] width 65 height 24
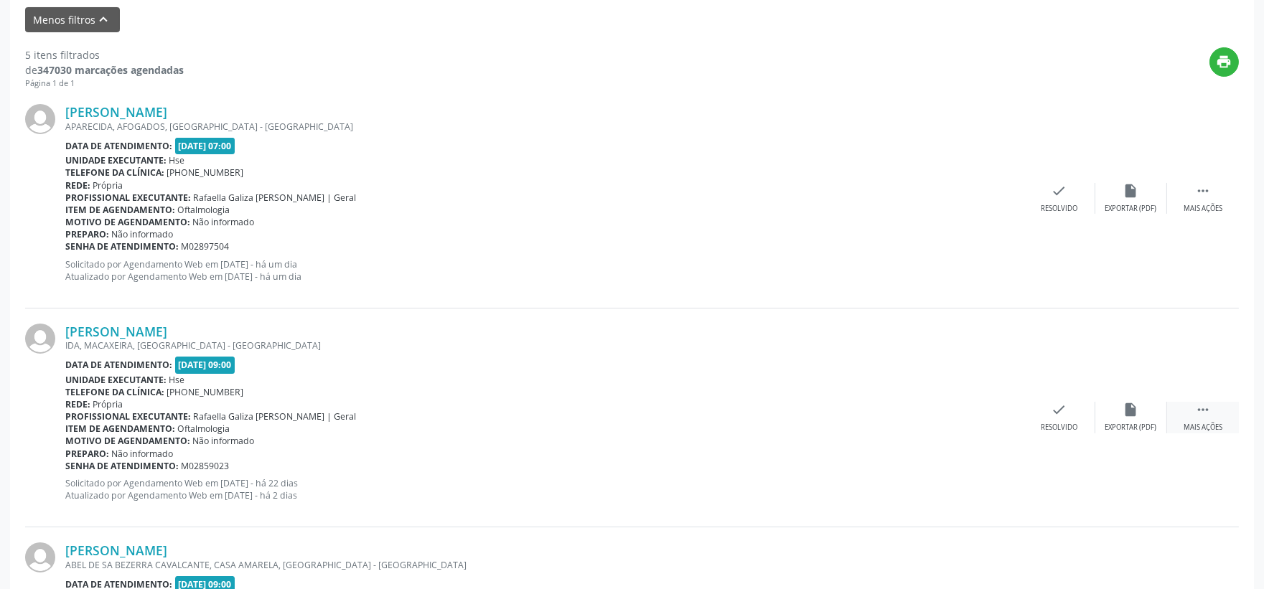
click at [1204, 424] on div "Mais ações" at bounding box center [1203, 428] width 39 height 10
click at [1113, 418] on div "alarm_off Não compareceu" at bounding box center [1132, 417] width 72 height 31
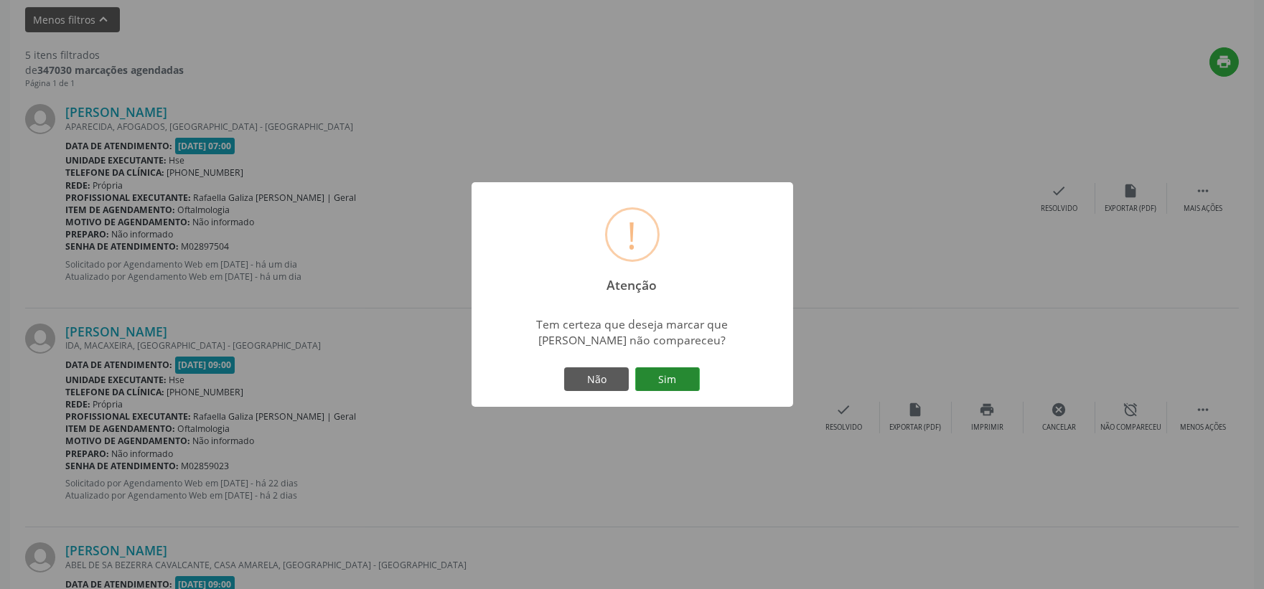
click at [671, 386] on button "Sim" at bounding box center [667, 380] width 65 height 24
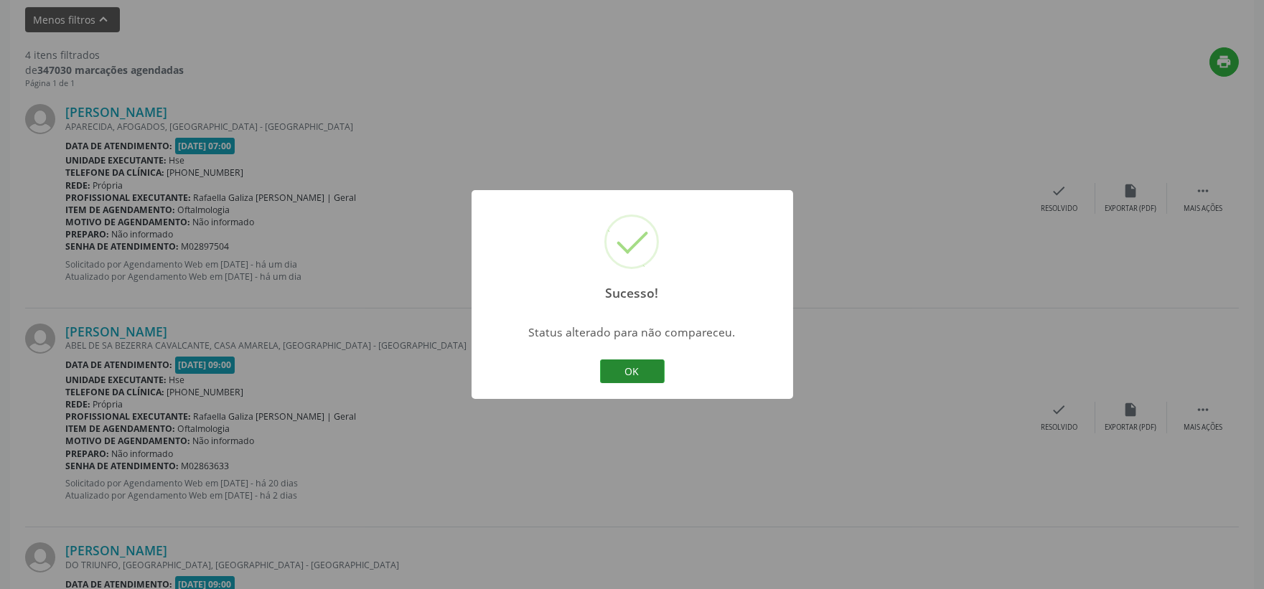
click at [638, 365] on button "OK" at bounding box center [632, 372] width 65 height 24
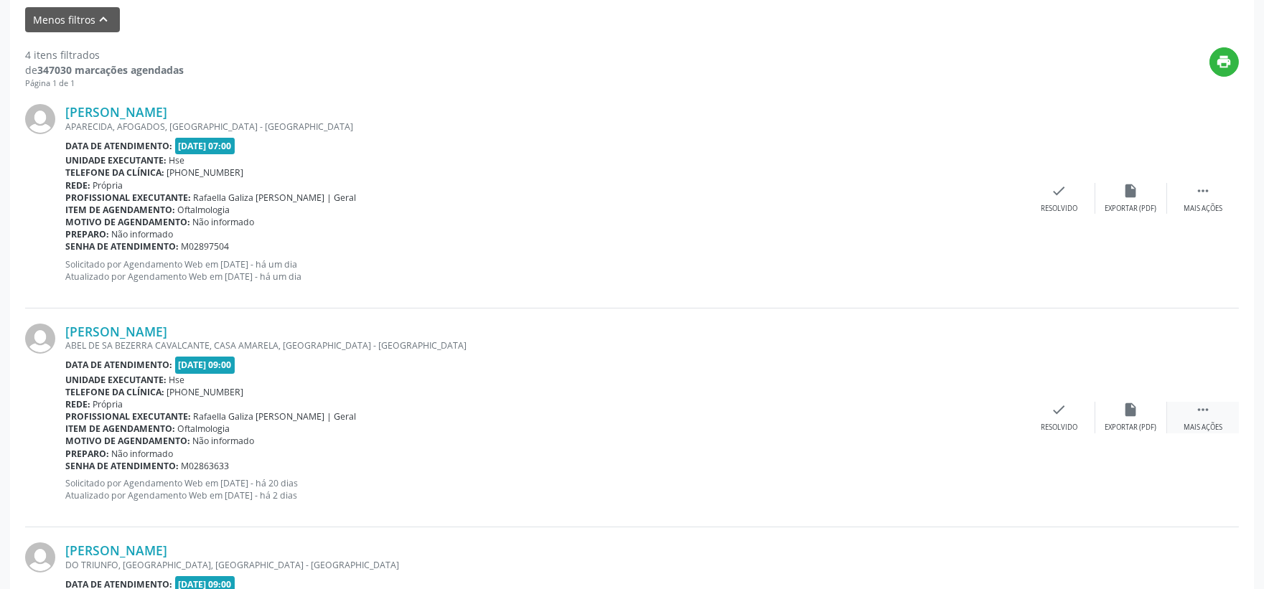
click at [1200, 408] on icon "" at bounding box center [1203, 410] width 16 height 16
click at [1147, 417] on div "alarm_off Não compareceu" at bounding box center [1132, 417] width 72 height 31
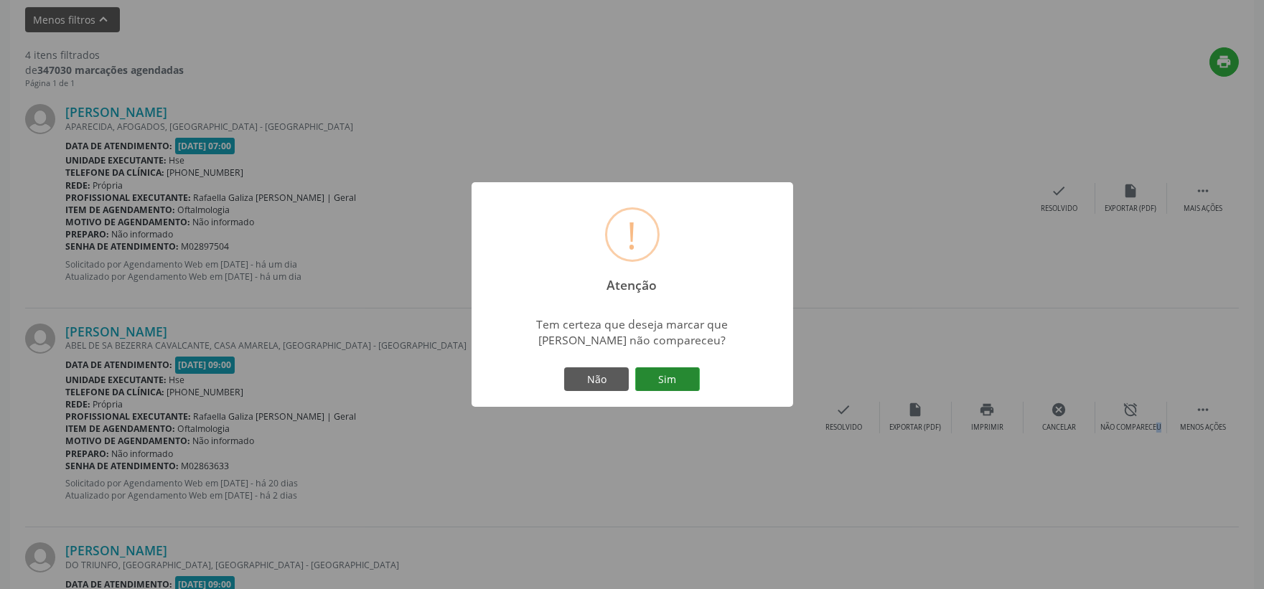
click at [683, 382] on button "Sim" at bounding box center [667, 380] width 65 height 24
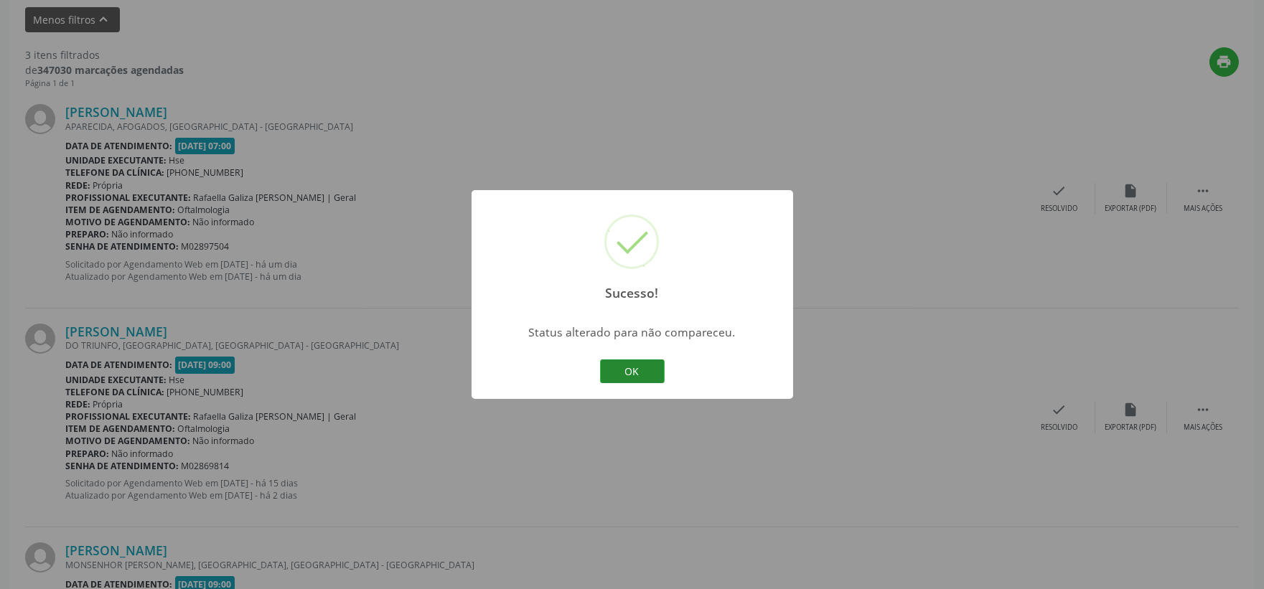
click at [633, 375] on button "OK" at bounding box center [632, 372] width 65 height 24
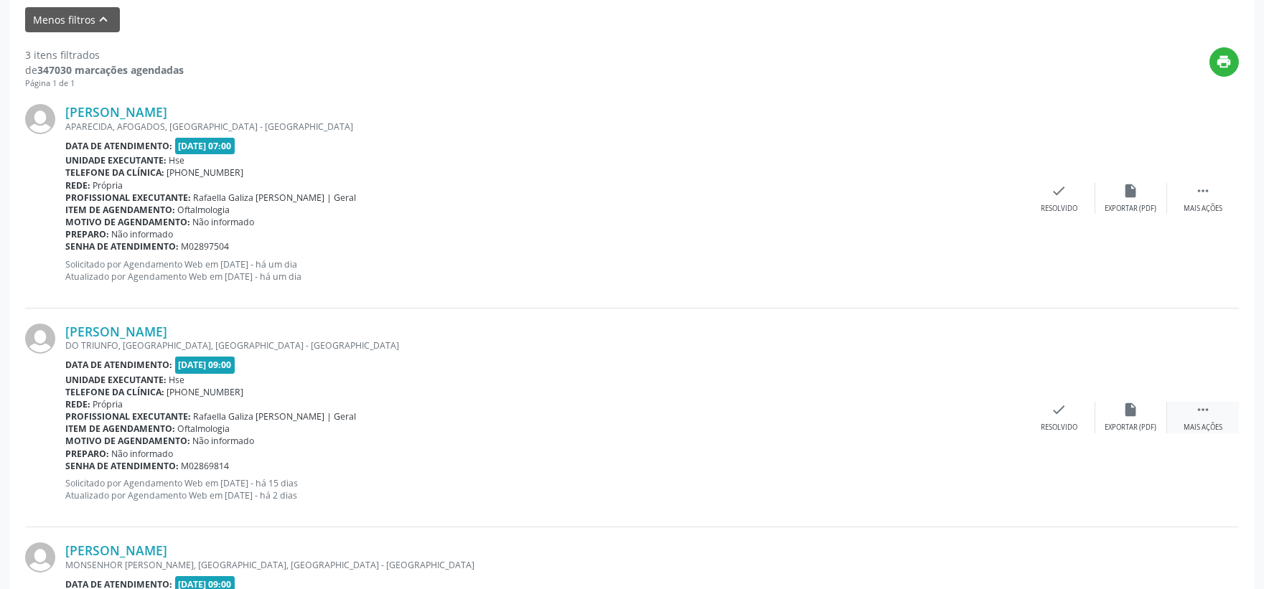
click at [1206, 406] on icon "" at bounding box center [1203, 410] width 16 height 16
click at [1143, 413] on div "alarm_off Não compareceu" at bounding box center [1132, 417] width 72 height 31
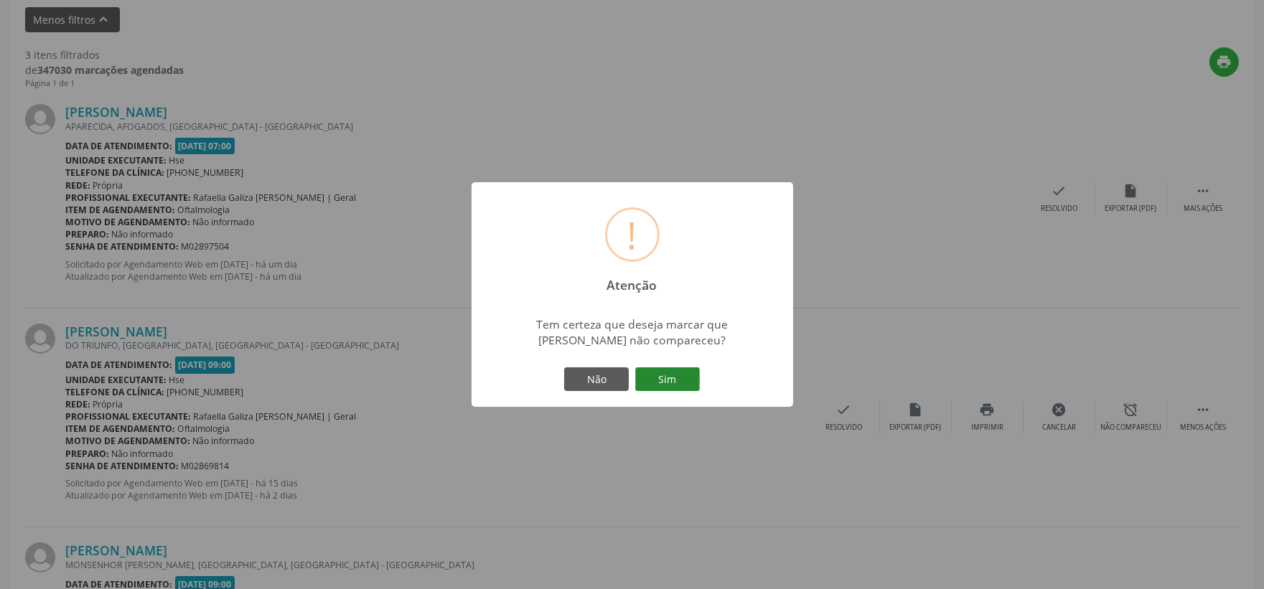
click at [699, 377] on button "Sim" at bounding box center [667, 380] width 65 height 24
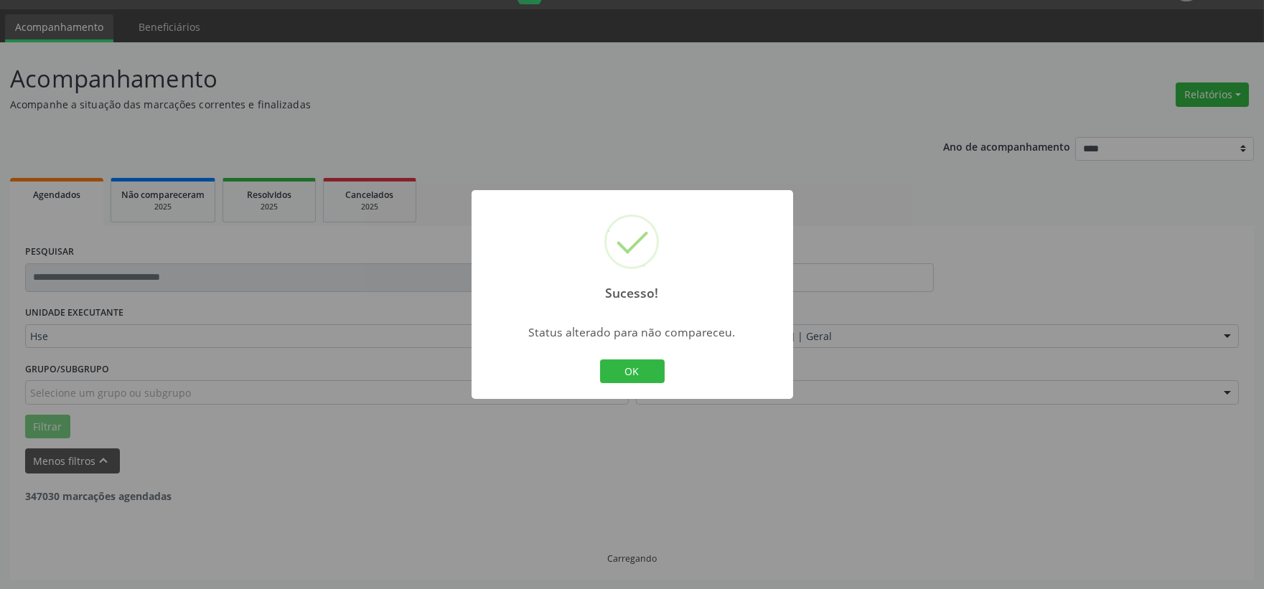
scroll to position [440, 0]
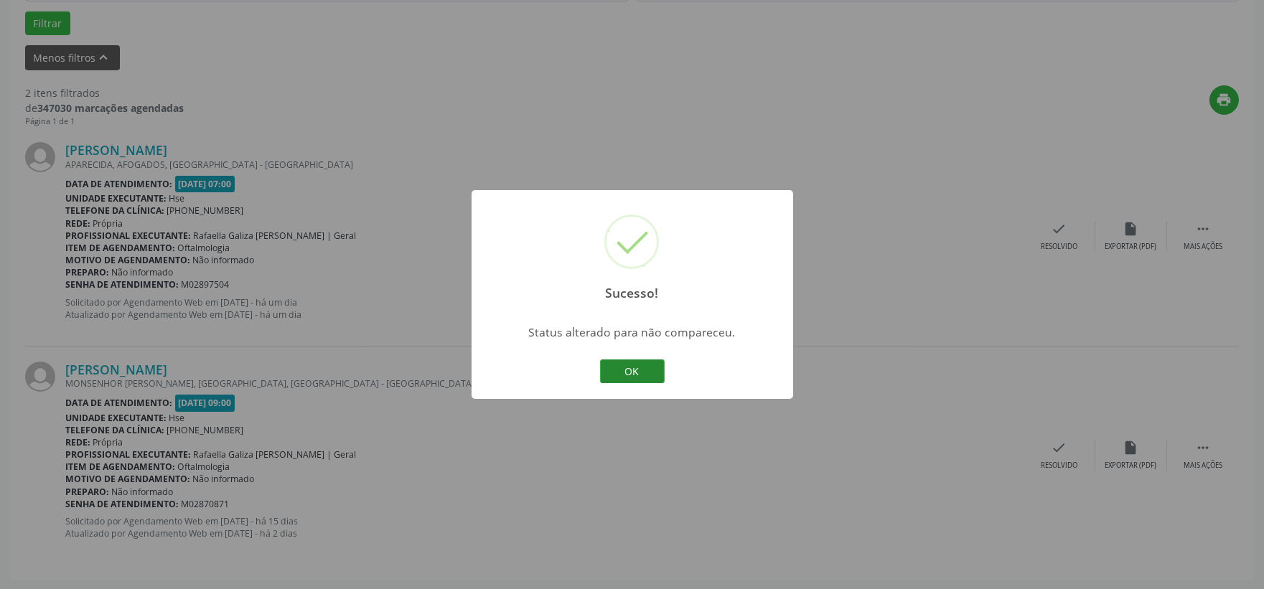
click at [643, 360] on button "OK" at bounding box center [632, 372] width 65 height 24
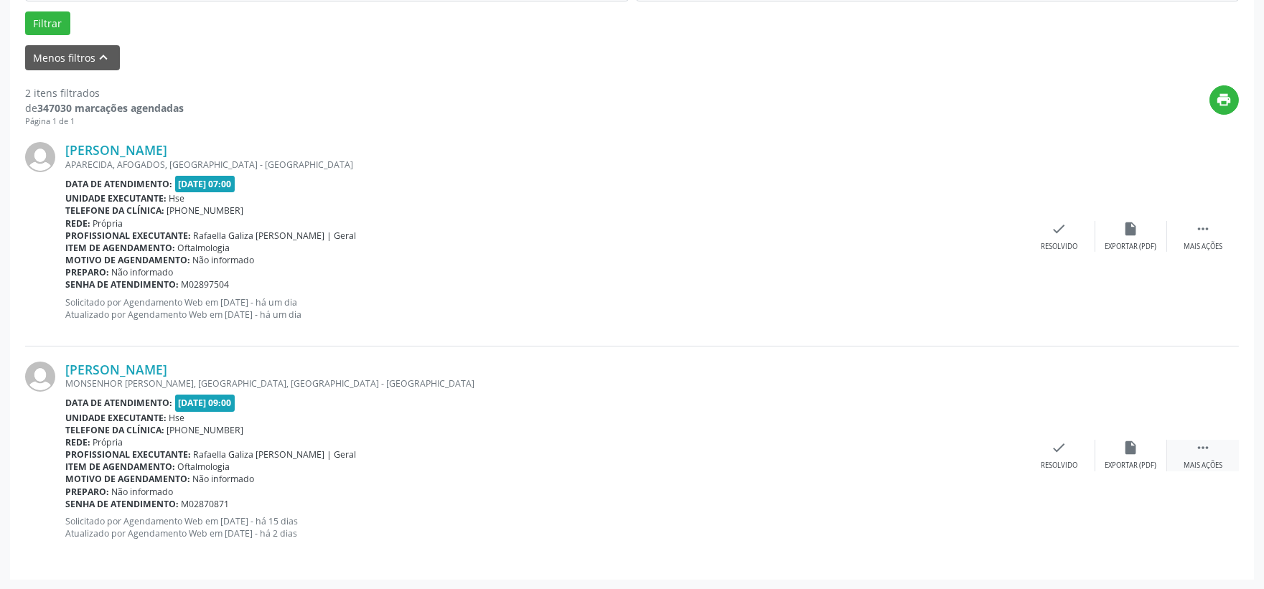
drag, startPoint x: 1215, startPoint y: 442, endPoint x: 1176, endPoint y: 457, distance: 41.3
click at [1215, 442] on div " Mais ações" at bounding box center [1203, 455] width 72 height 31
click at [1121, 455] on div "alarm_off Não compareceu" at bounding box center [1132, 455] width 72 height 31
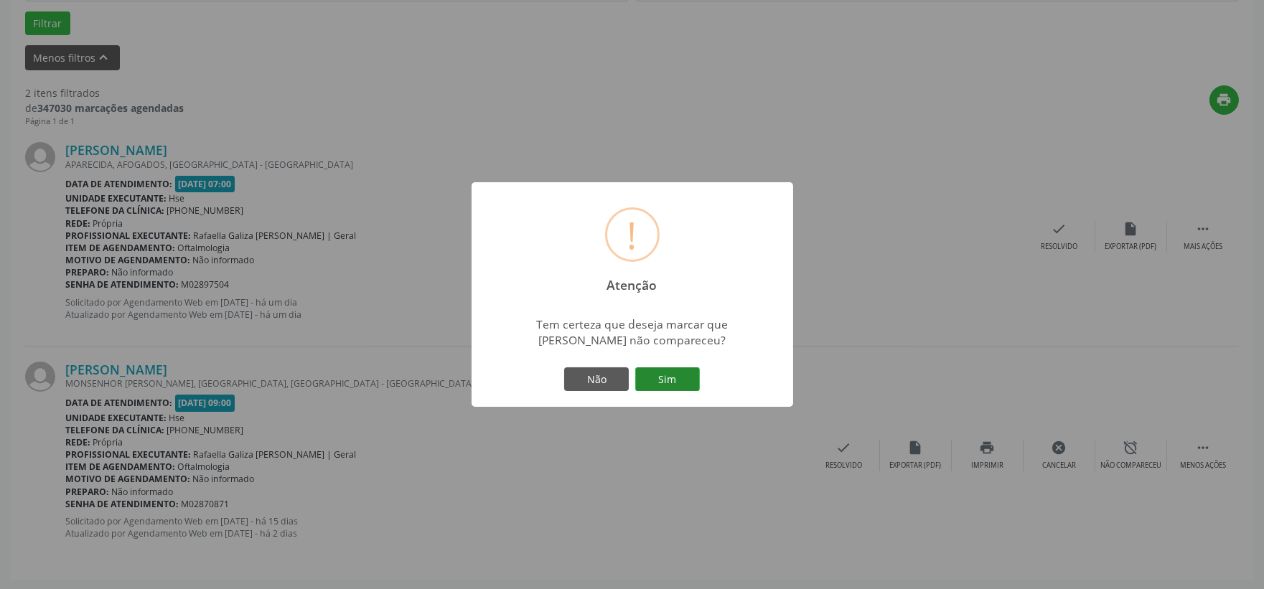
click at [679, 370] on button "Sim" at bounding box center [667, 380] width 65 height 24
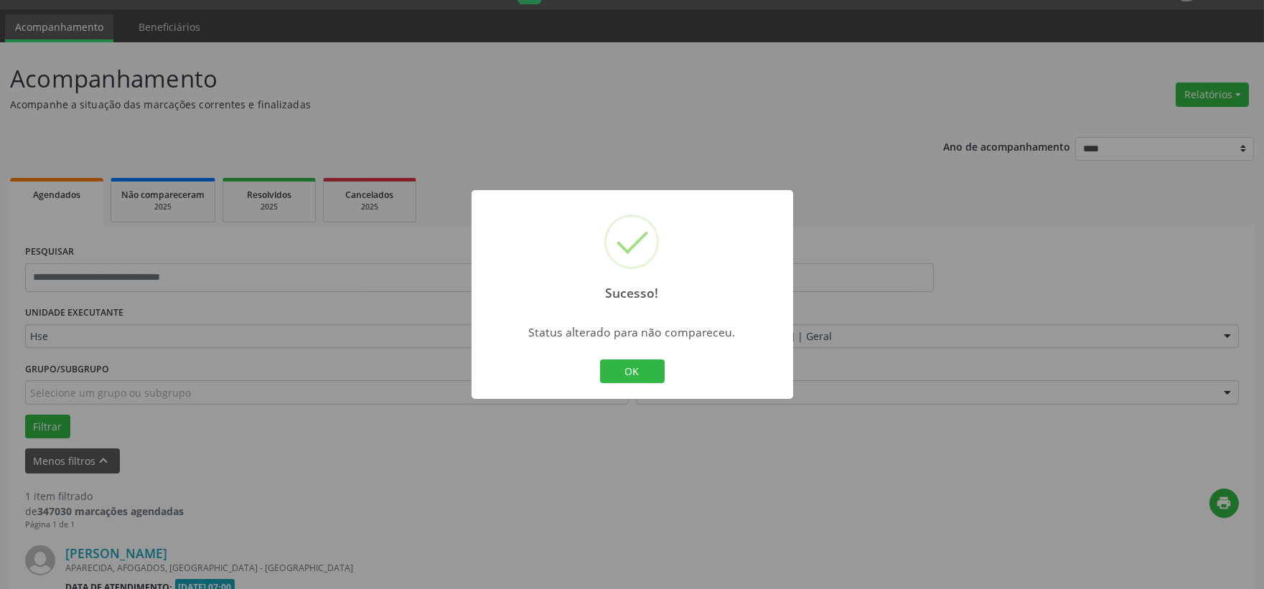
scroll to position [220, 0]
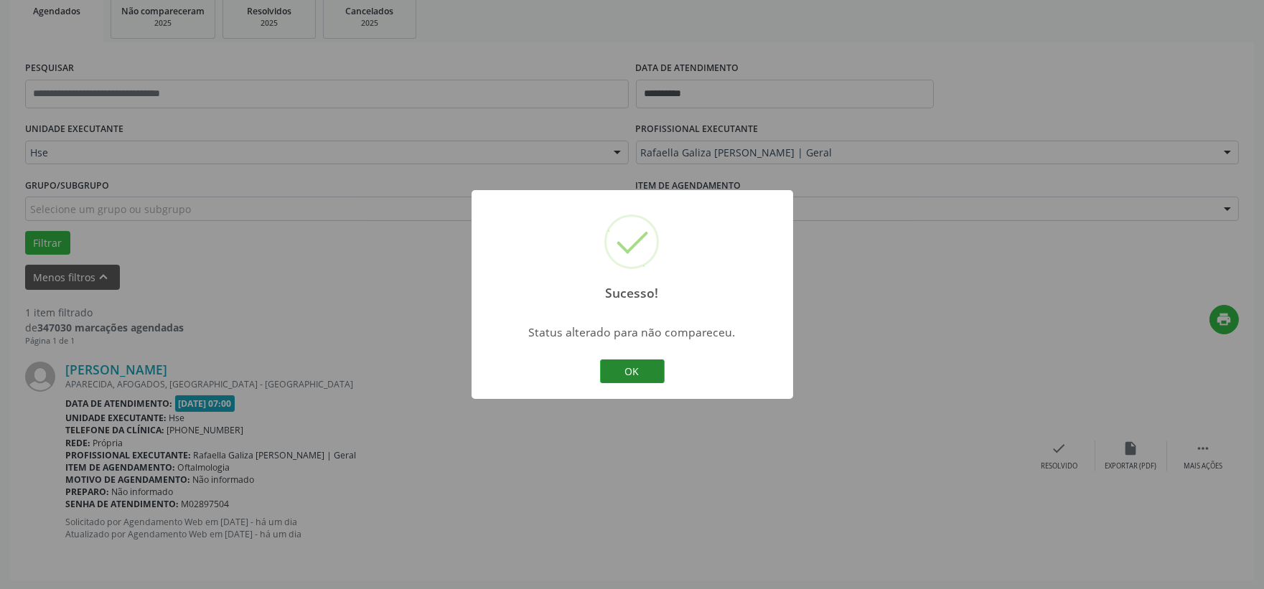
click at [644, 373] on button "OK" at bounding box center [632, 372] width 65 height 24
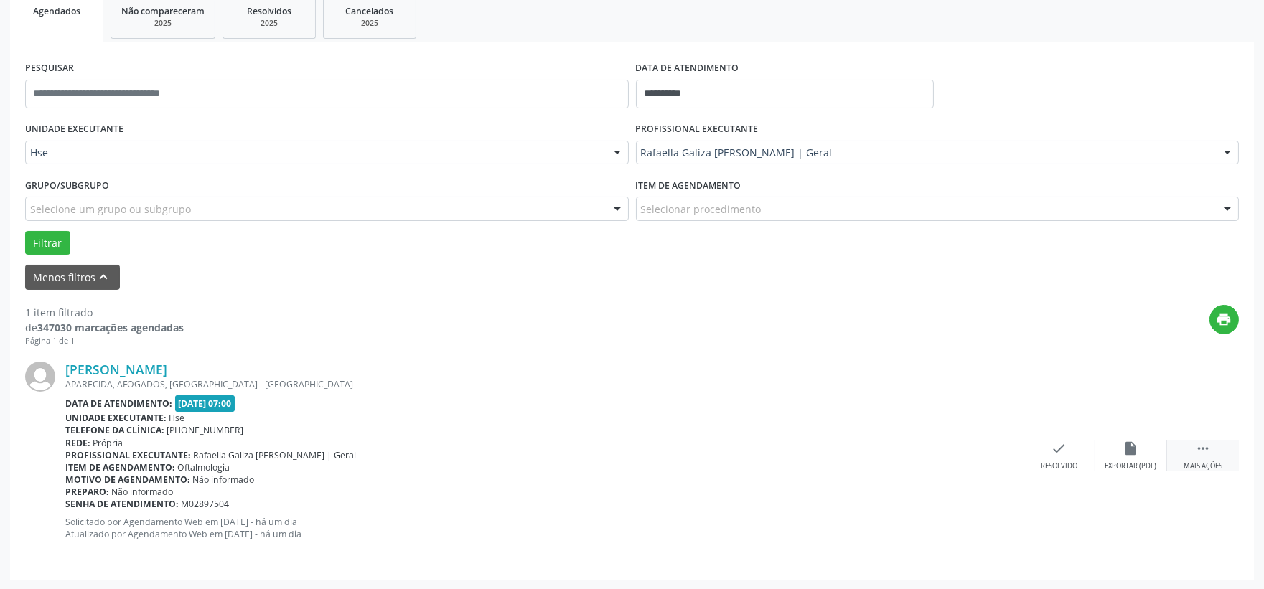
click at [1182, 449] on div " Mais ações" at bounding box center [1203, 456] width 72 height 31
click at [1138, 452] on icon "alarm_off" at bounding box center [1132, 449] width 16 height 16
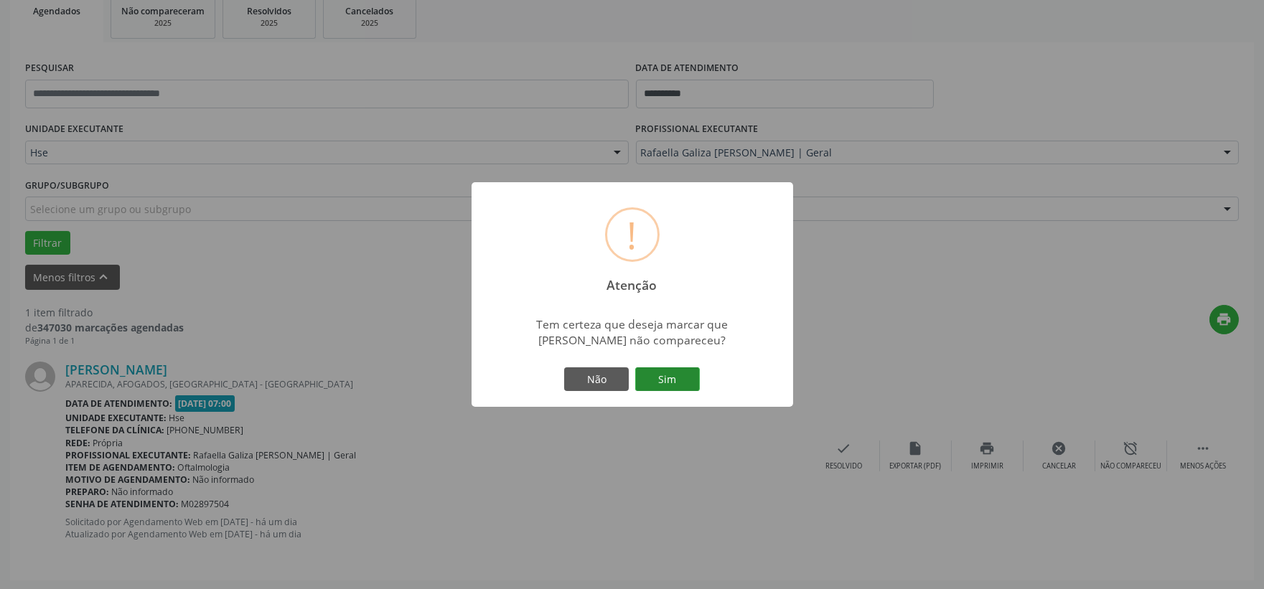
click at [676, 369] on button "Sim" at bounding box center [667, 380] width 65 height 24
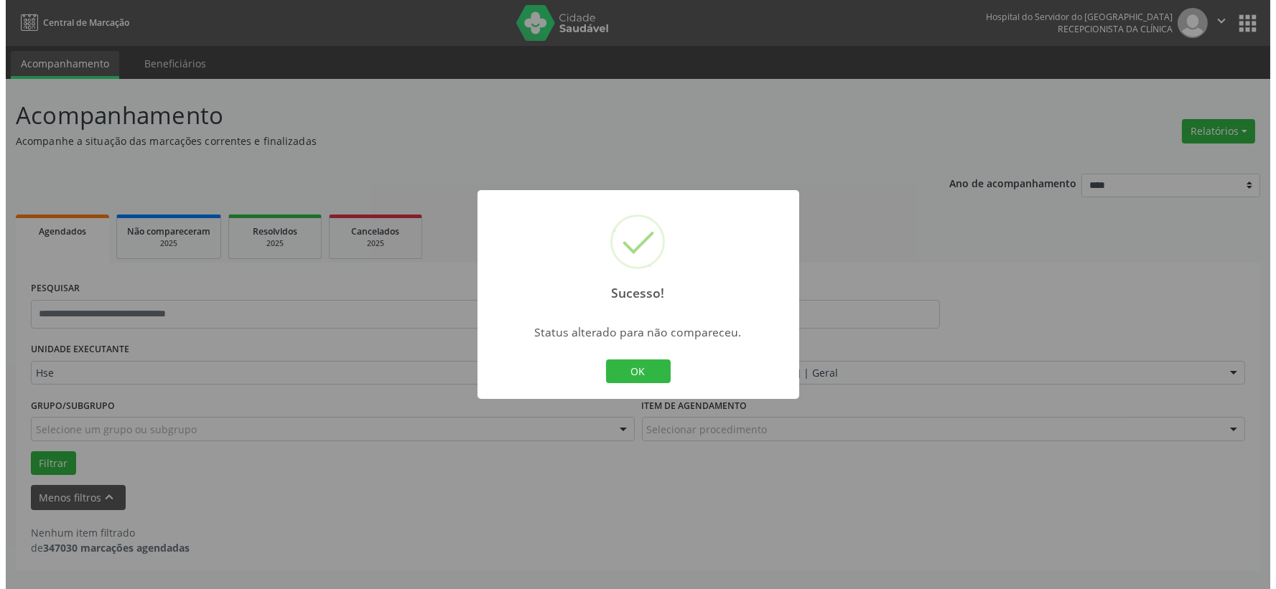
scroll to position [0, 0]
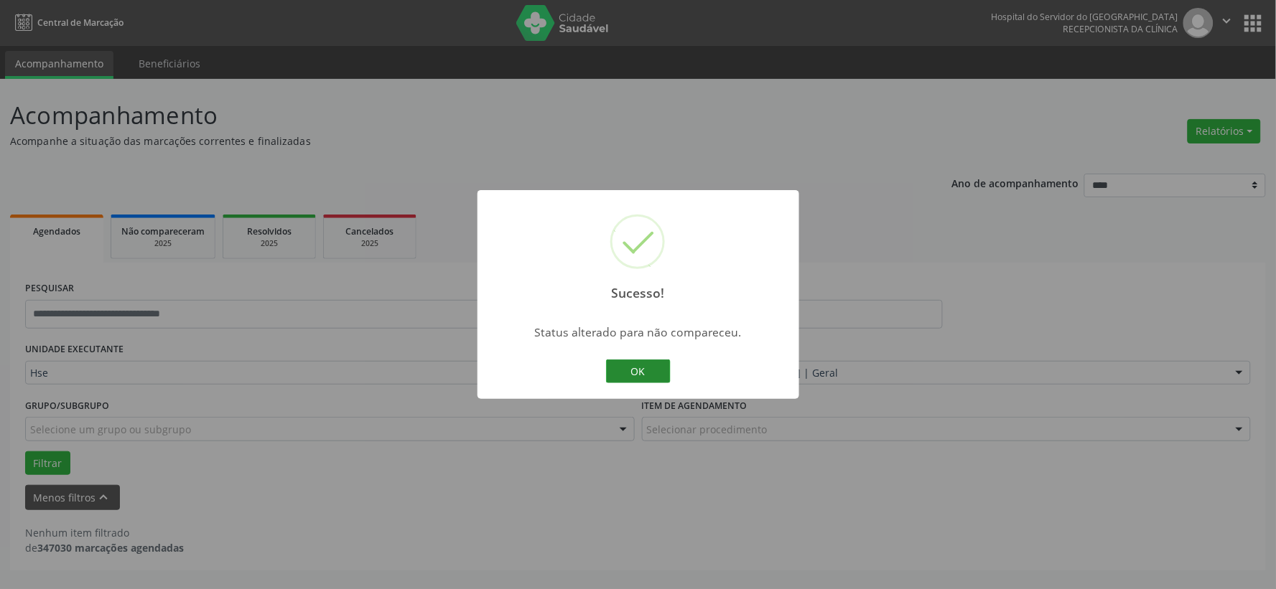
click at [641, 370] on button "OK" at bounding box center [638, 372] width 65 height 24
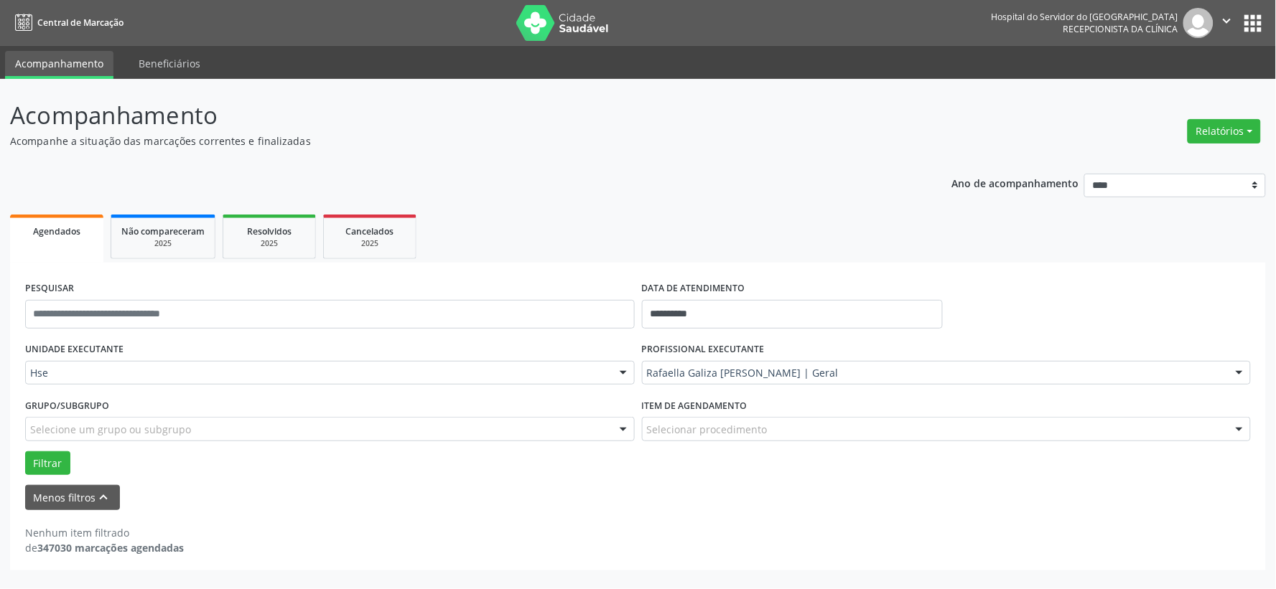
click at [566, 50] on ul "Acompanhamento Beneficiários" at bounding box center [638, 62] width 1276 height 33
click at [561, 34] on img at bounding box center [562, 23] width 93 height 36
drag, startPoint x: 641, startPoint y: 620, endPoint x: 383, endPoint y: 601, distance: 259.2
drag, startPoint x: 383, startPoint y: 601, endPoint x: 641, endPoint y: 113, distance: 552.4
click at [641, 113] on p "Acompanhamento" at bounding box center [449, 116] width 879 height 36
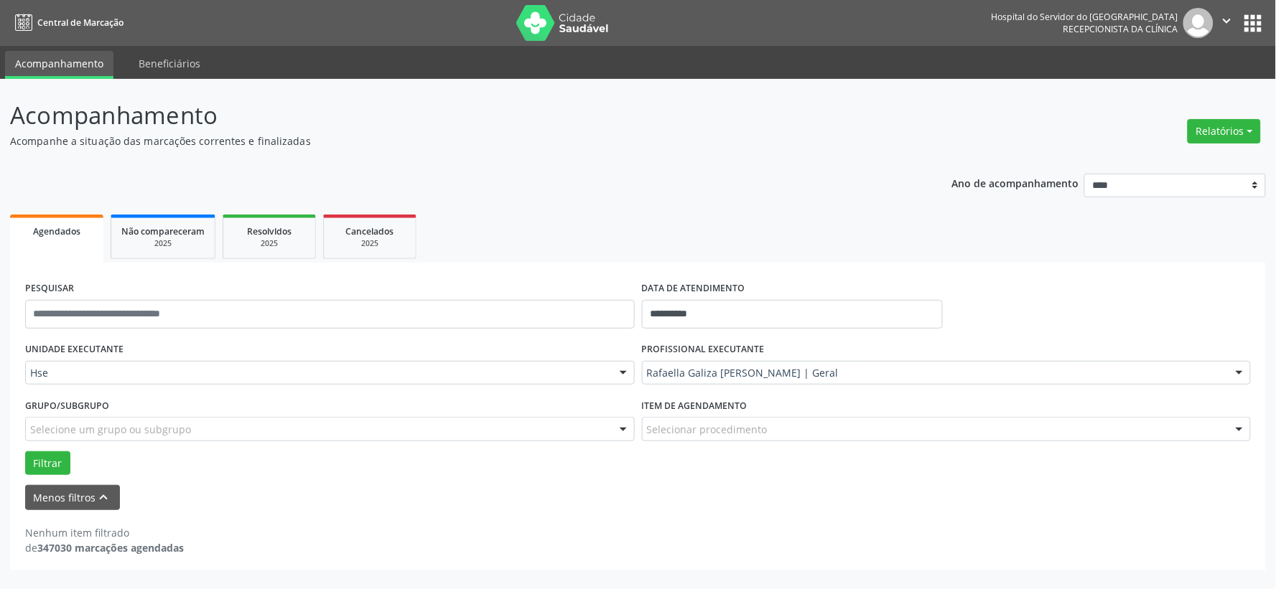
click at [557, 25] on img at bounding box center [562, 23] width 93 height 36
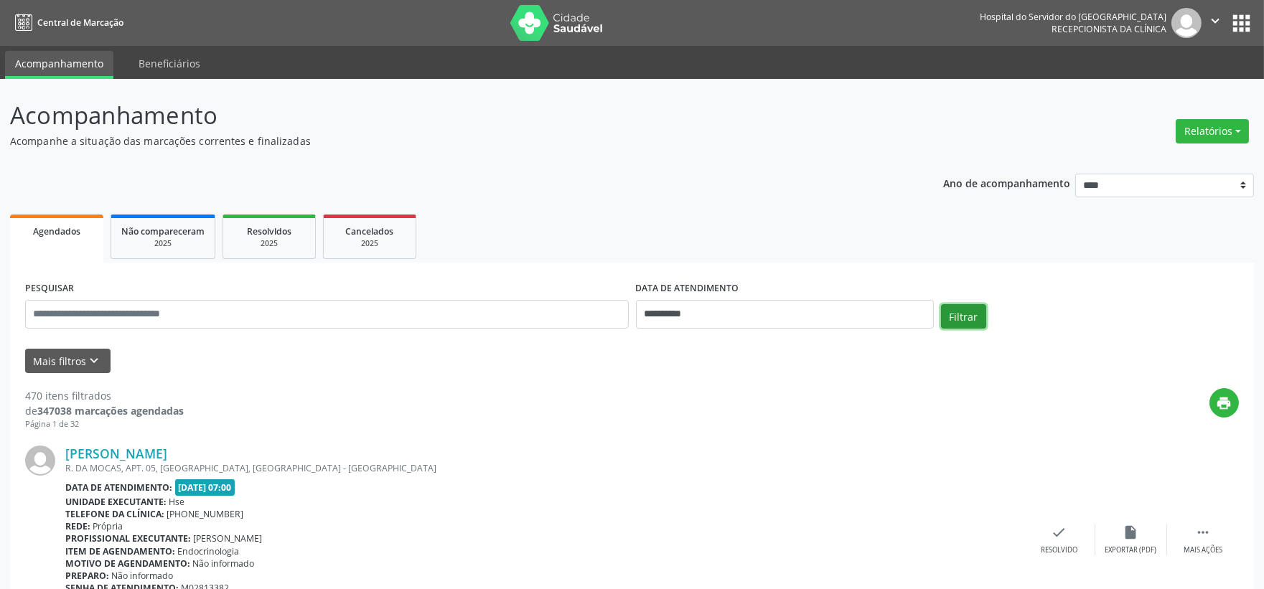
click at [971, 313] on button "Filtrar" at bounding box center [963, 316] width 45 height 24
click at [1209, 131] on button "Relatórios" at bounding box center [1212, 131] width 73 height 24
click at [1152, 166] on link "Agendamentos" at bounding box center [1171, 161] width 154 height 20
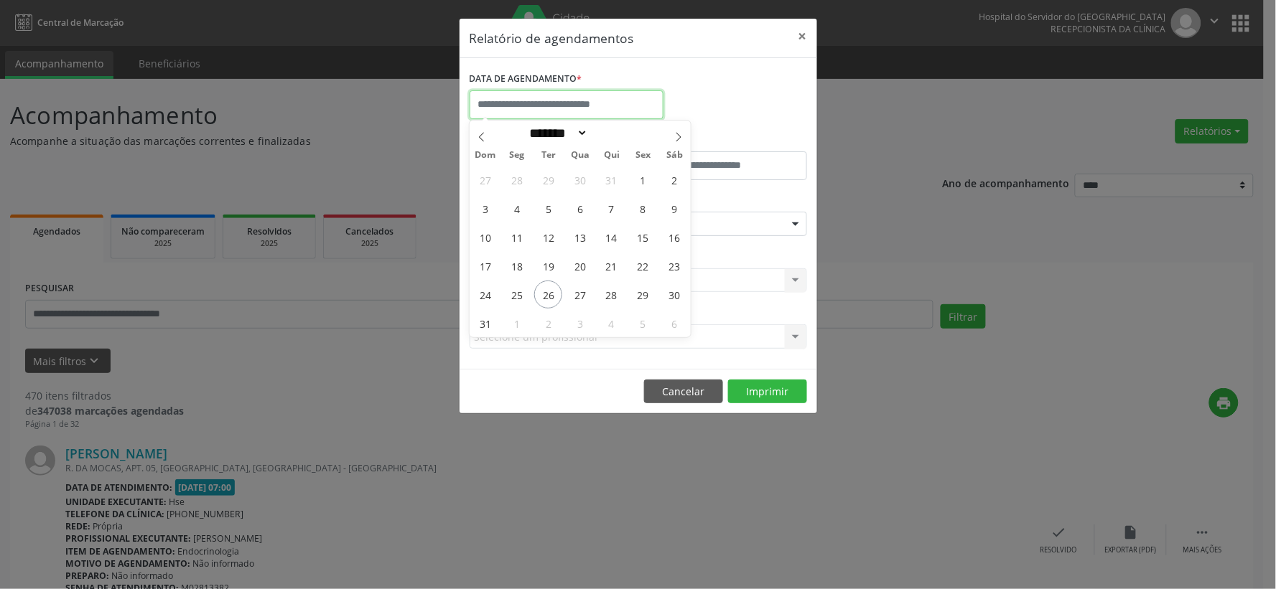
click at [597, 115] on input "text" at bounding box center [567, 104] width 194 height 29
click at [584, 297] on span "27" at bounding box center [580, 295] width 28 height 28
type input "**********"
click at [584, 297] on span "27" at bounding box center [580, 295] width 28 height 28
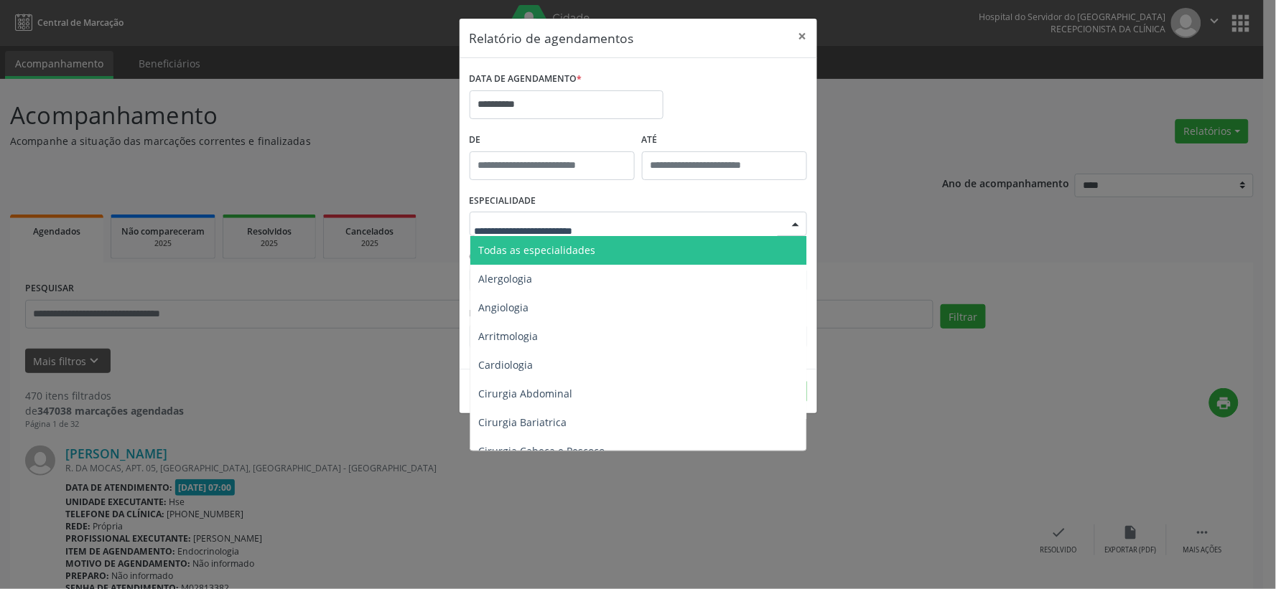
click at [614, 234] on div at bounding box center [638, 224] width 337 height 24
click at [604, 245] on span "Todas as especialidades" at bounding box center [639, 250] width 338 height 29
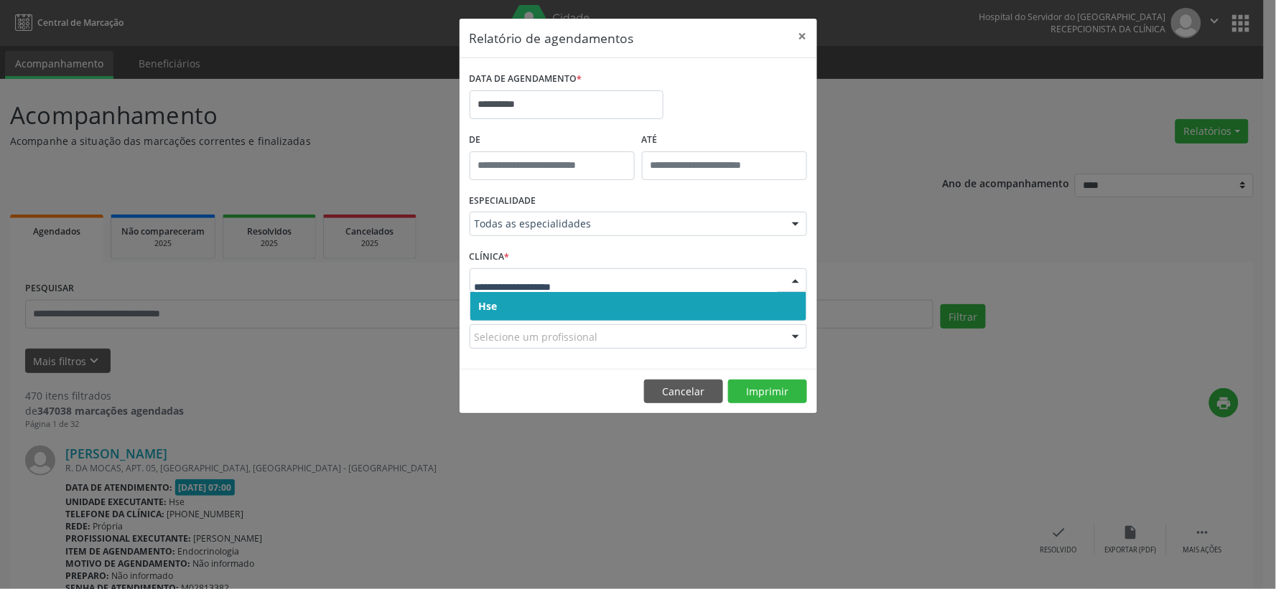
click at [590, 304] on span "Hse" at bounding box center [638, 306] width 336 height 29
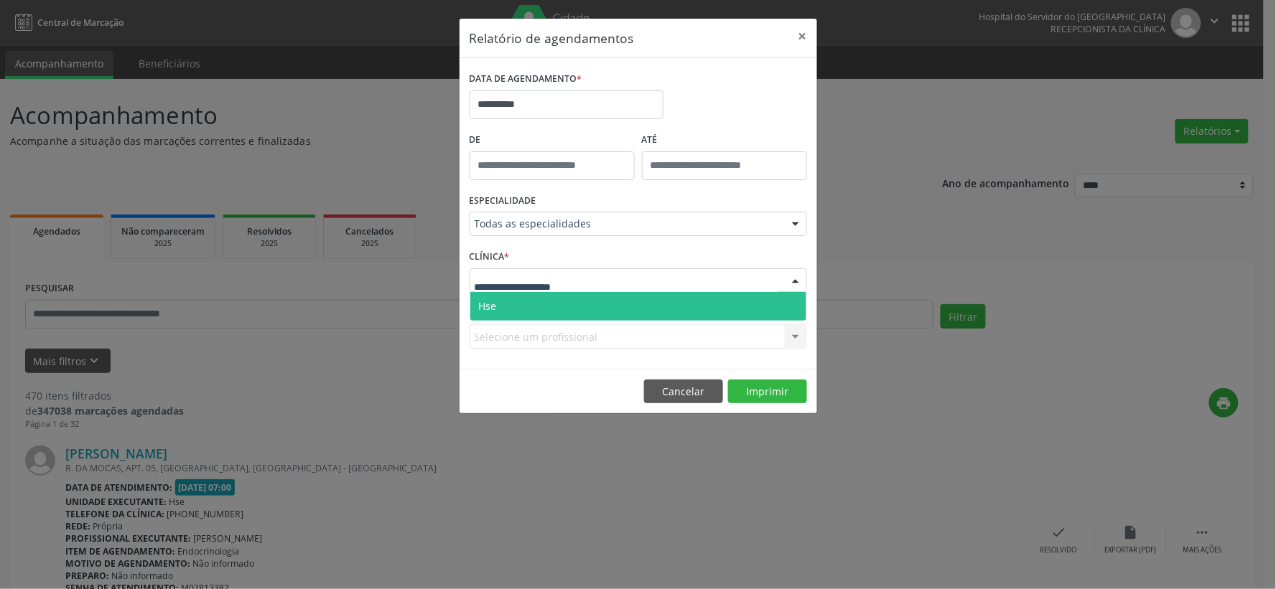
click at [592, 282] on div at bounding box center [638, 281] width 337 height 24
click at [584, 305] on span "Hse" at bounding box center [638, 306] width 336 height 29
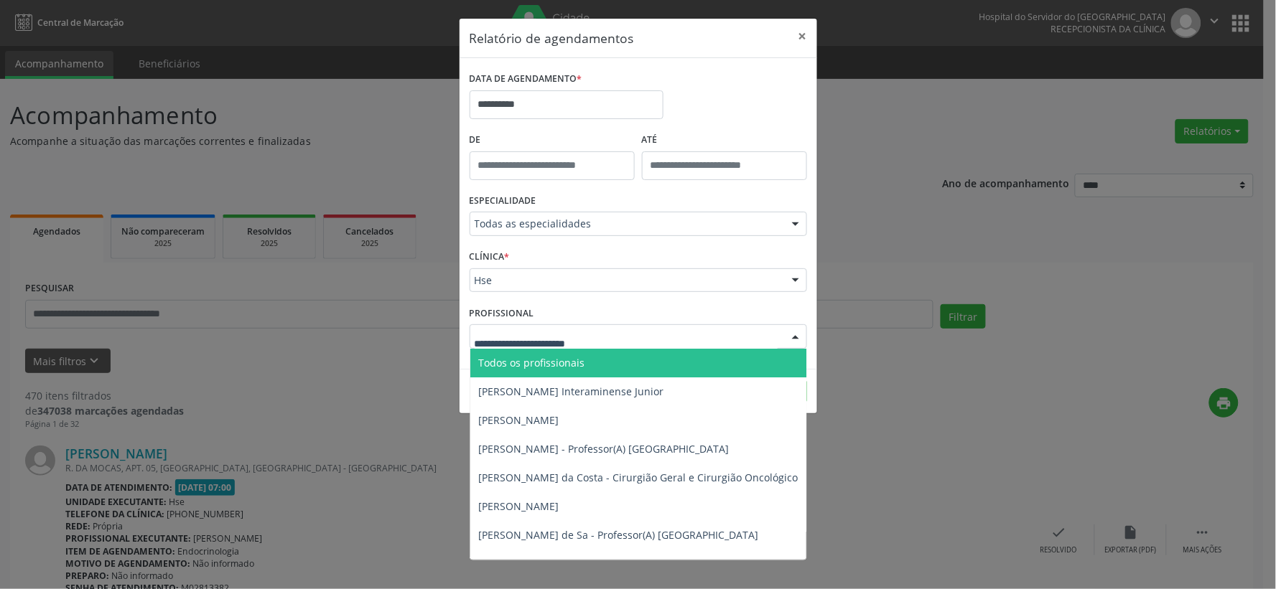
click at [550, 353] on span "Todos os profissionais" at bounding box center [711, 363] width 483 height 29
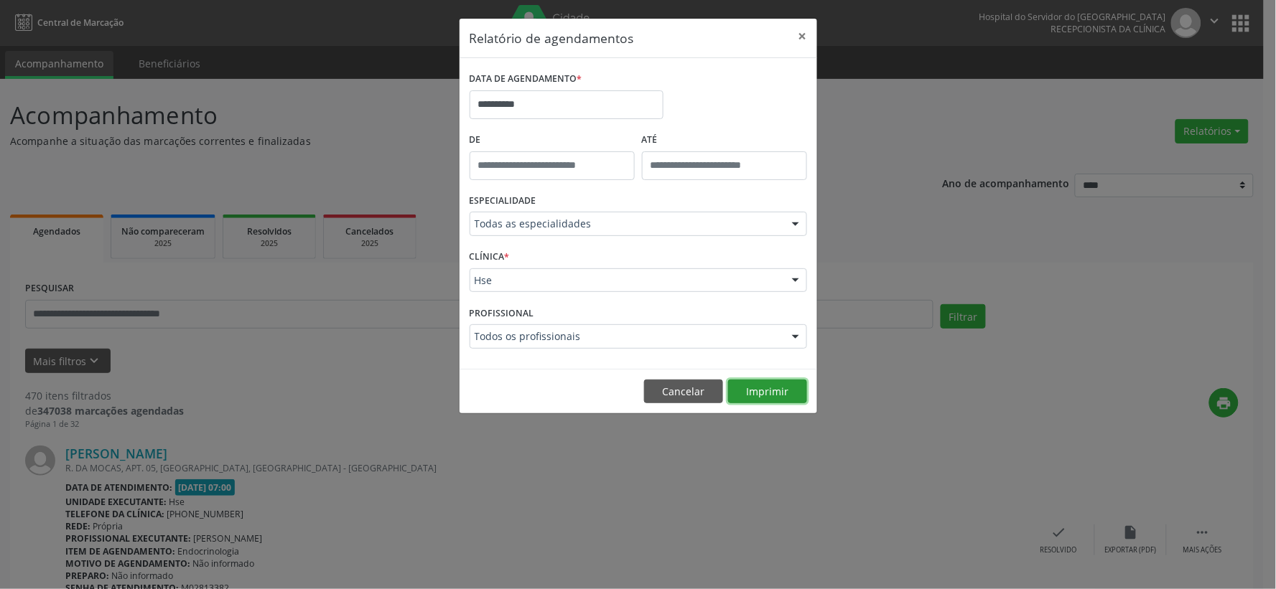
click at [781, 385] on button "Imprimir" at bounding box center [767, 392] width 79 height 24
